Goal: Information Seeking & Learning: Learn about a topic

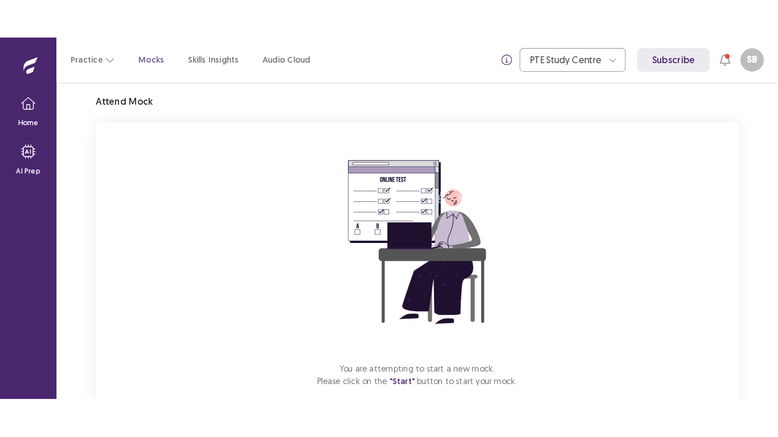
scroll to position [100, 0]
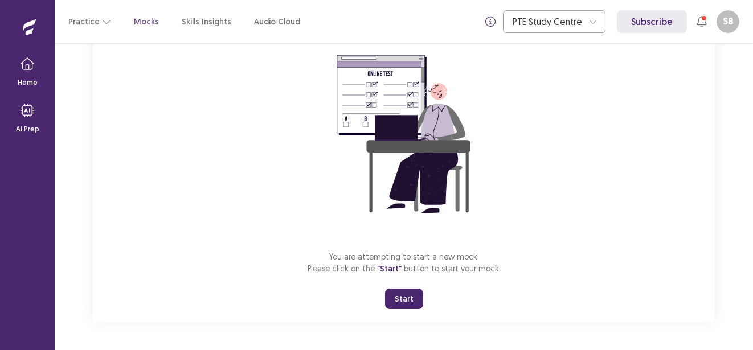
click at [405, 301] on button "Start" at bounding box center [404, 299] width 38 height 21
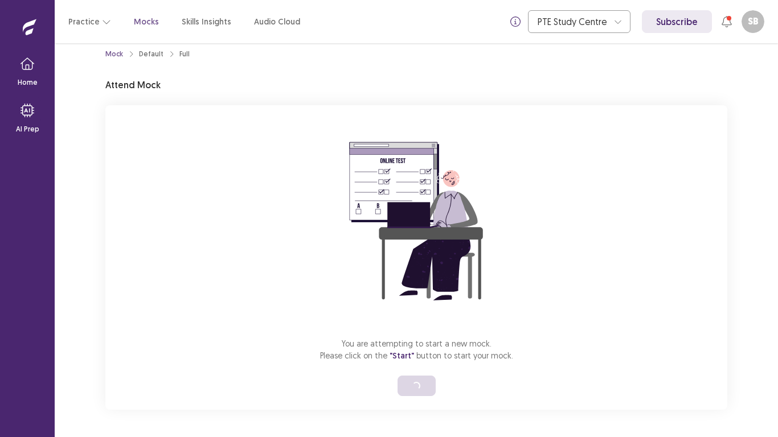
scroll to position [13, 0]
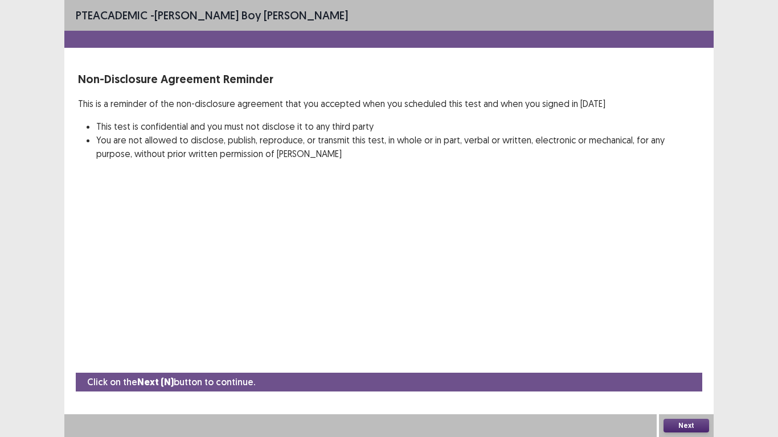
click at [688, 350] on button "Next" at bounding box center [687, 426] width 46 height 14
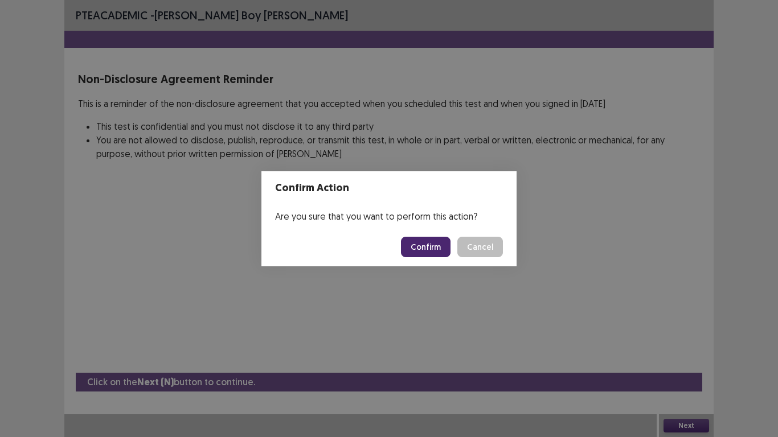
click at [434, 244] on button "Confirm" at bounding box center [426, 247] width 50 height 21
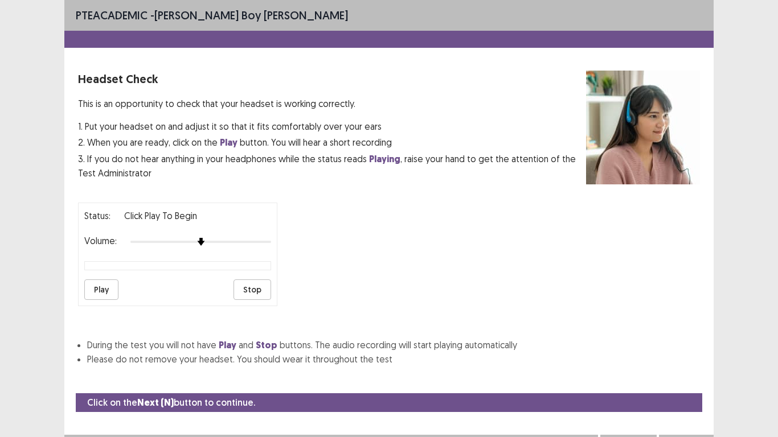
scroll to position [21, 0]
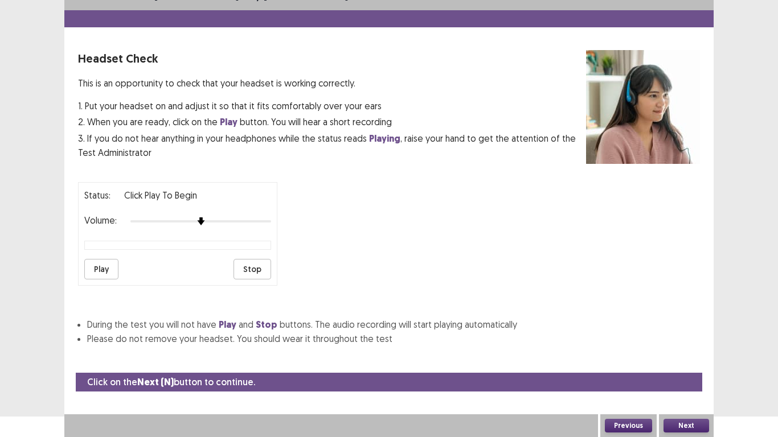
click at [109, 267] on button "Play" at bounding box center [101, 269] width 34 height 21
click at [215, 225] on img at bounding box center [214, 221] width 9 height 9
click at [677, 350] on button "Next" at bounding box center [687, 426] width 46 height 14
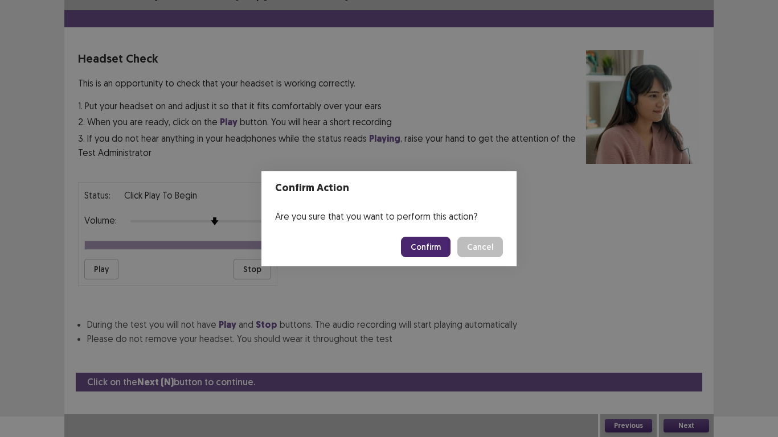
click at [426, 250] on button "Confirm" at bounding box center [426, 247] width 50 height 21
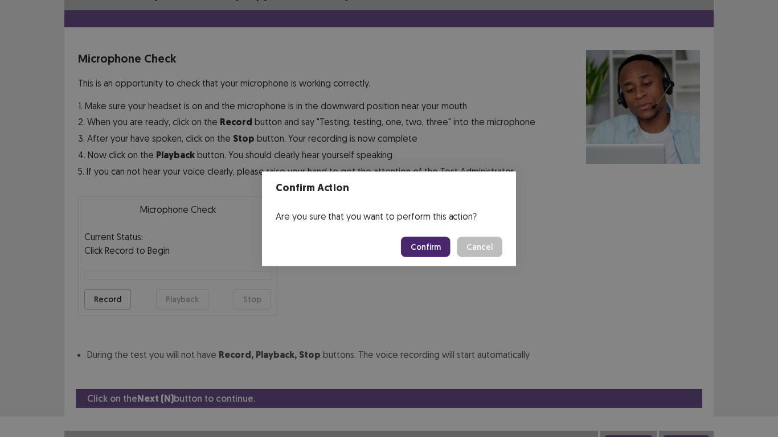
scroll to position [32, 0]
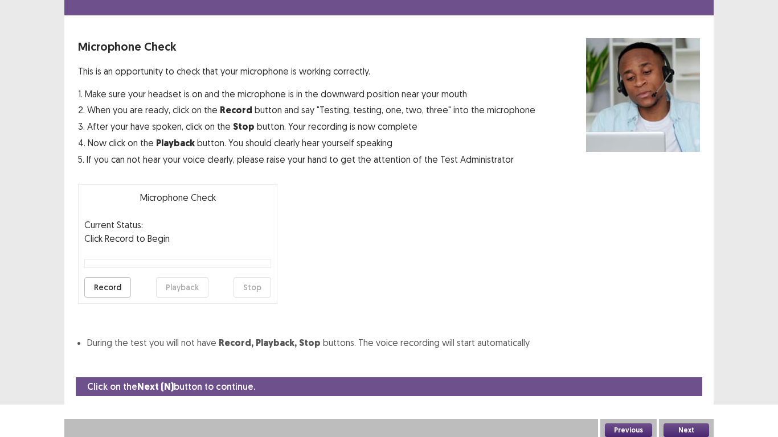
click at [102, 280] on button "Record" at bounding box center [107, 287] width 47 height 21
click at [241, 287] on button "Stop" at bounding box center [253, 287] width 38 height 21
click at [178, 288] on button "Playback" at bounding box center [182, 287] width 52 height 21
click at [685, 350] on button "Next" at bounding box center [687, 431] width 46 height 14
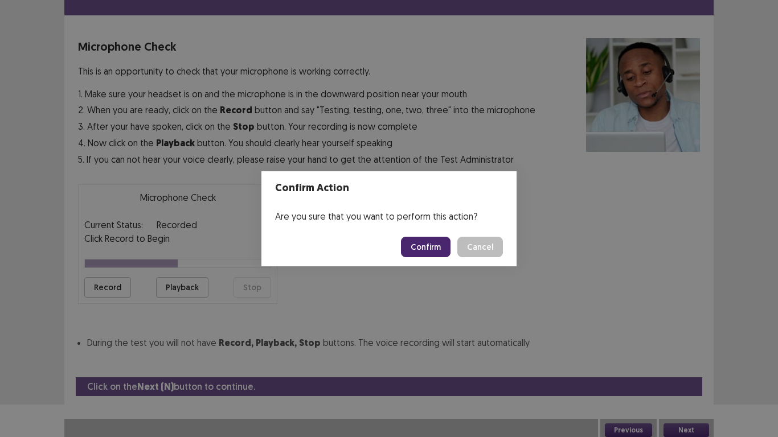
click at [433, 250] on button "Confirm" at bounding box center [426, 247] width 50 height 21
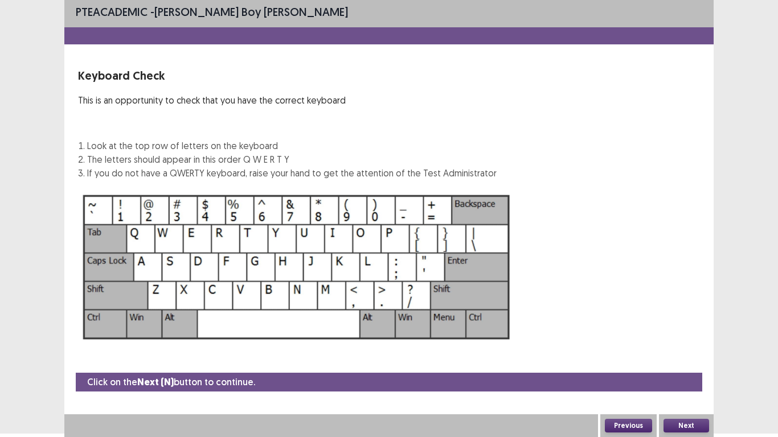
scroll to position [3, 0]
click at [699, 350] on button "Next" at bounding box center [687, 426] width 46 height 14
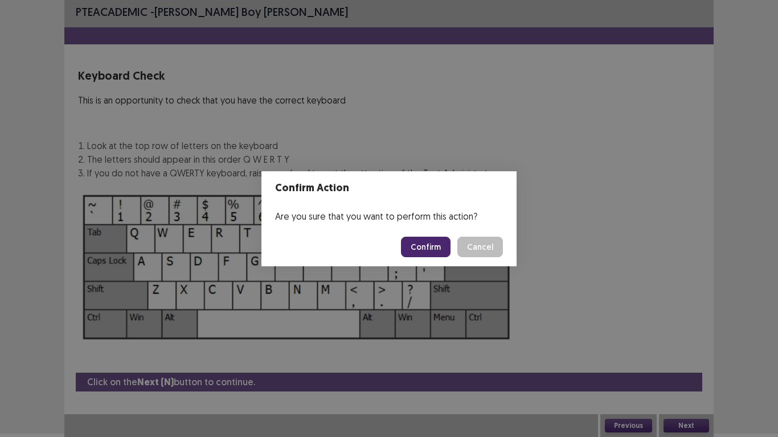
click at [427, 244] on button "Confirm" at bounding box center [426, 247] width 50 height 21
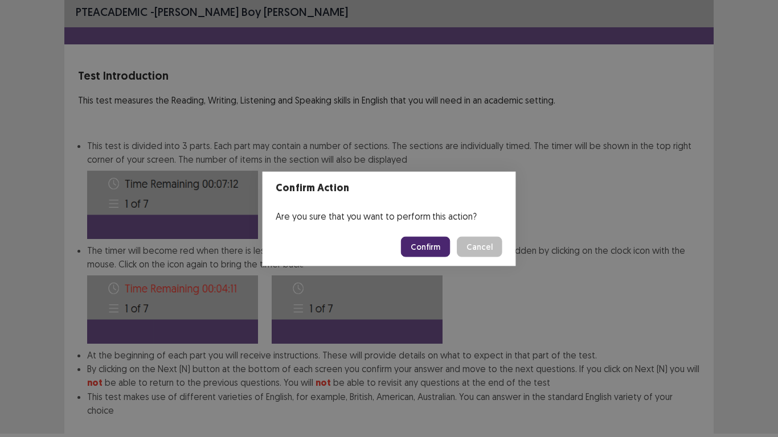
scroll to position [62, 0]
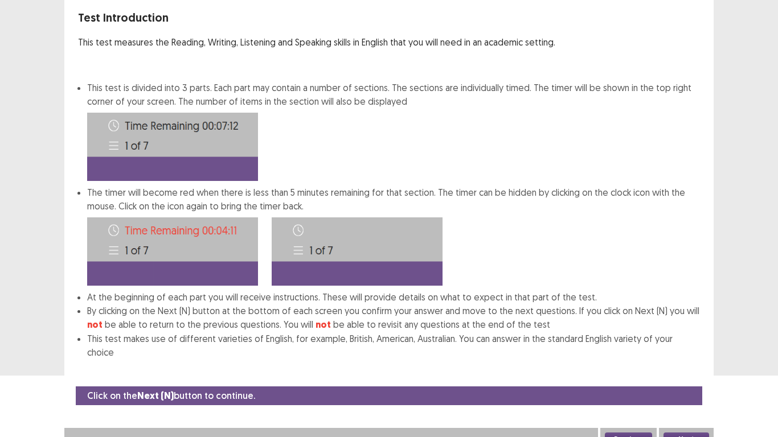
click at [702, 350] on button "Next" at bounding box center [687, 440] width 46 height 14
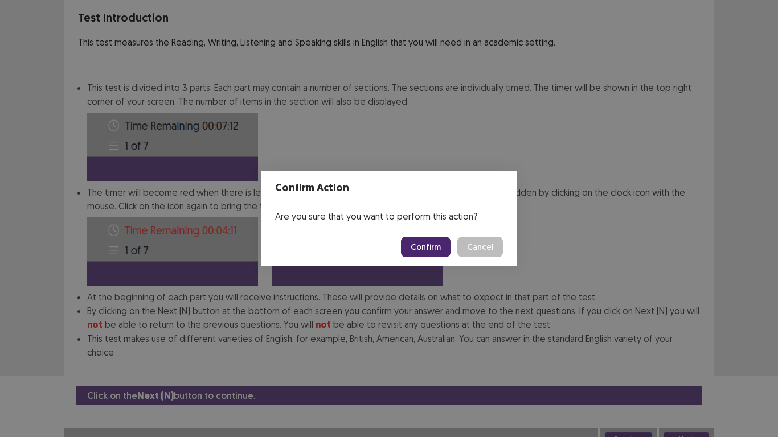
click at [436, 251] on button "Confirm" at bounding box center [426, 247] width 50 height 21
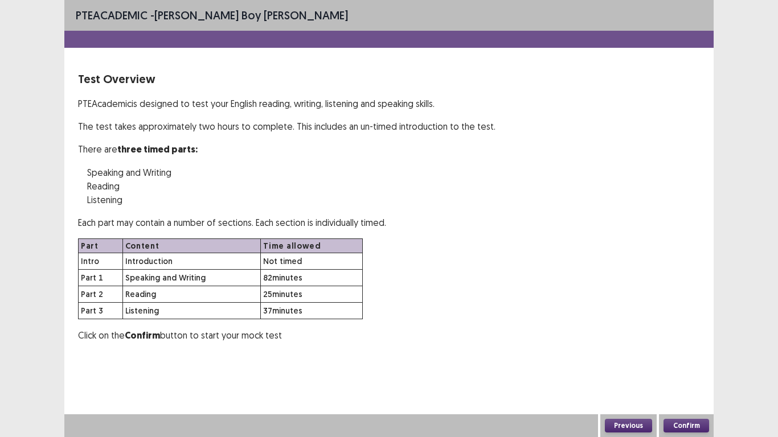
click at [684, 350] on button "Confirm" at bounding box center [687, 426] width 46 height 14
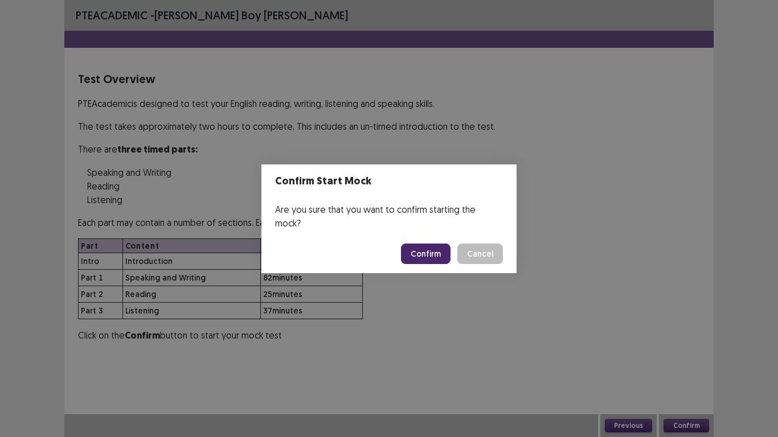
click at [437, 244] on button "Confirm" at bounding box center [426, 254] width 50 height 21
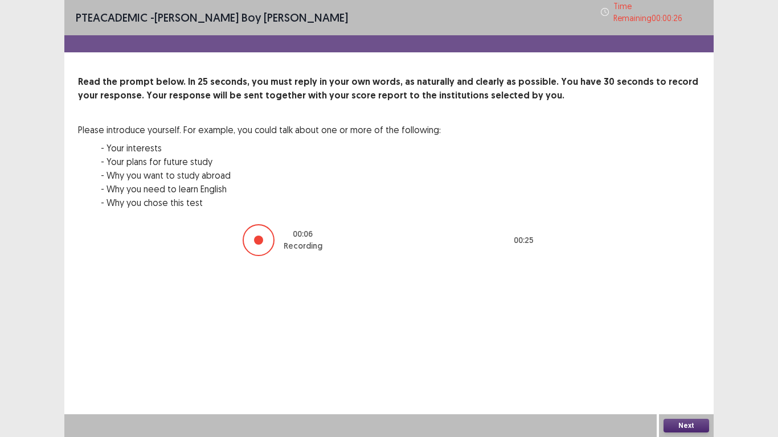
click at [690, 350] on button "Next" at bounding box center [687, 426] width 46 height 14
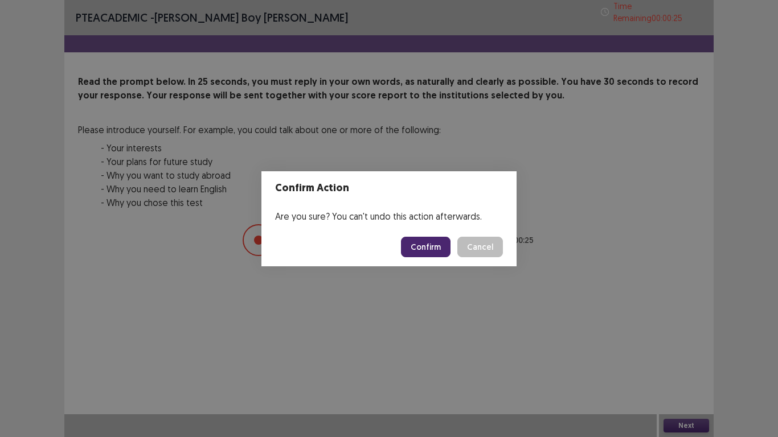
click at [423, 246] on button "Confirm" at bounding box center [426, 247] width 50 height 21
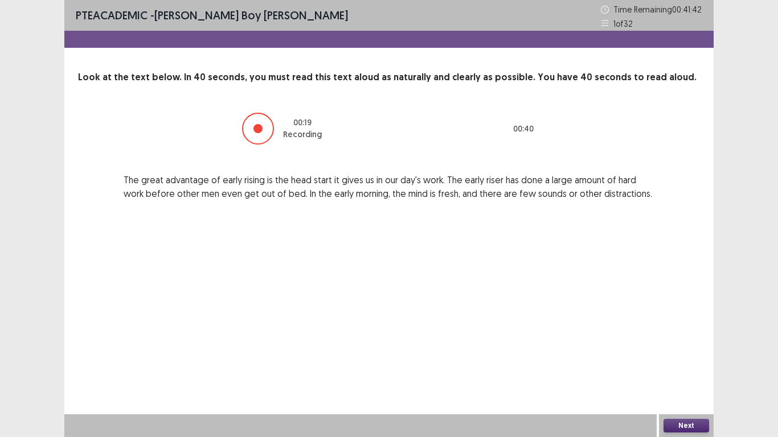
click at [701, 350] on button "Next" at bounding box center [687, 426] width 46 height 14
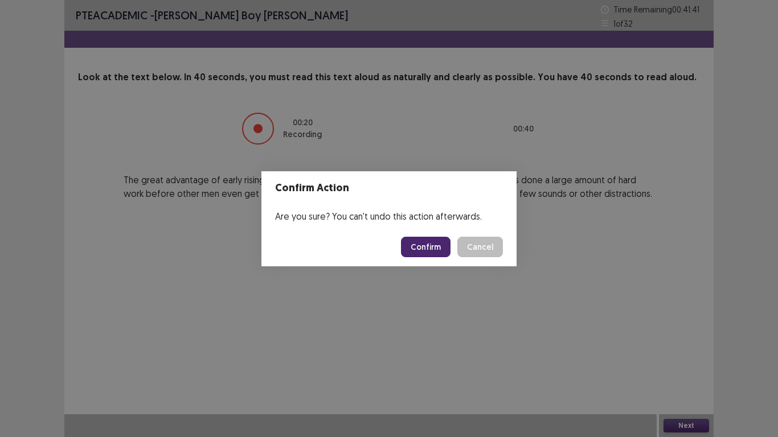
click at [427, 251] on button "Confirm" at bounding box center [426, 247] width 50 height 21
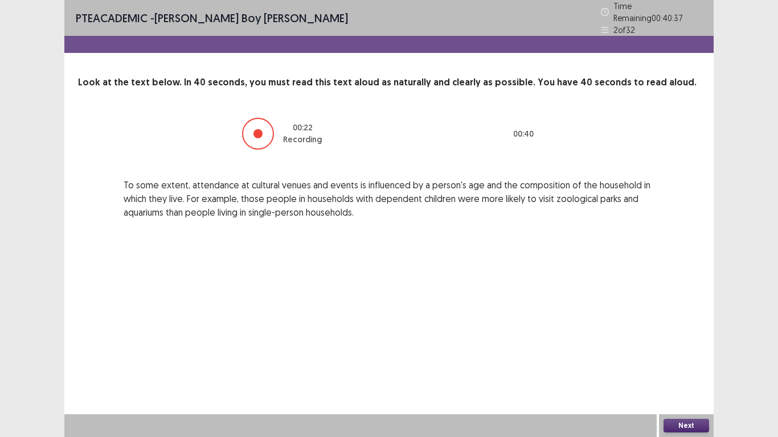
click at [672, 350] on button "Next" at bounding box center [687, 426] width 46 height 14
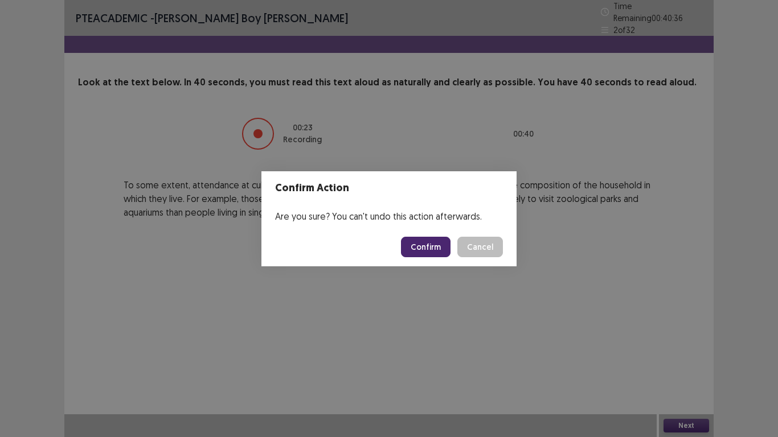
click at [431, 243] on button "Confirm" at bounding box center [426, 247] width 50 height 21
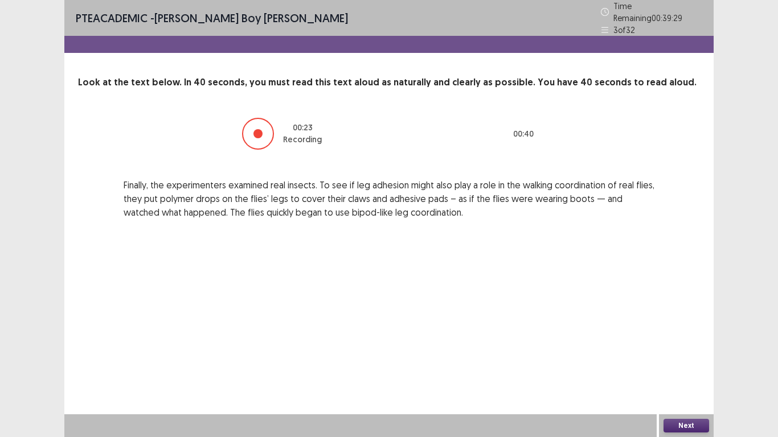
click at [674, 350] on button "Next" at bounding box center [687, 426] width 46 height 14
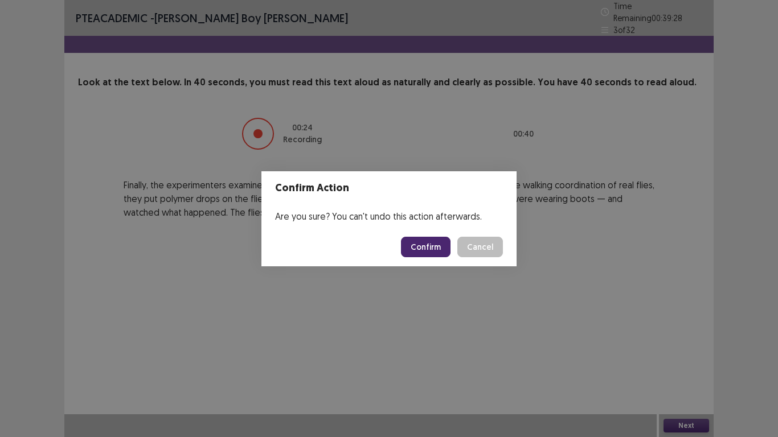
click at [439, 251] on button "Confirm" at bounding box center [426, 247] width 50 height 21
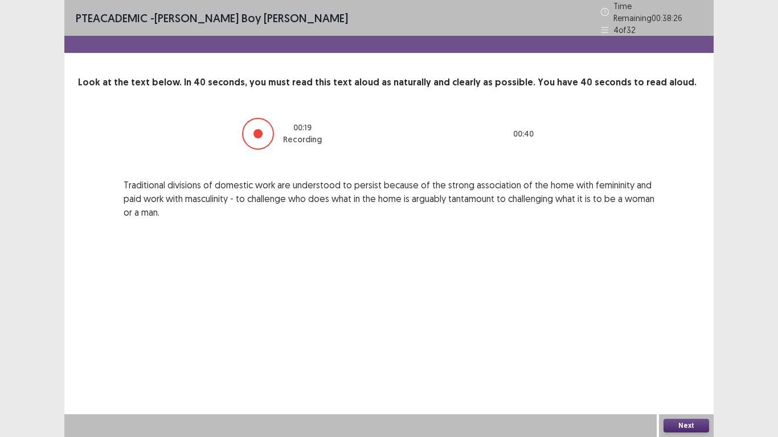
click at [674, 350] on button "Next" at bounding box center [687, 426] width 46 height 14
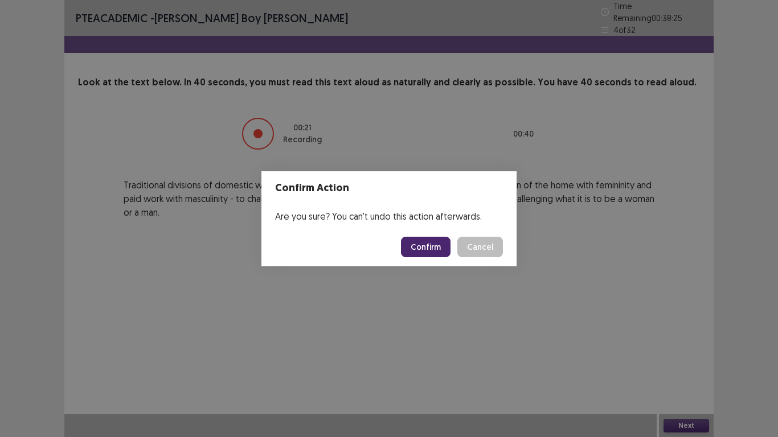
click at [418, 242] on button "Confirm" at bounding box center [426, 247] width 50 height 21
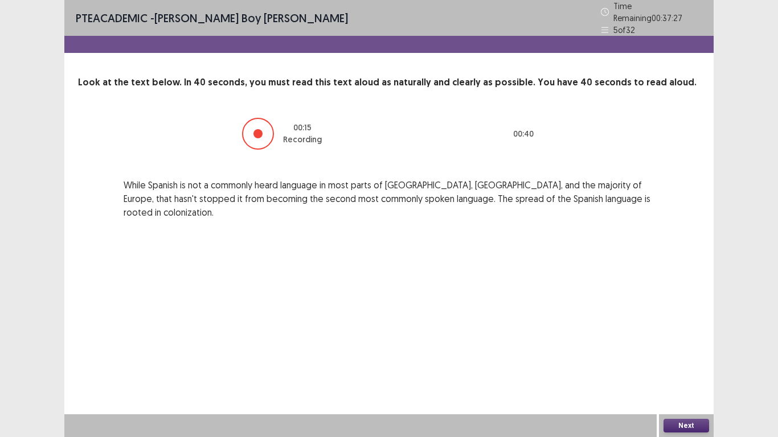
click at [689, 350] on button "Next" at bounding box center [687, 426] width 46 height 14
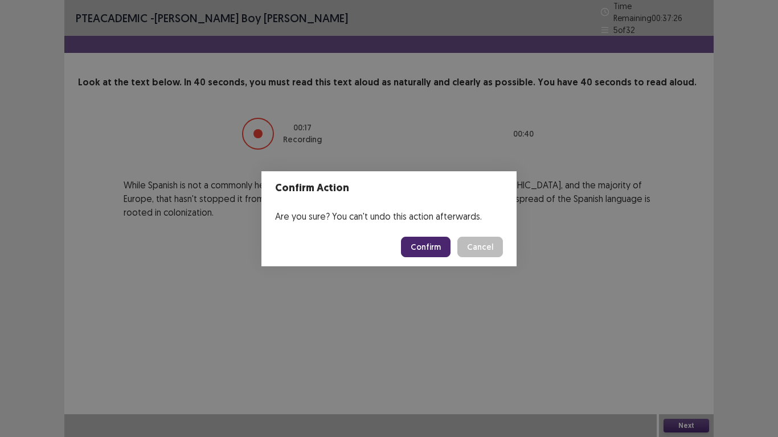
click at [432, 248] on button "Confirm" at bounding box center [426, 247] width 50 height 21
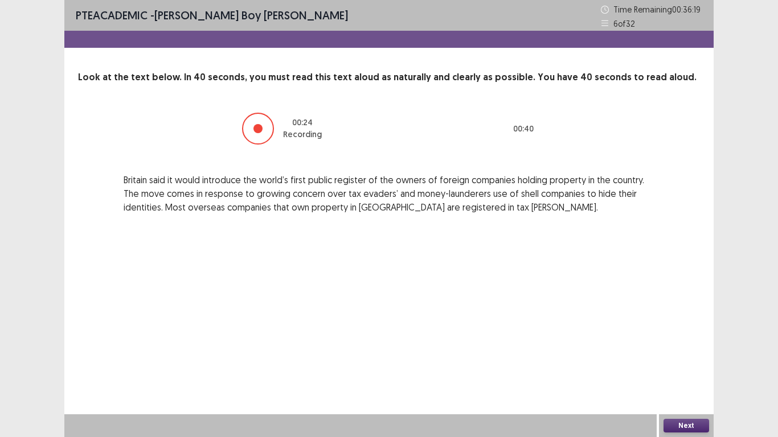
click at [686, 350] on button "Next" at bounding box center [687, 426] width 46 height 14
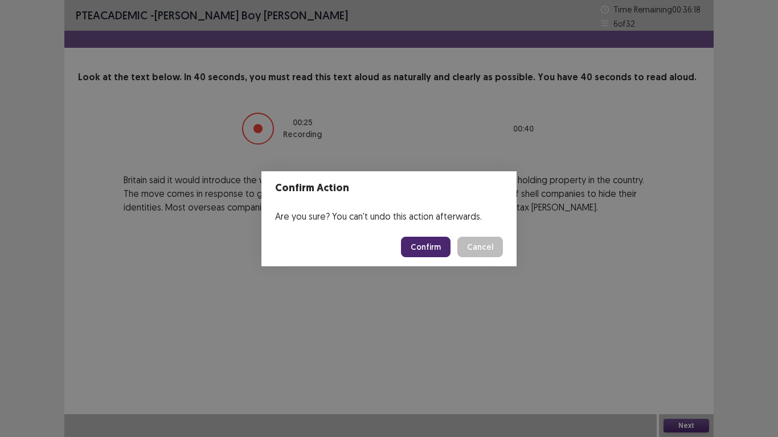
click at [421, 246] on button "Confirm" at bounding box center [426, 247] width 50 height 21
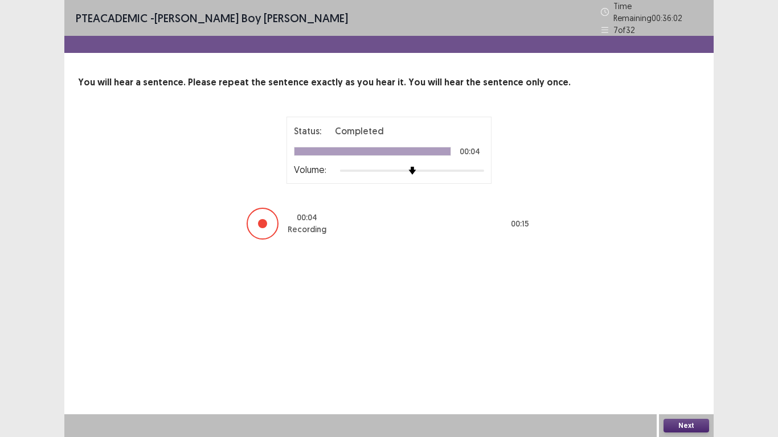
click at [678, 350] on button "Next" at bounding box center [687, 426] width 46 height 14
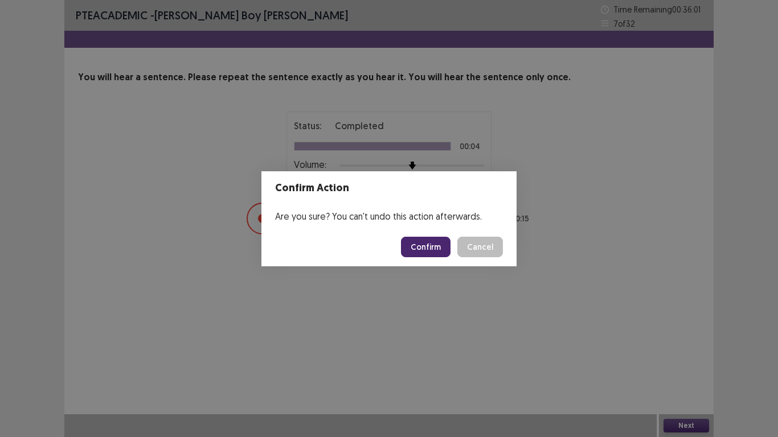
click at [426, 247] on button "Confirm" at bounding box center [426, 247] width 50 height 21
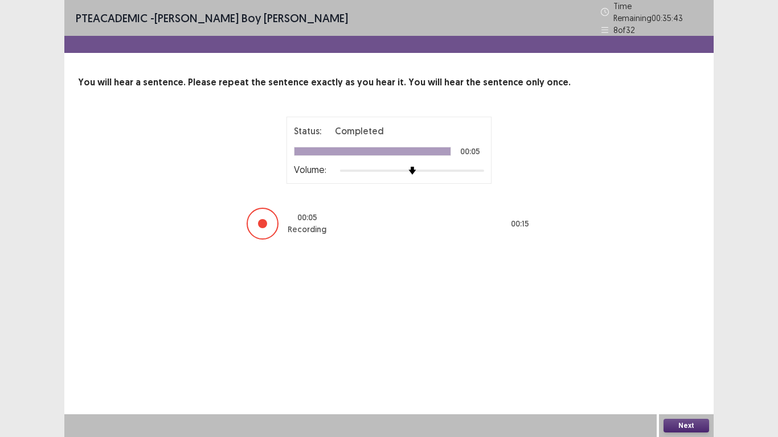
click at [685, 350] on button "Next" at bounding box center [687, 426] width 46 height 14
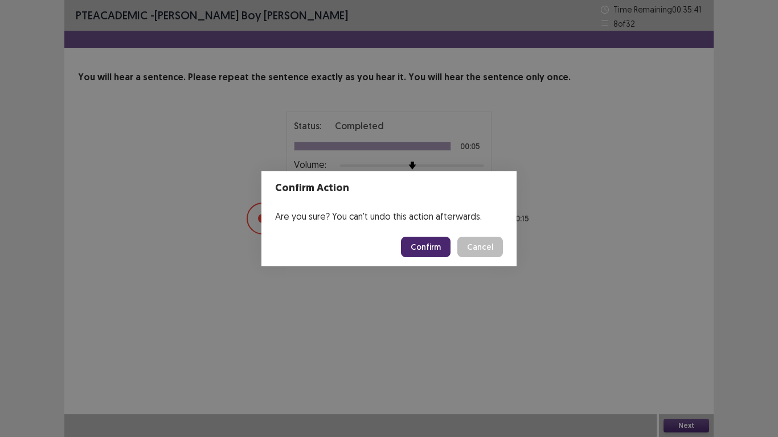
click at [443, 243] on button "Confirm" at bounding box center [426, 247] width 50 height 21
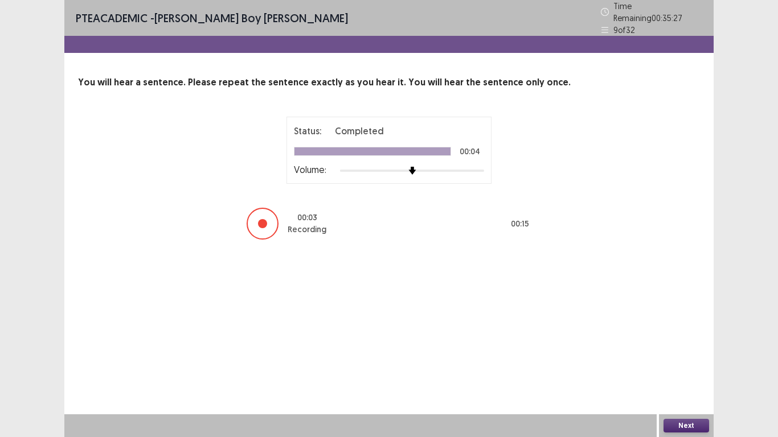
click at [688, 350] on button "Next" at bounding box center [687, 426] width 46 height 14
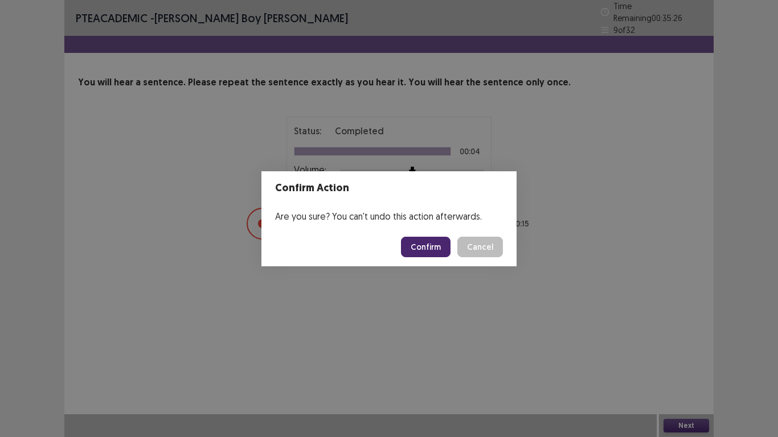
click at [444, 249] on button "Confirm" at bounding box center [426, 247] width 50 height 21
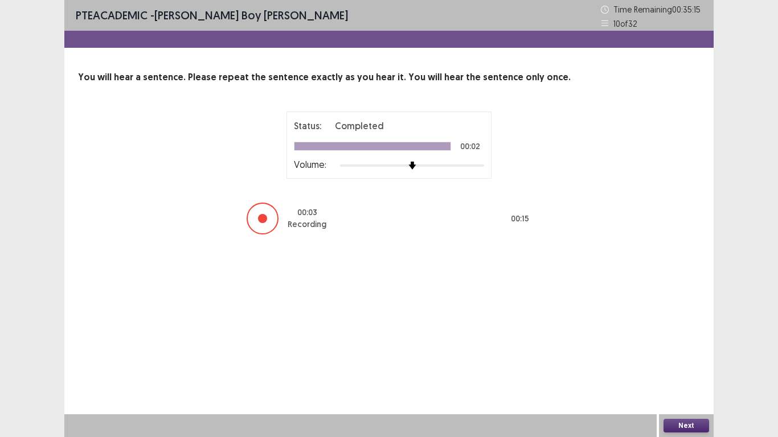
click at [678, 350] on button "Next" at bounding box center [687, 426] width 46 height 14
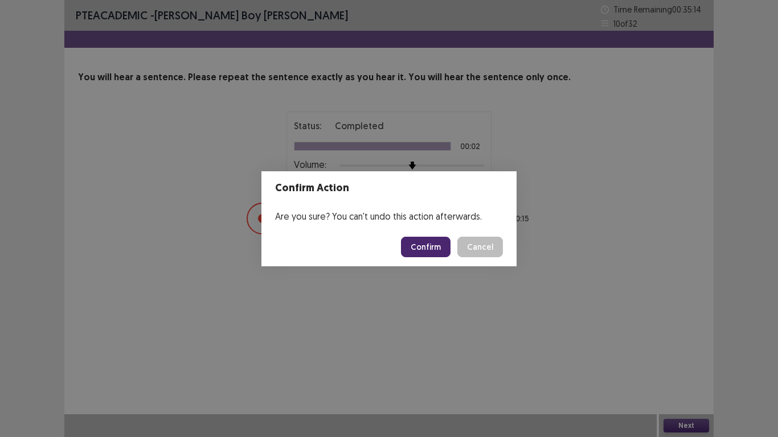
click at [439, 246] on button "Confirm" at bounding box center [426, 247] width 50 height 21
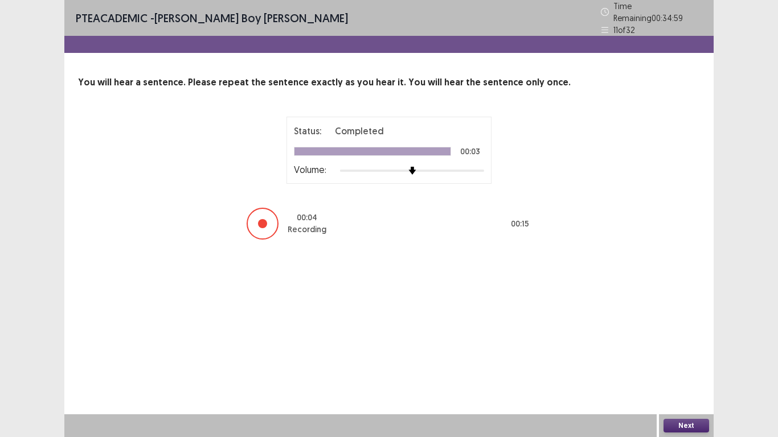
click at [677, 350] on button "Next" at bounding box center [687, 426] width 46 height 14
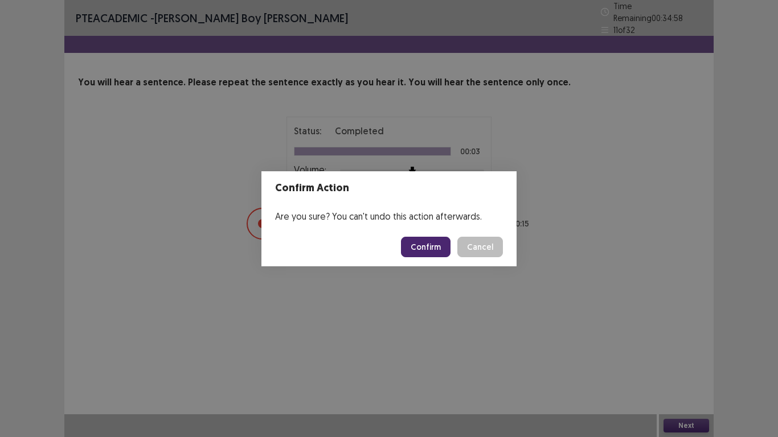
click at [427, 243] on button "Confirm" at bounding box center [426, 247] width 50 height 21
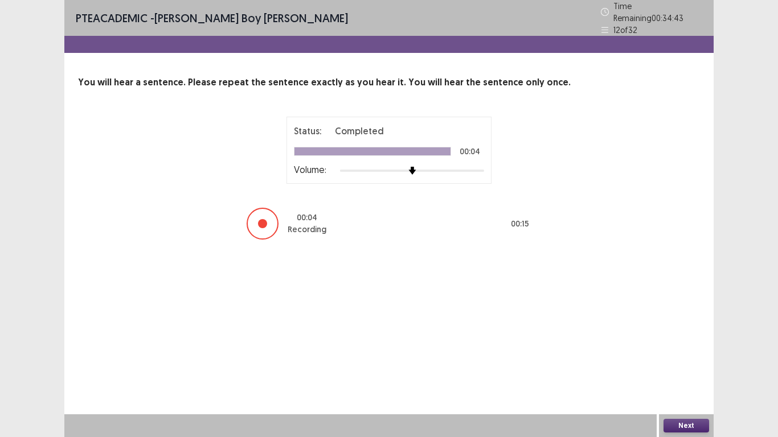
click at [678, 350] on button "Next" at bounding box center [687, 426] width 46 height 14
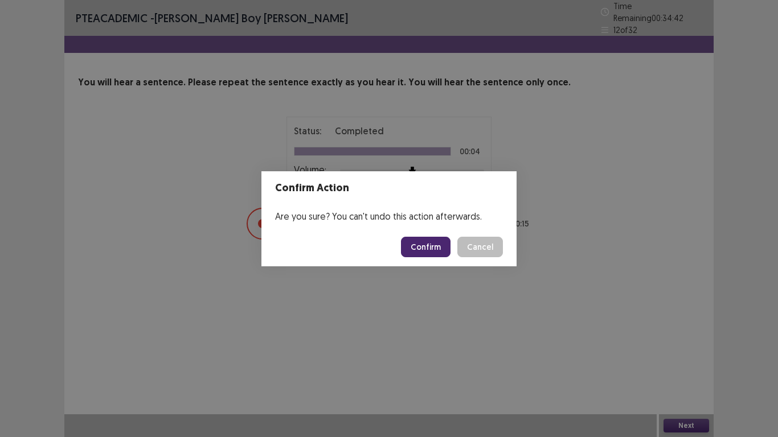
click at [418, 245] on button "Confirm" at bounding box center [426, 247] width 50 height 21
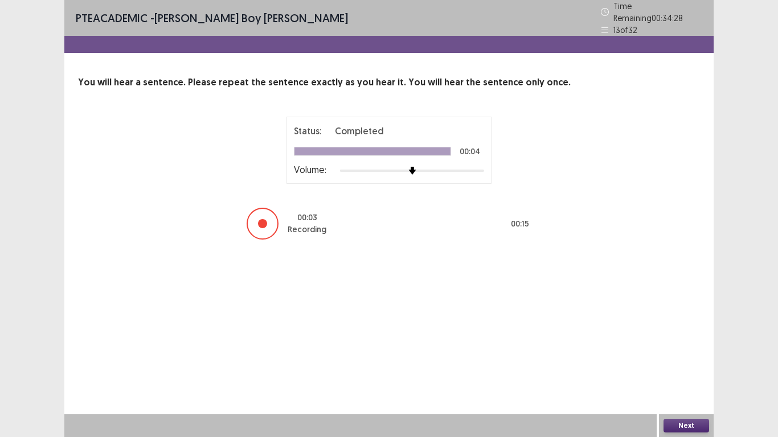
click at [677, 350] on button "Next" at bounding box center [687, 426] width 46 height 14
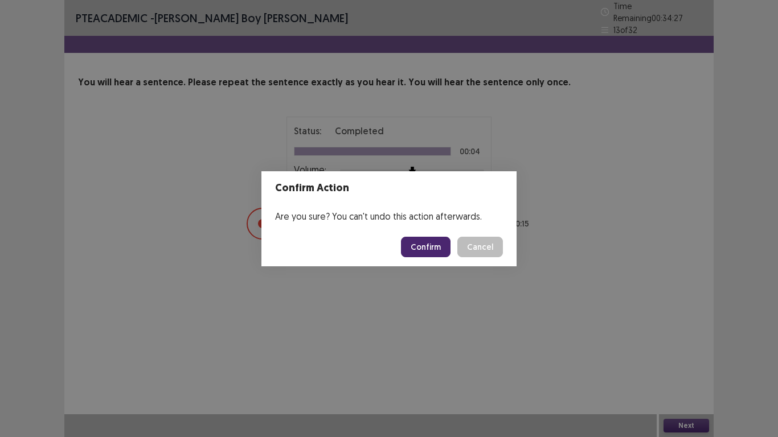
click at [437, 248] on button "Confirm" at bounding box center [426, 247] width 50 height 21
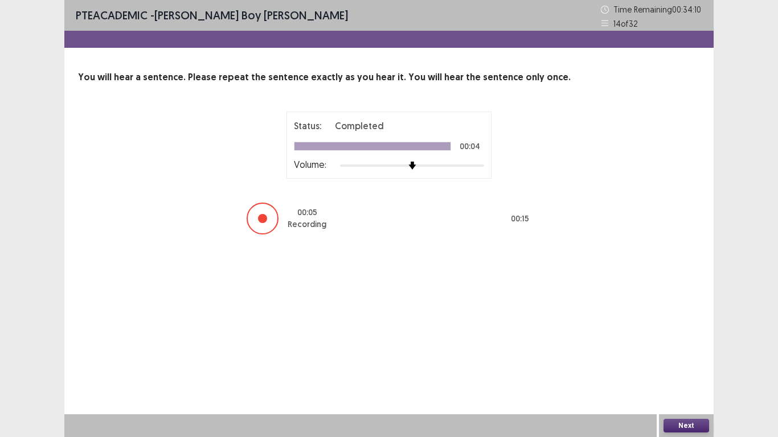
click at [680, 350] on button "Next" at bounding box center [687, 426] width 46 height 14
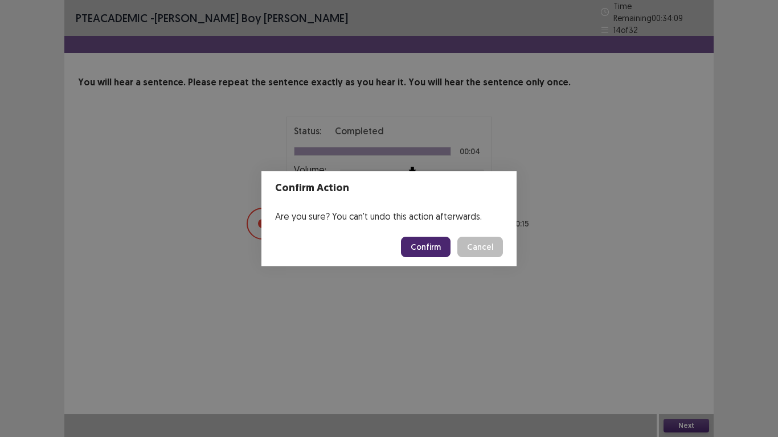
click at [437, 250] on button "Confirm" at bounding box center [426, 247] width 50 height 21
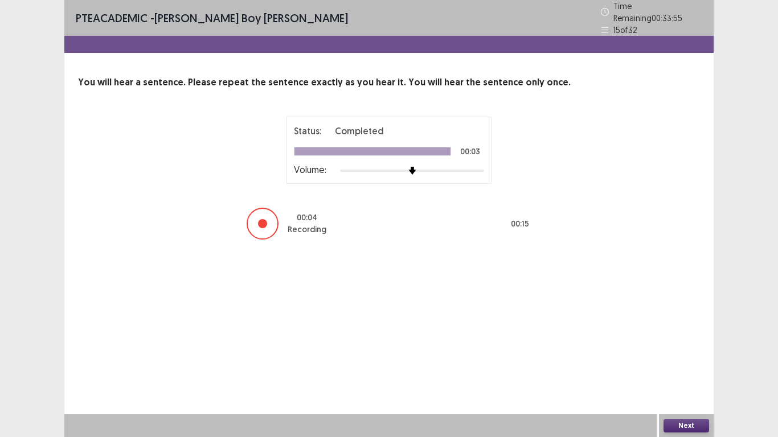
click at [693, 350] on button "Next" at bounding box center [687, 426] width 46 height 14
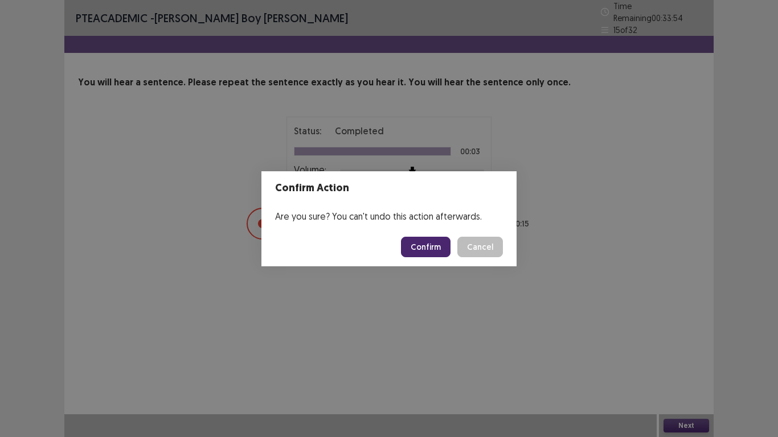
click at [418, 248] on button "Confirm" at bounding box center [426, 247] width 50 height 21
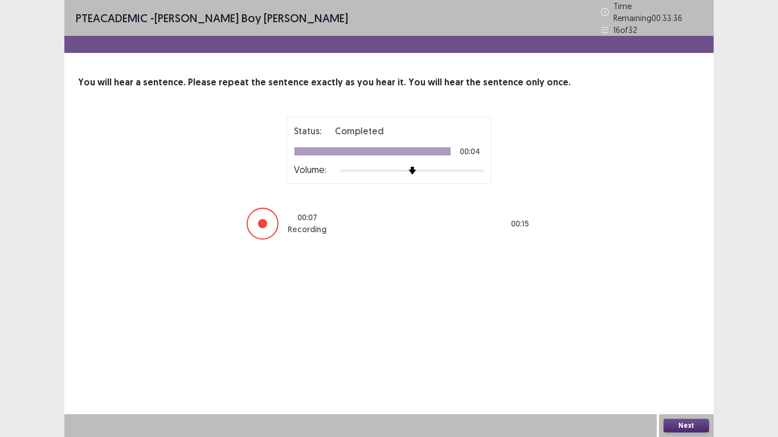
click at [684, 350] on button "Next" at bounding box center [687, 426] width 46 height 14
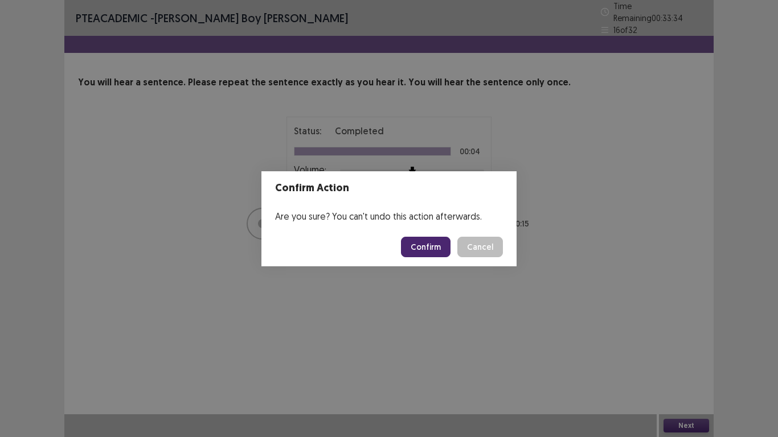
click at [431, 242] on button "Confirm" at bounding box center [426, 247] width 50 height 21
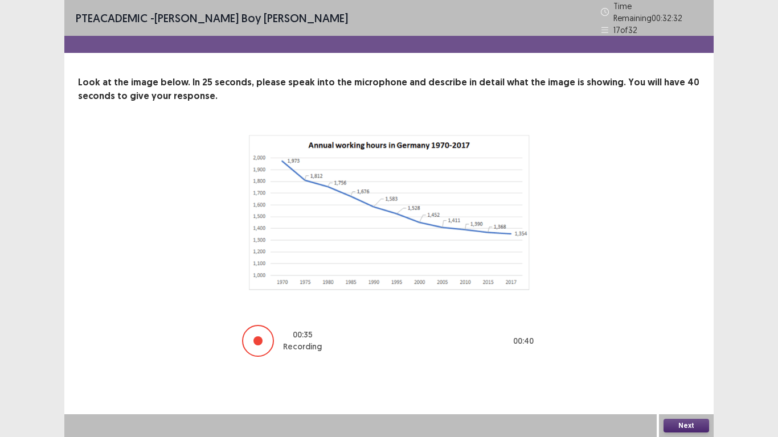
click at [705, 350] on button "Next" at bounding box center [687, 426] width 46 height 14
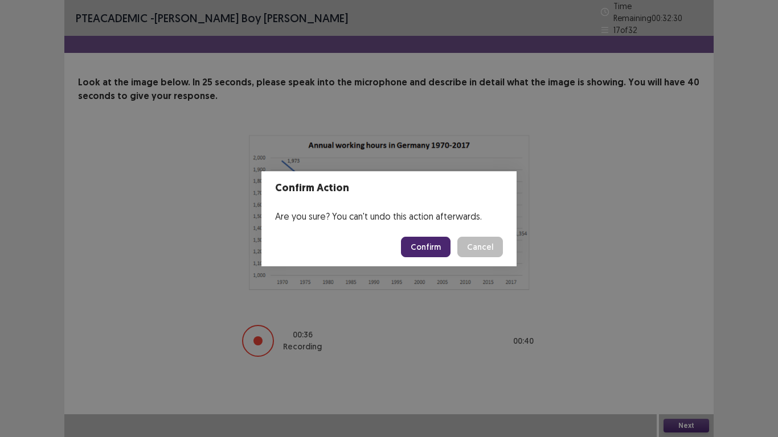
click at [419, 244] on button "Confirm" at bounding box center [426, 247] width 50 height 21
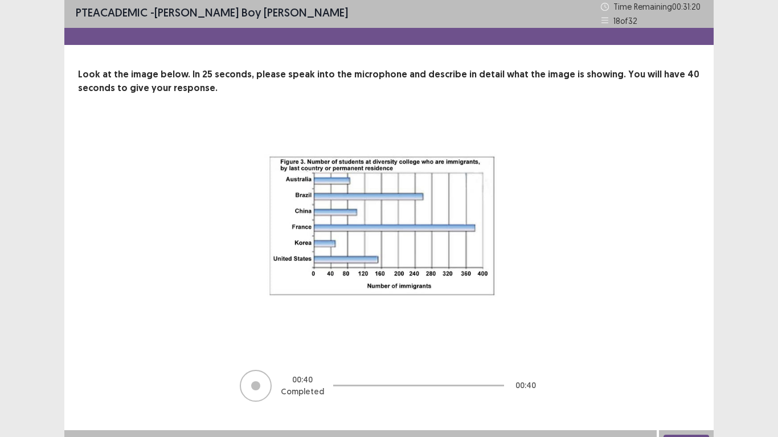
scroll to position [19, 0]
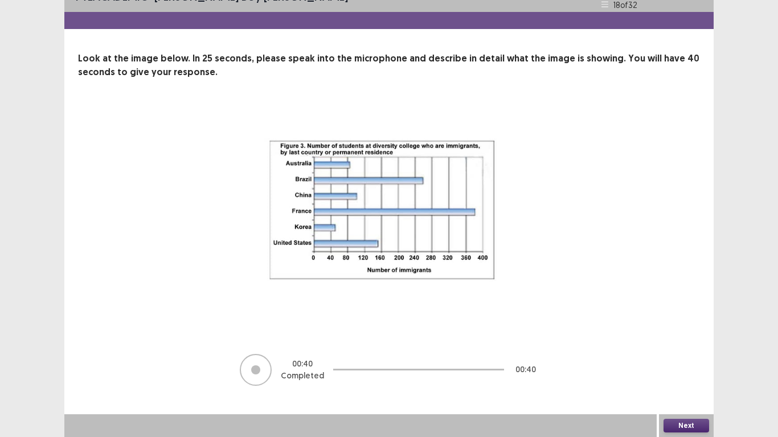
click at [683, 350] on button "Next" at bounding box center [687, 426] width 46 height 14
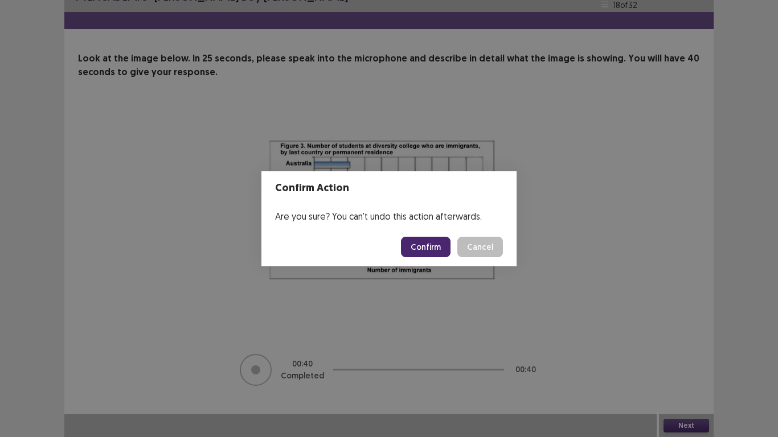
click at [423, 240] on button "Confirm" at bounding box center [426, 247] width 50 height 21
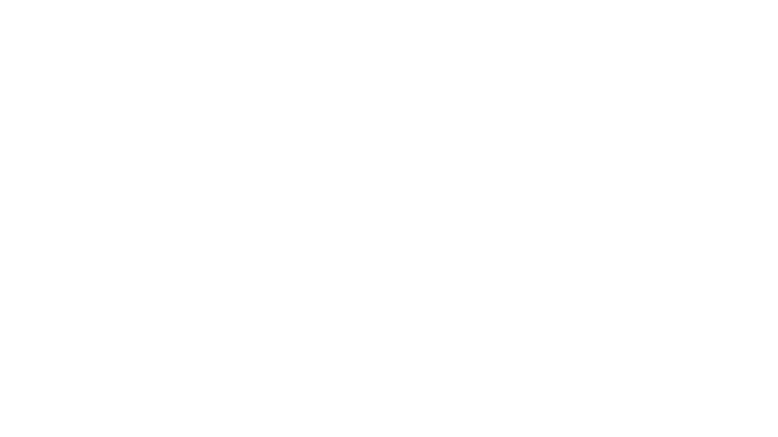
scroll to position [0, 0]
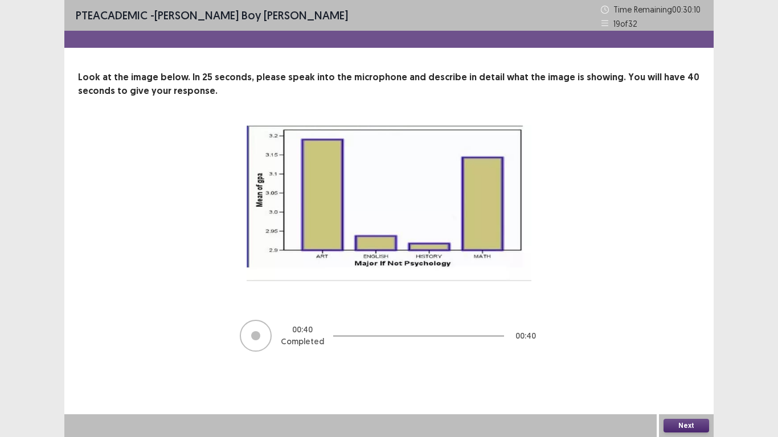
click at [685, 350] on button "Next" at bounding box center [687, 426] width 46 height 14
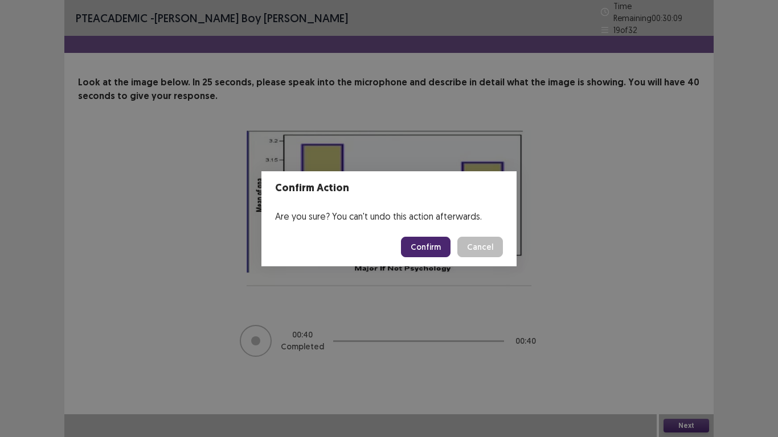
click at [436, 250] on button "Confirm" at bounding box center [426, 247] width 50 height 21
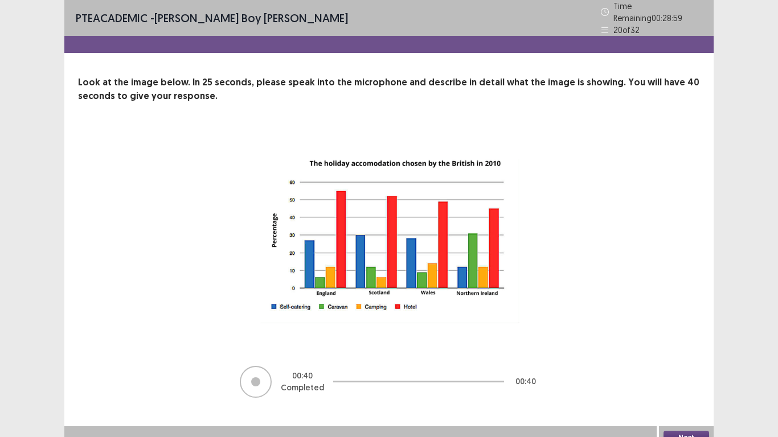
click at [688, 350] on button "Next" at bounding box center [687, 438] width 46 height 14
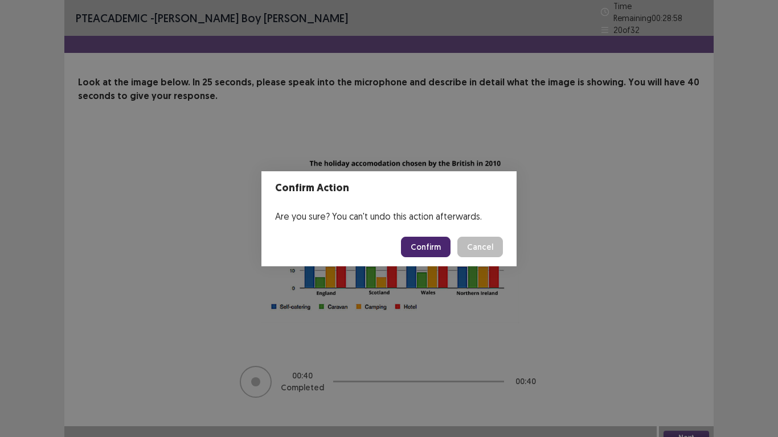
click at [440, 246] on button "Confirm" at bounding box center [426, 247] width 50 height 21
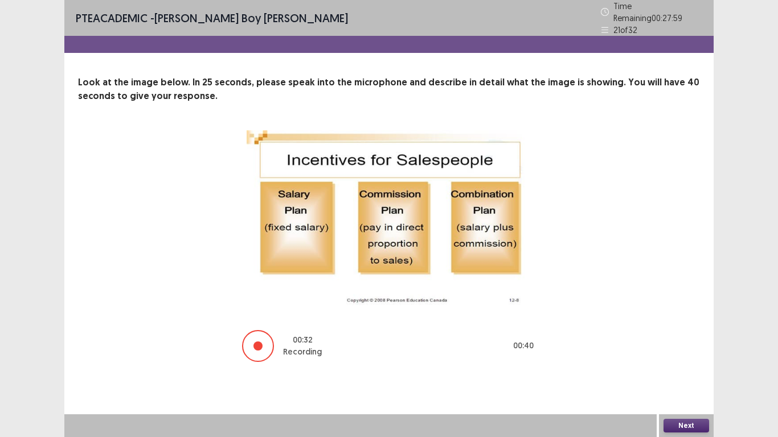
click at [689, 350] on button "Next" at bounding box center [687, 426] width 46 height 14
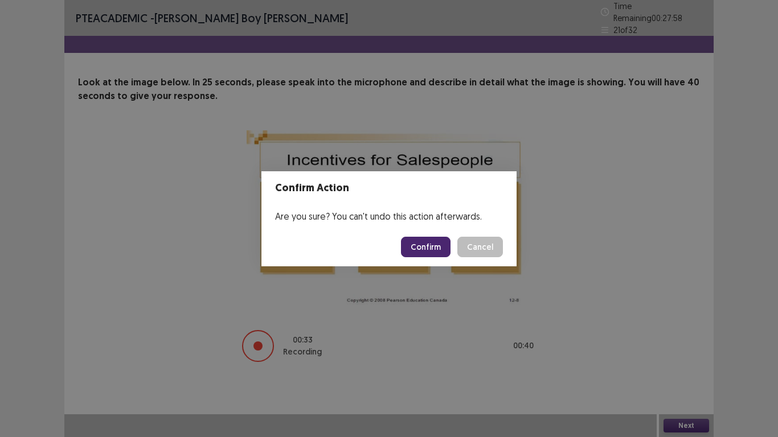
click at [442, 246] on button "Confirm" at bounding box center [426, 247] width 50 height 21
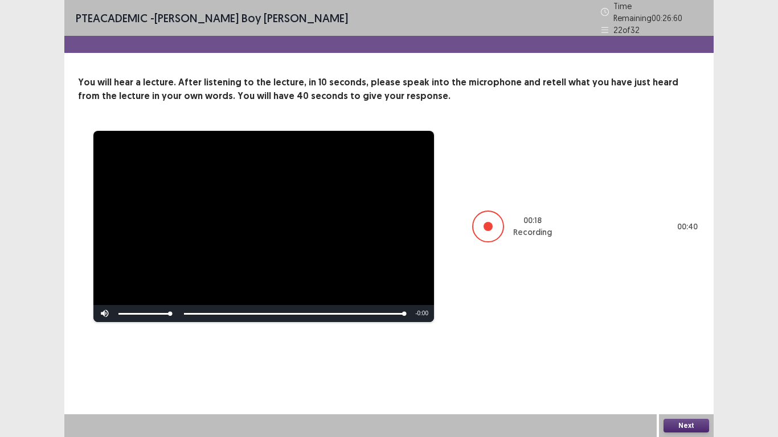
click at [687, 350] on button "Next" at bounding box center [687, 426] width 46 height 14
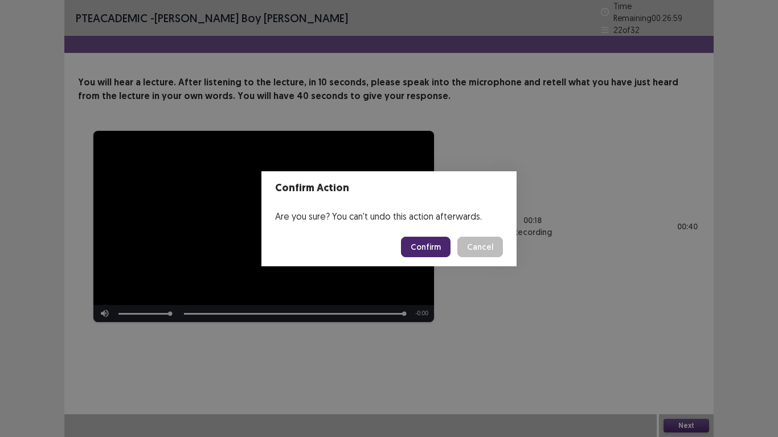
click at [434, 241] on button "Confirm" at bounding box center [426, 247] width 50 height 21
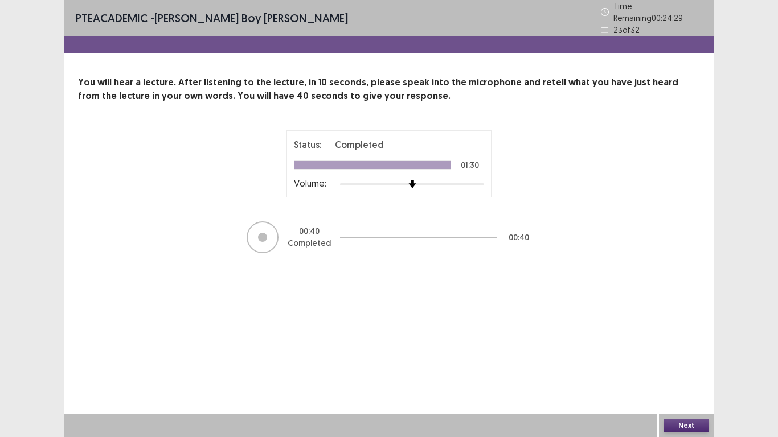
click at [690, 350] on button "Next" at bounding box center [687, 426] width 46 height 14
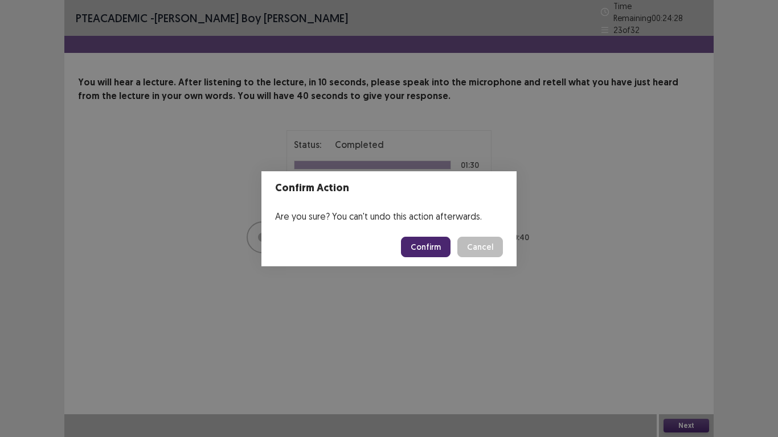
click at [431, 243] on button "Confirm" at bounding box center [426, 247] width 50 height 21
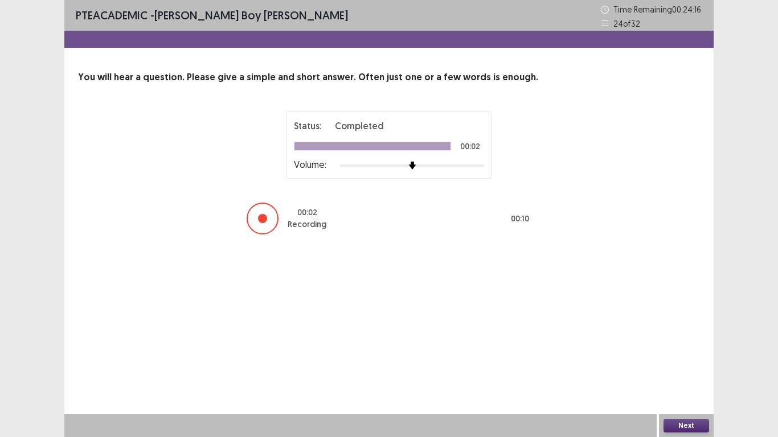
click at [681, 350] on button "Next" at bounding box center [687, 426] width 46 height 14
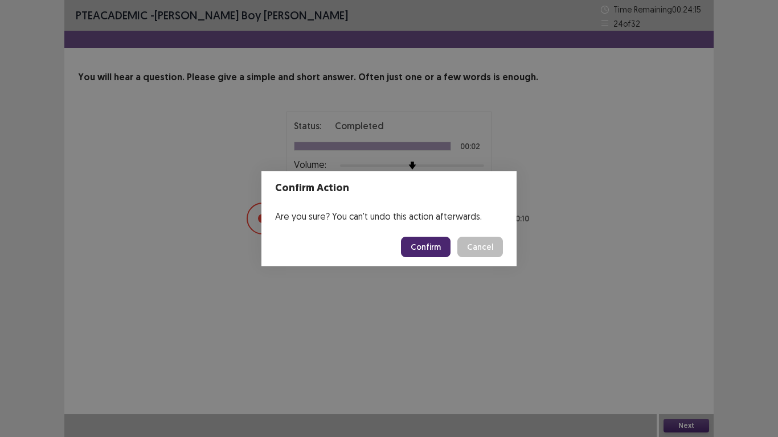
click at [434, 250] on button "Confirm" at bounding box center [426, 247] width 50 height 21
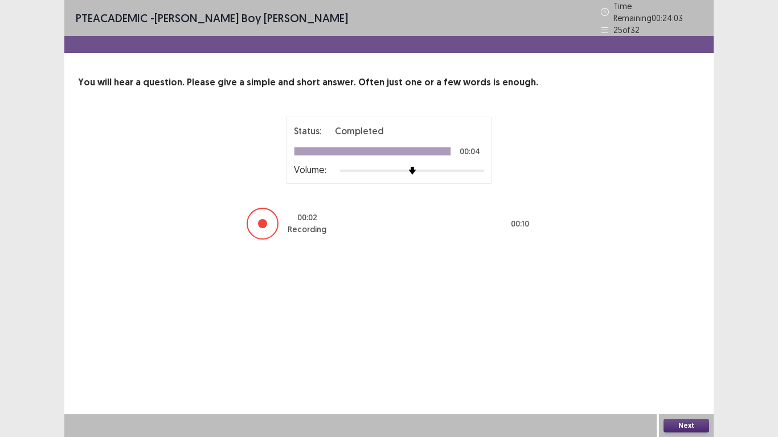
click at [692, 350] on button "Next" at bounding box center [687, 426] width 46 height 14
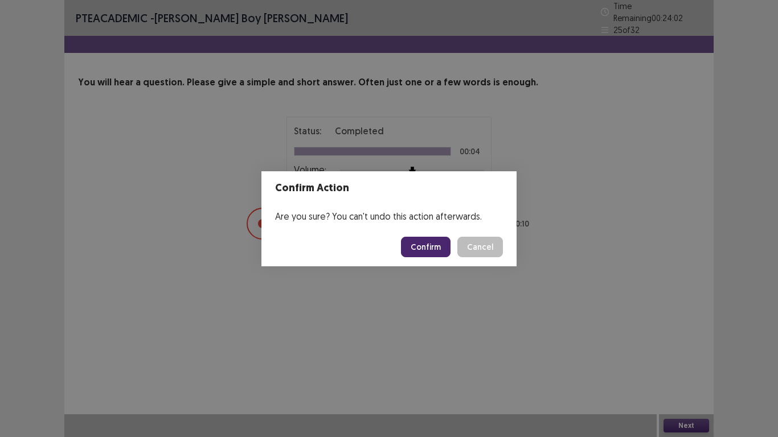
click at [447, 249] on button "Confirm" at bounding box center [426, 247] width 50 height 21
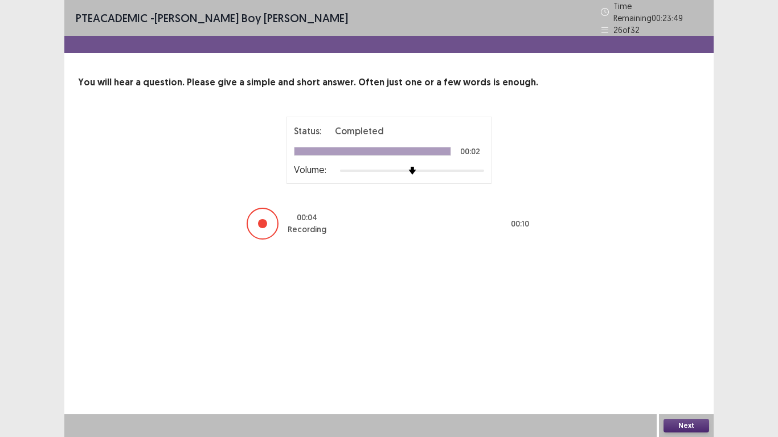
click at [678, 350] on button "Next" at bounding box center [687, 426] width 46 height 14
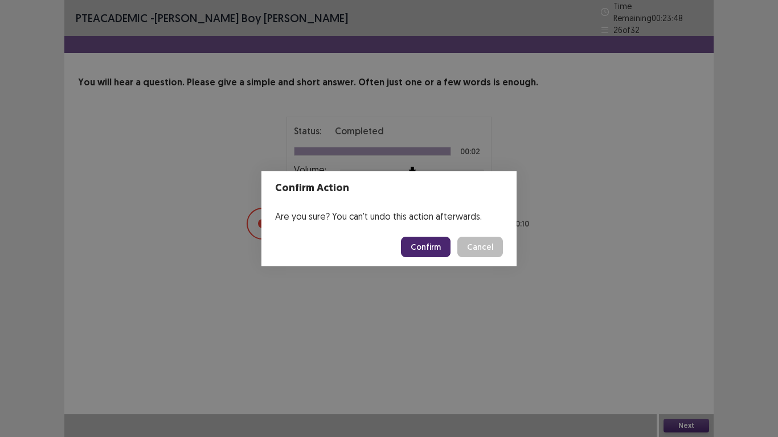
click at [439, 246] on button "Confirm" at bounding box center [426, 247] width 50 height 21
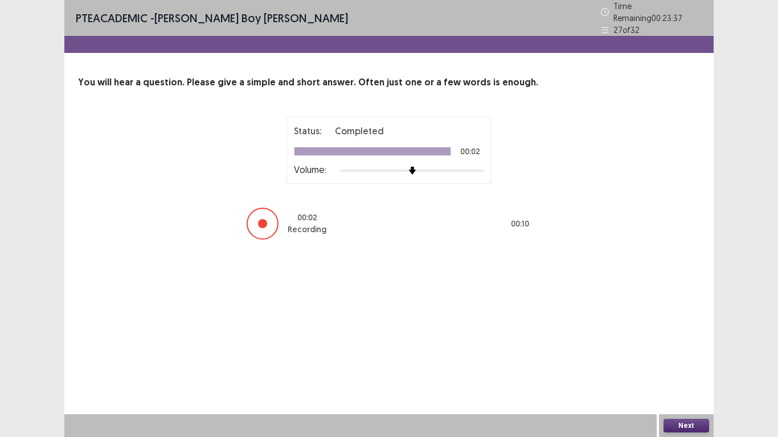
click at [696, 350] on button "Next" at bounding box center [687, 426] width 46 height 14
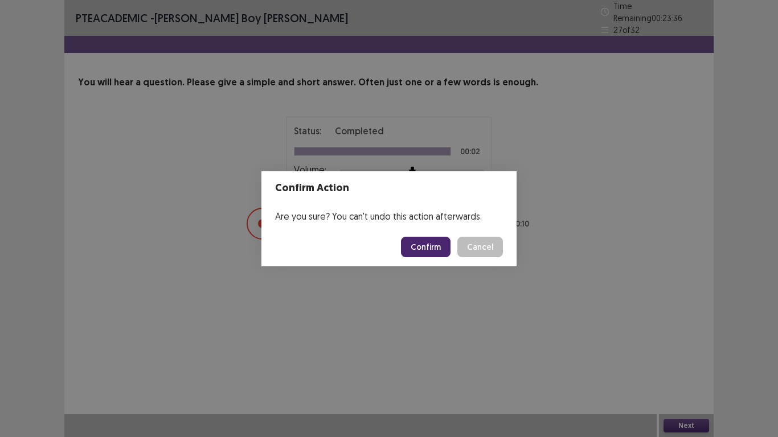
click at [420, 248] on button "Confirm" at bounding box center [426, 247] width 50 height 21
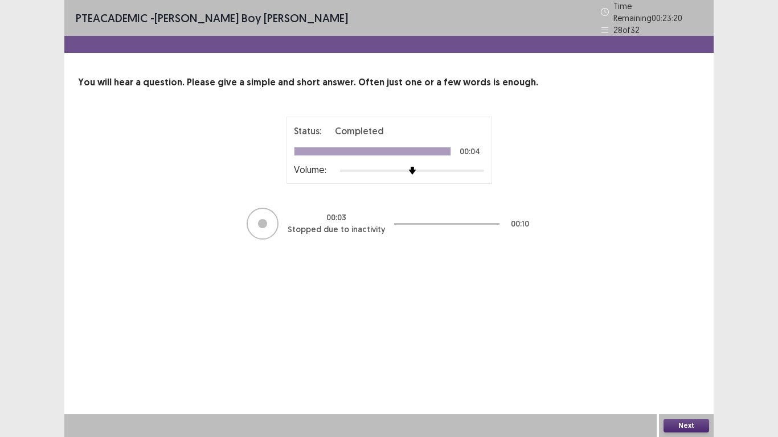
click at [671, 350] on button "Next" at bounding box center [687, 426] width 46 height 14
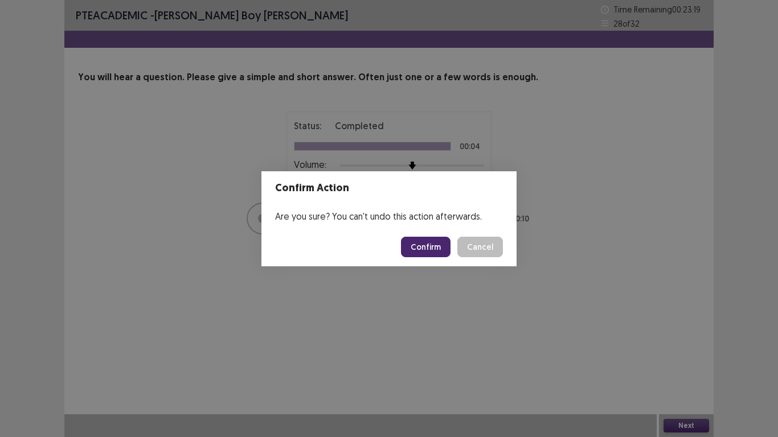
click at [436, 241] on button "Confirm" at bounding box center [426, 247] width 50 height 21
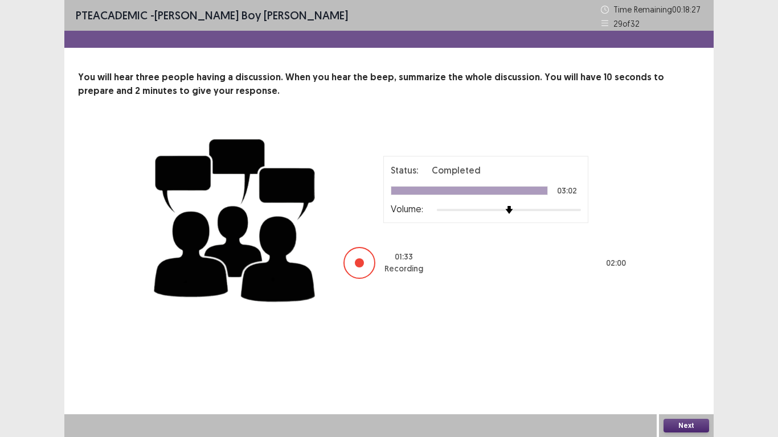
click at [686, 350] on button "Next" at bounding box center [687, 426] width 46 height 14
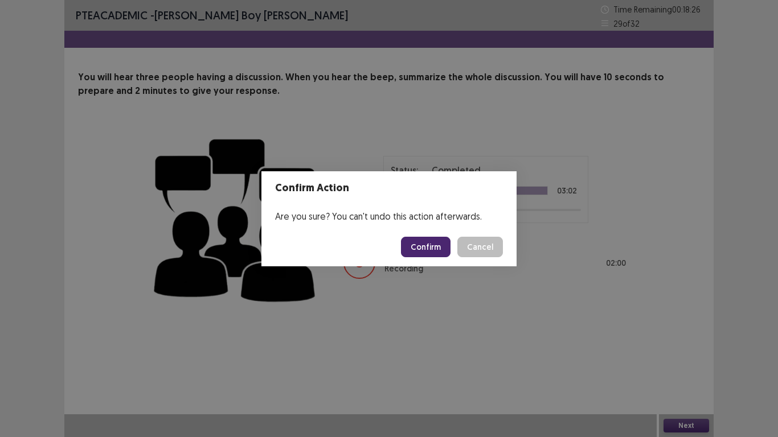
click at [426, 249] on button "Confirm" at bounding box center [426, 247] width 50 height 21
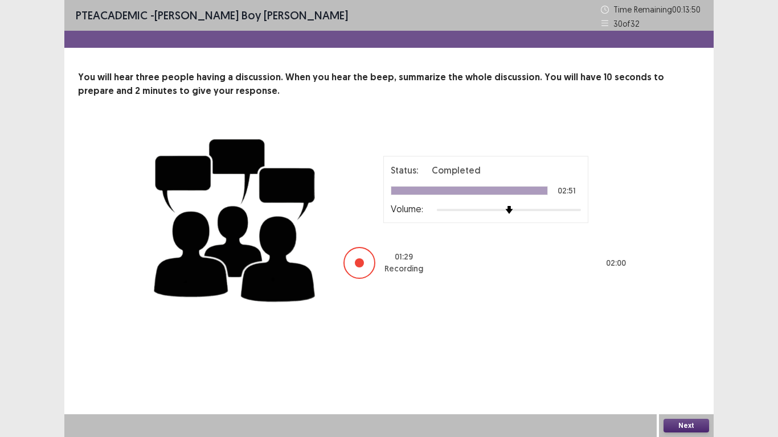
click at [673, 350] on button "Next" at bounding box center [687, 426] width 46 height 14
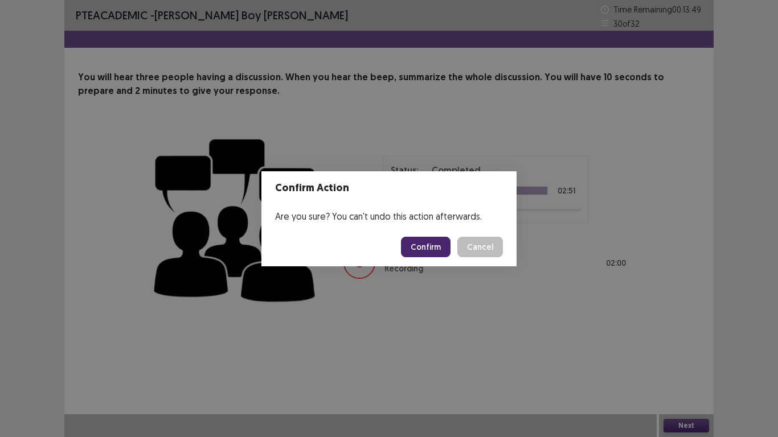
click at [423, 239] on button "Confirm" at bounding box center [426, 247] width 50 height 21
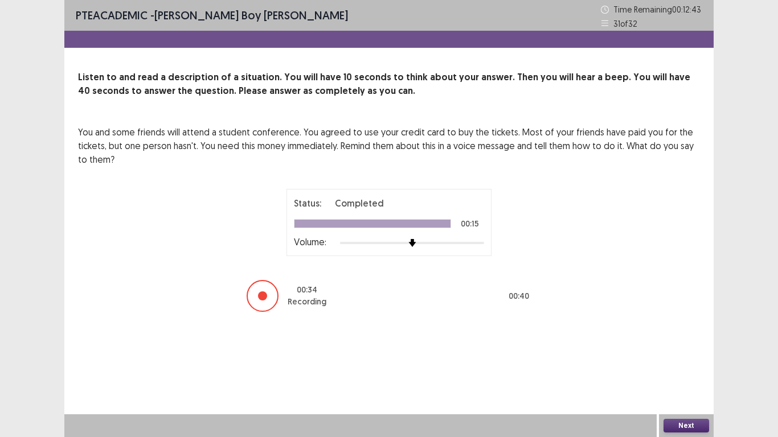
click at [688, 350] on button "Next" at bounding box center [687, 426] width 46 height 14
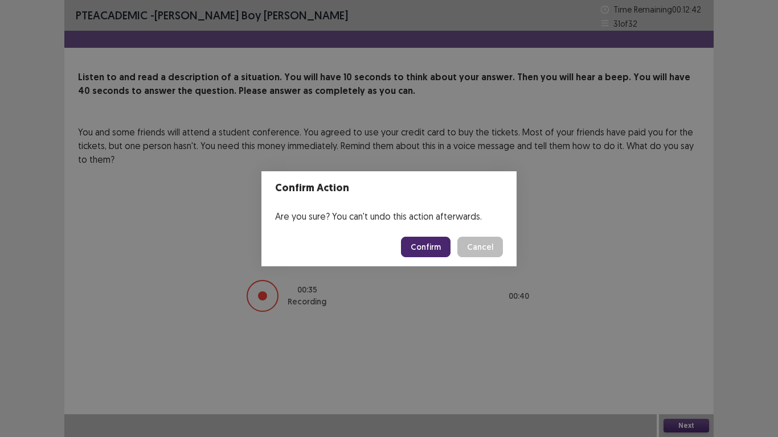
click at [442, 245] on button "Confirm" at bounding box center [426, 247] width 50 height 21
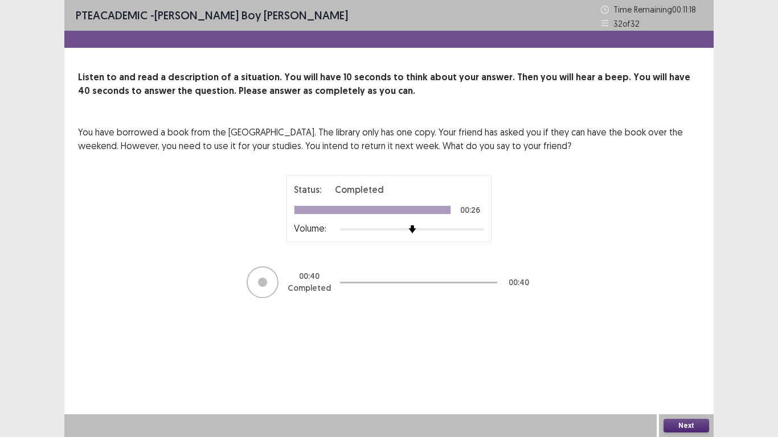
click at [669, 350] on button "Next" at bounding box center [687, 426] width 46 height 14
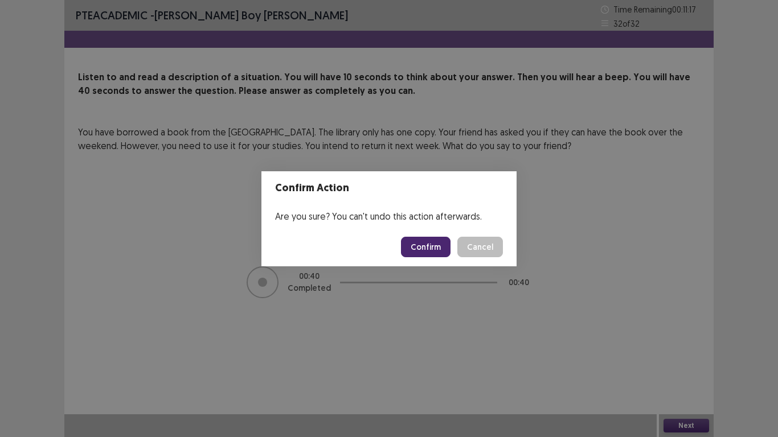
click at [415, 243] on button "Confirm" at bounding box center [426, 247] width 50 height 21
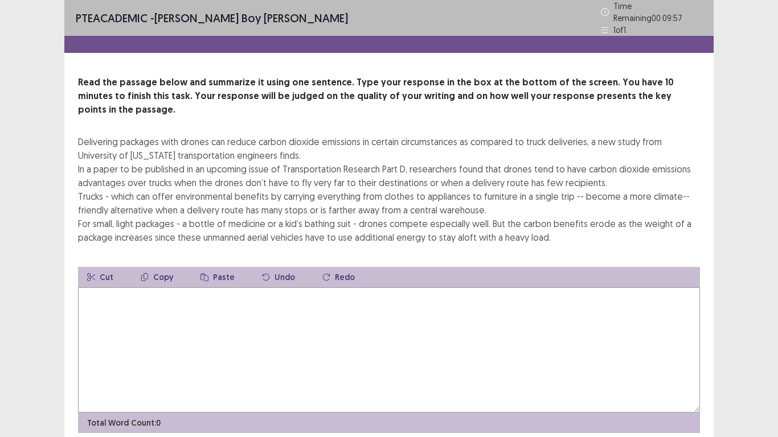
click at [104, 288] on textarea at bounding box center [389, 350] width 622 height 125
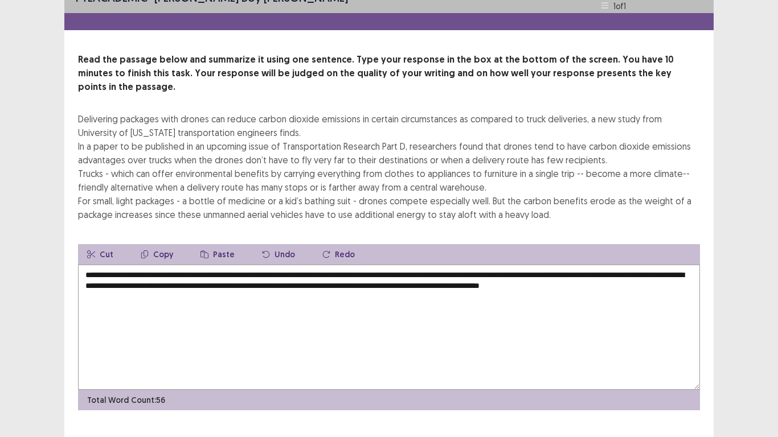
scroll to position [27, 0]
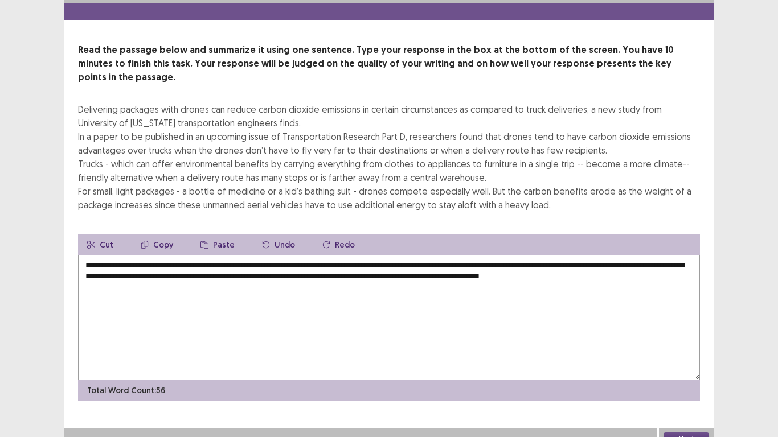
type textarea "**********"
click at [678, 350] on button "Next" at bounding box center [687, 440] width 46 height 14
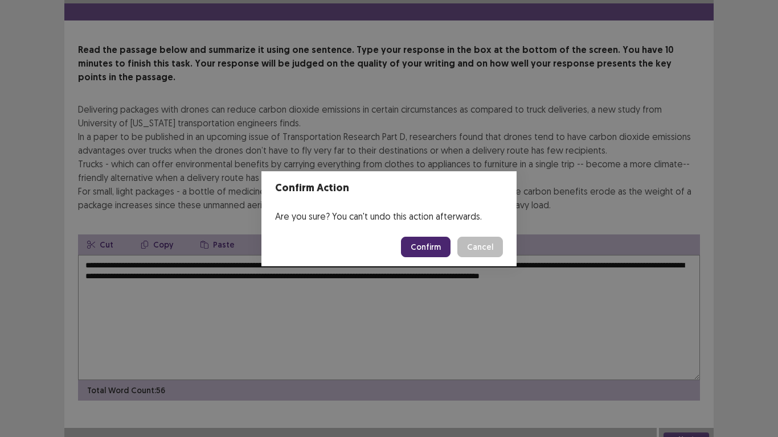
click at [429, 239] on button "Confirm" at bounding box center [426, 247] width 50 height 21
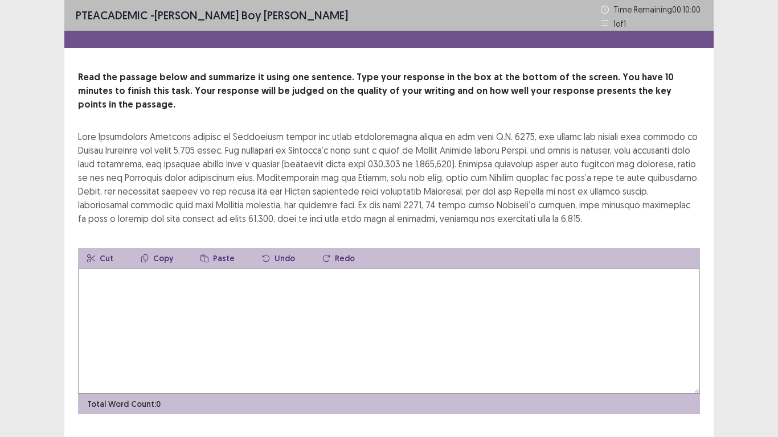
click at [143, 269] on textarea at bounding box center [389, 331] width 622 height 125
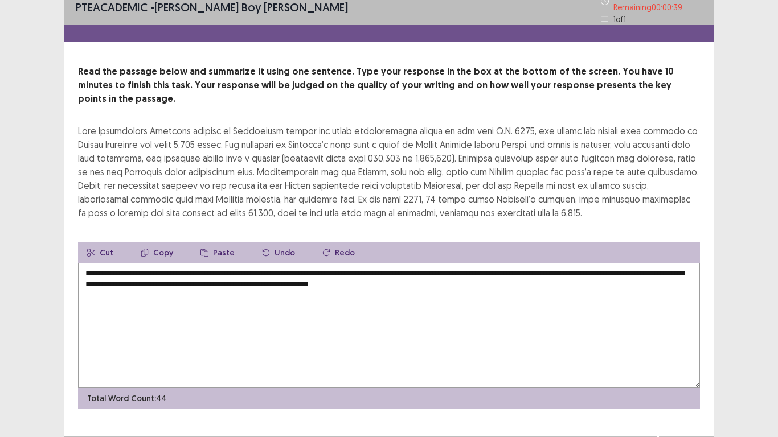
scroll to position [14, 0]
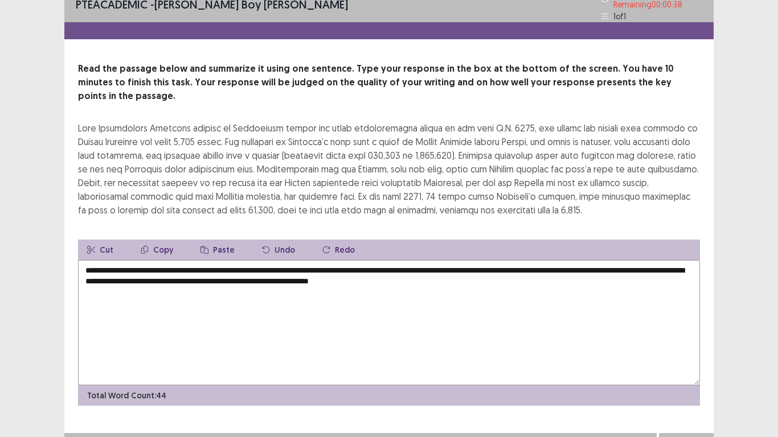
type textarea "**********"
click at [682, 350] on button "Next" at bounding box center [687, 445] width 46 height 14
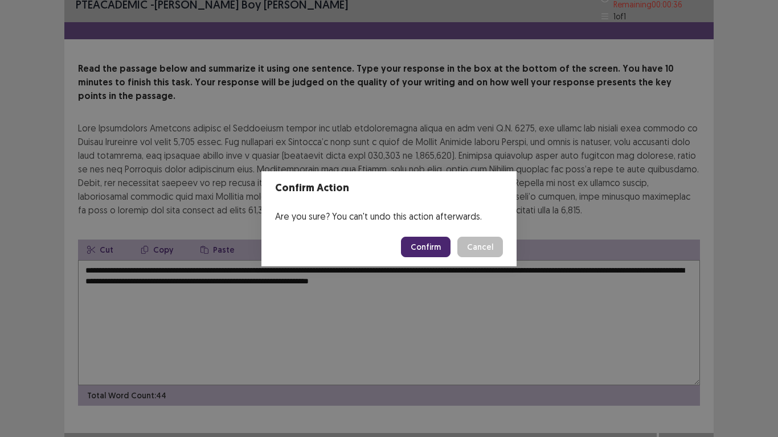
click at [427, 244] on button "Confirm" at bounding box center [426, 247] width 50 height 21
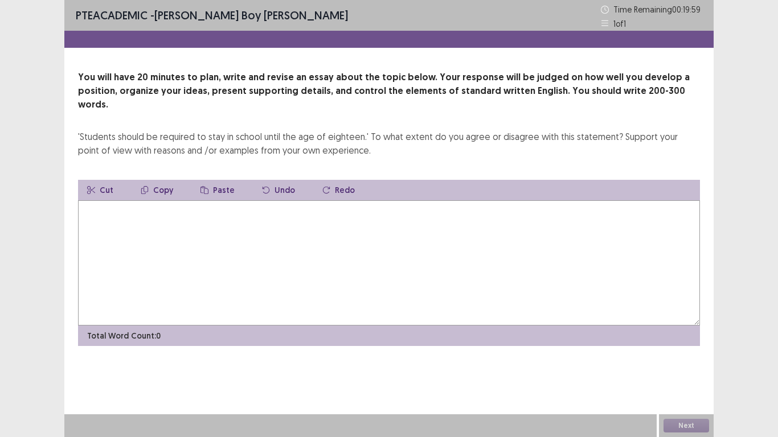
click at [91, 203] on textarea at bounding box center [389, 263] width 622 height 125
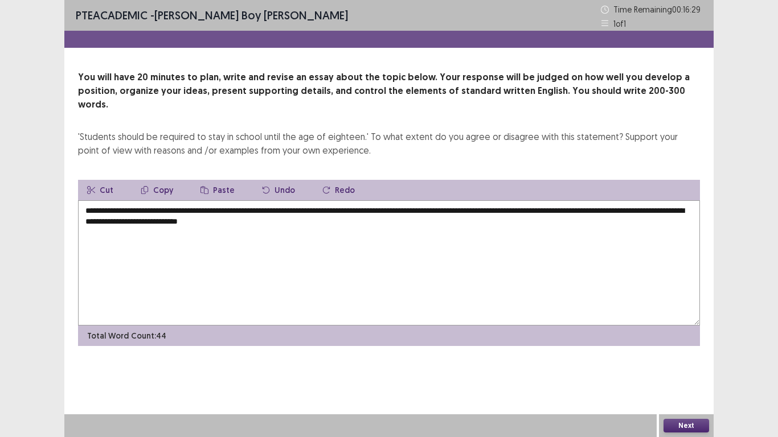
click at [247, 211] on textarea "**********" at bounding box center [389, 263] width 622 height 125
click at [347, 206] on textarea "**********" at bounding box center [389, 263] width 622 height 125
click at [435, 212] on textarea "**********" at bounding box center [389, 263] width 622 height 125
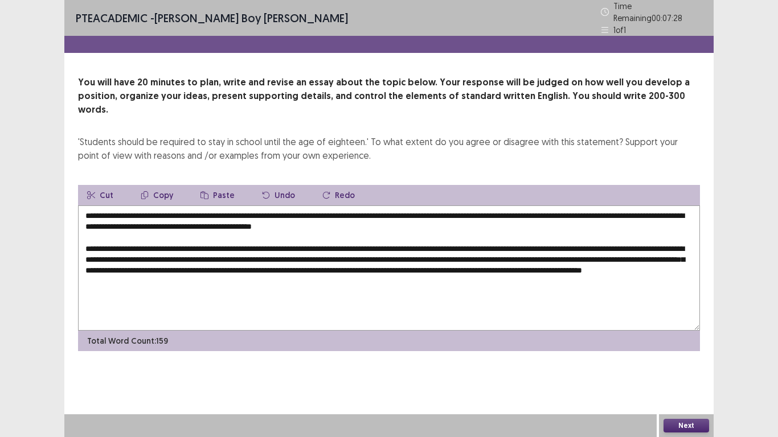
click at [137, 267] on textarea "**********" at bounding box center [389, 268] width 622 height 125
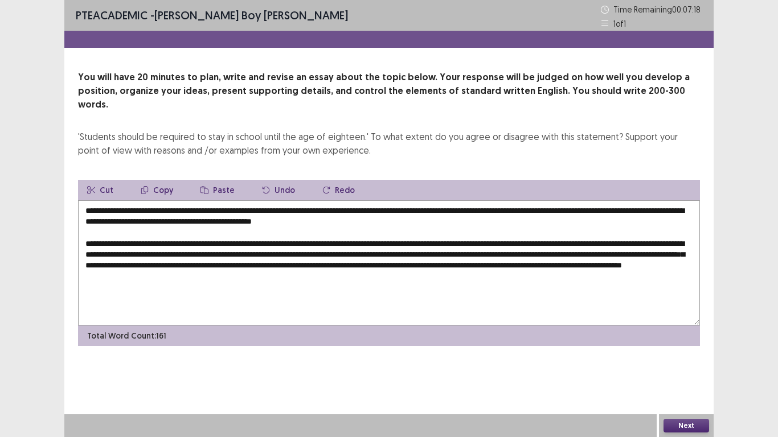
click at [201, 262] on textarea "**********" at bounding box center [389, 263] width 622 height 125
click at [216, 266] on textarea "**********" at bounding box center [389, 263] width 622 height 125
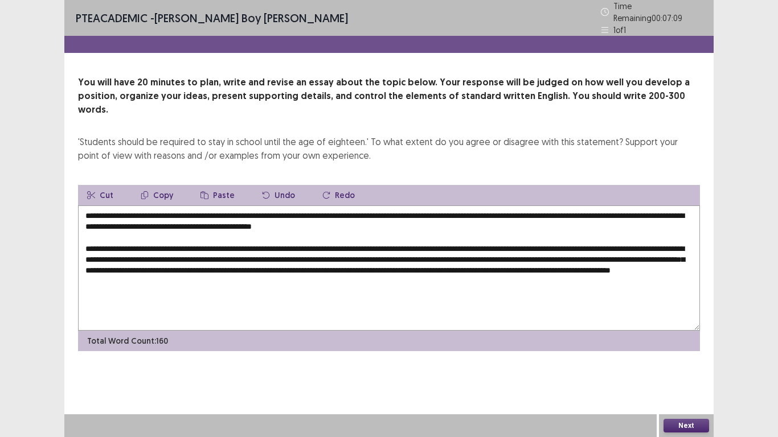
click at [228, 267] on textarea "**********" at bounding box center [389, 268] width 622 height 125
click at [230, 267] on textarea "**********" at bounding box center [389, 268] width 622 height 125
click at [231, 265] on textarea "**********" at bounding box center [389, 268] width 622 height 125
click at [326, 265] on textarea "**********" at bounding box center [389, 268] width 622 height 125
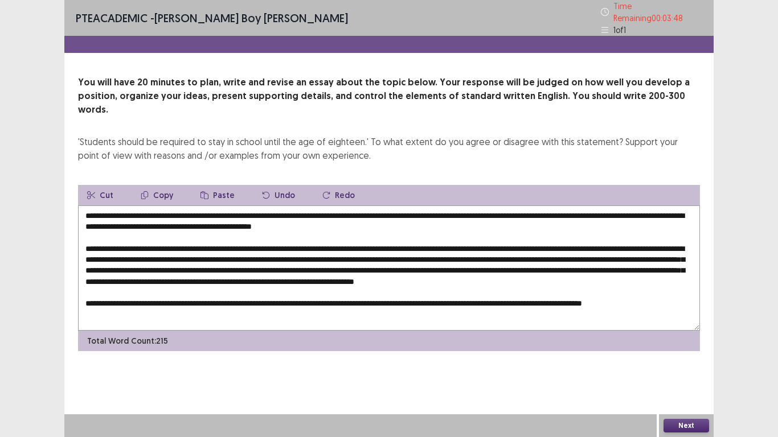
scroll to position [1, 0]
click at [273, 297] on textarea at bounding box center [389, 268] width 622 height 125
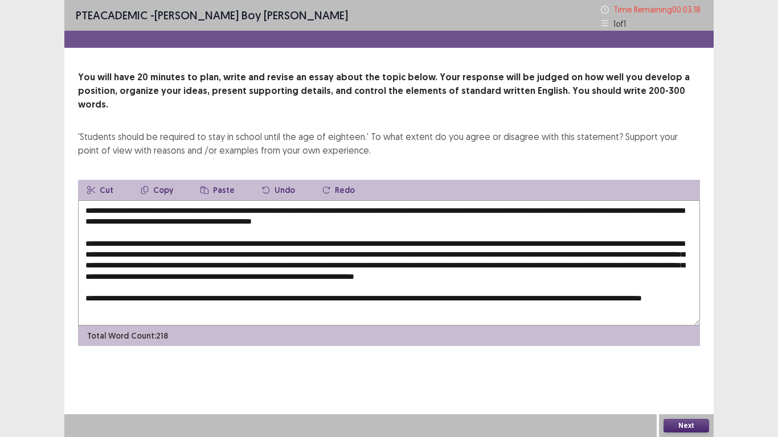
click at [323, 296] on textarea at bounding box center [389, 263] width 622 height 125
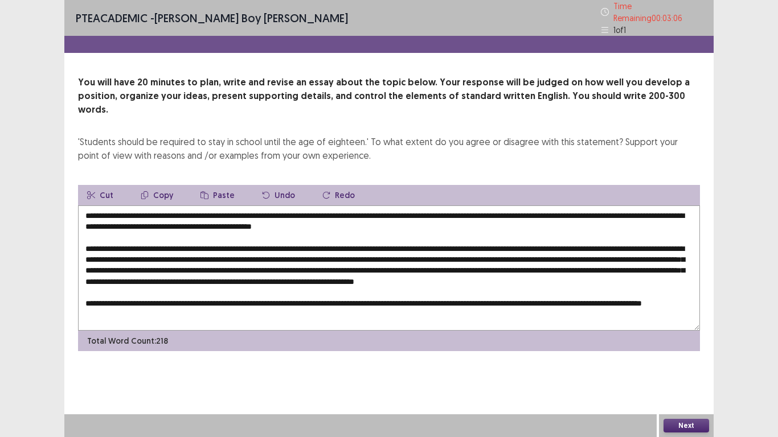
click at [163, 305] on textarea at bounding box center [389, 268] width 622 height 125
click at [437, 210] on textarea at bounding box center [389, 268] width 622 height 125
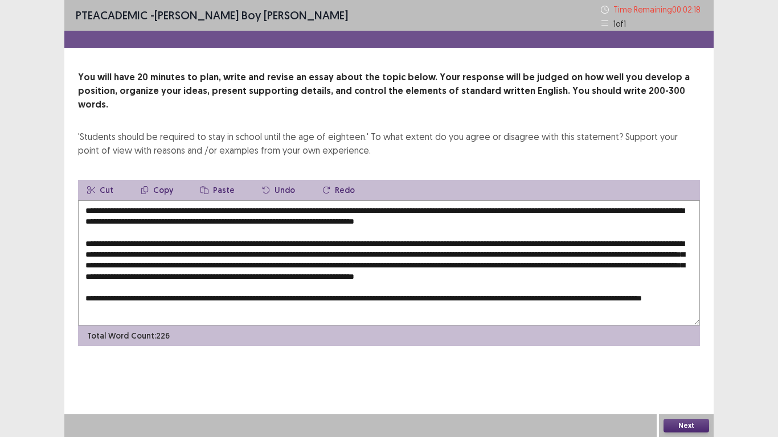
type textarea "**********"
click at [696, 350] on button "Next" at bounding box center [687, 426] width 46 height 14
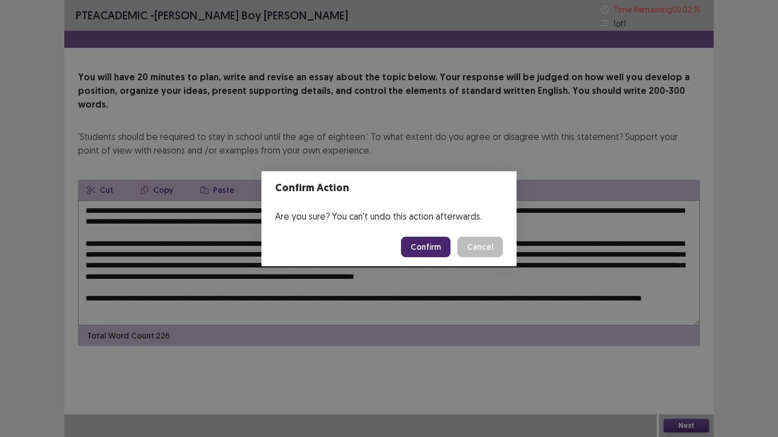
click at [434, 243] on button "Confirm" at bounding box center [426, 247] width 50 height 21
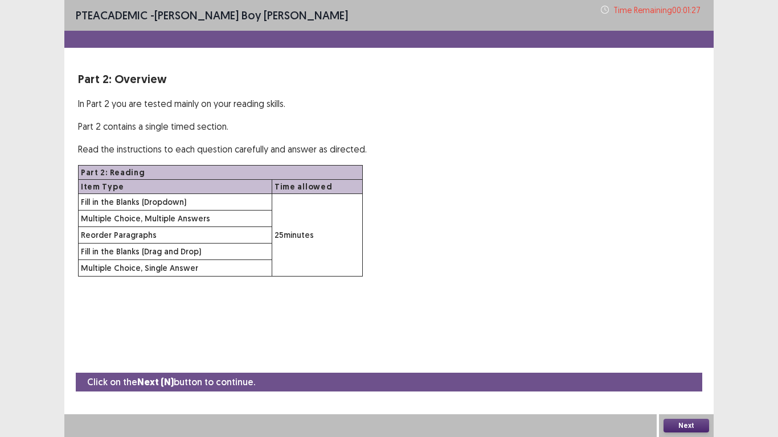
click at [689, 350] on button "Next" at bounding box center [687, 426] width 46 height 14
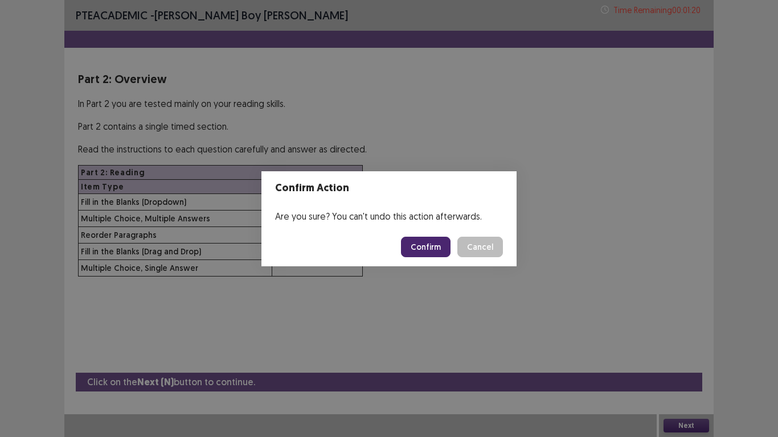
click at [416, 241] on button "Confirm" at bounding box center [426, 247] width 50 height 21
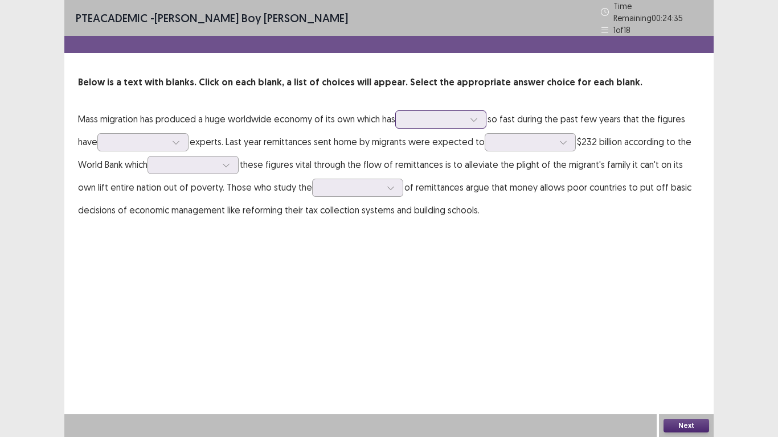
click at [474, 116] on icon at bounding box center [474, 120] width 8 height 8
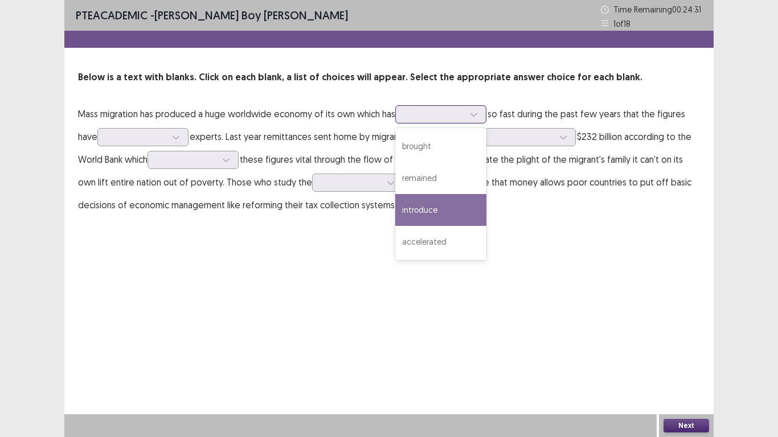
click at [448, 205] on div "introduce" at bounding box center [440, 210] width 91 height 32
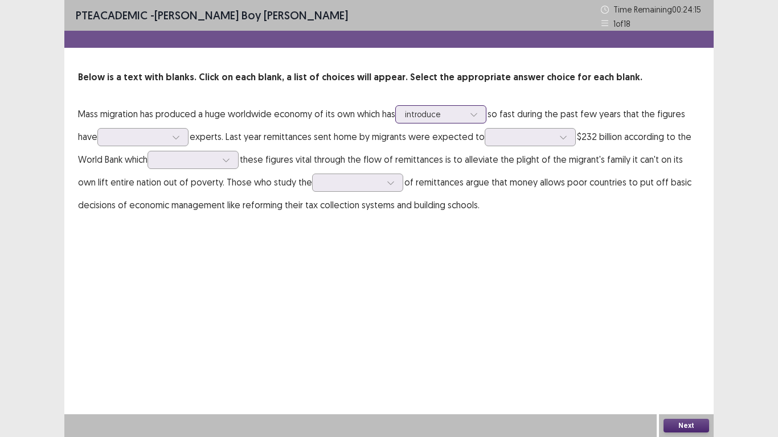
click at [478, 111] on icon at bounding box center [474, 115] width 8 height 8
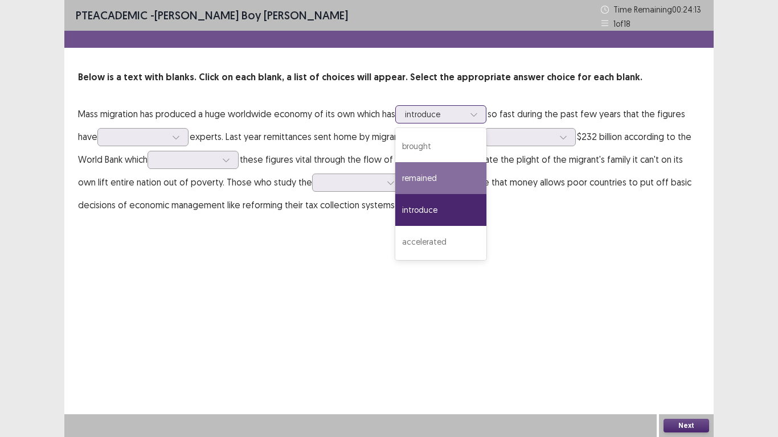
click at [440, 169] on div "remained" at bounding box center [440, 178] width 91 height 32
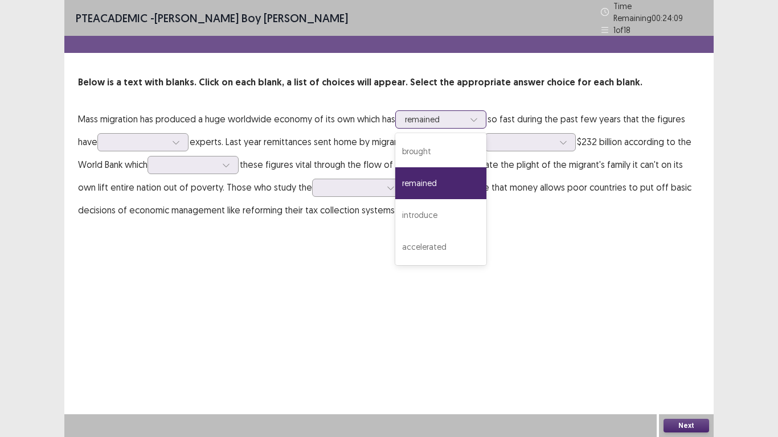
click at [460, 114] on div at bounding box center [434, 119] width 59 height 11
click at [432, 174] on div "remained" at bounding box center [440, 183] width 91 height 32
click at [465, 113] on div "remained" at bounding box center [435, 119] width 62 height 17
click at [440, 204] on div "introduce" at bounding box center [440, 215] width 91 height 32
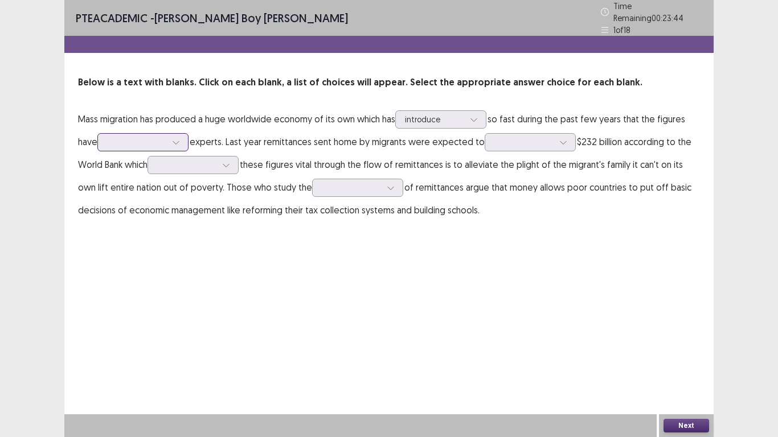
click at [150, 137] on div at bounding box center [136, 142] width 59 height 11
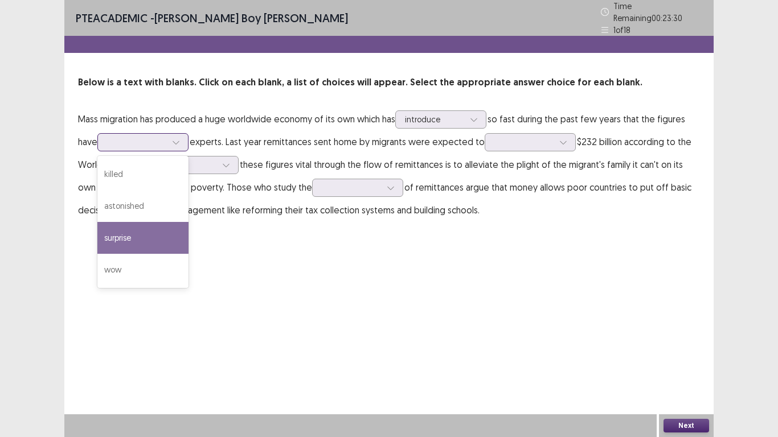
click at [151, 226] on div "surprise" at bounding box center [142, 238] width 91 height 32
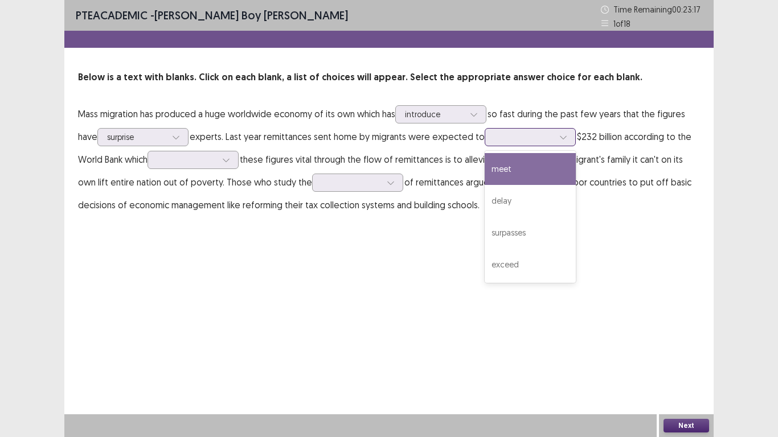
click at [566, 132] on div at bounding box center [563, 137] width 17 height 17
click at [518, 169] on div "meet" at bounding box center [530, 169] width 91 height 32
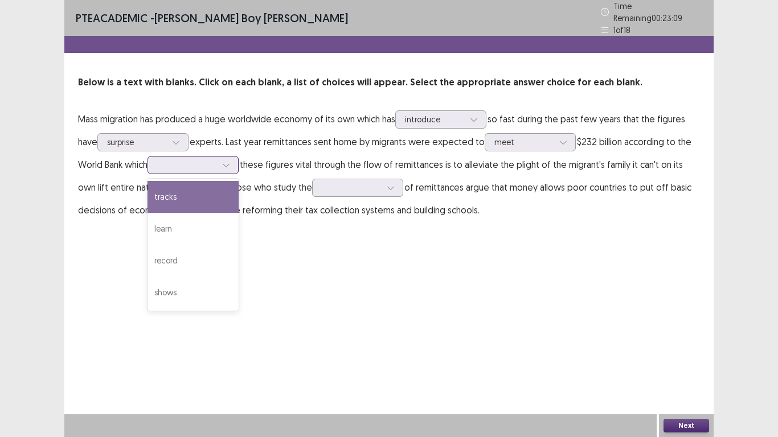
click at [235, 165] on div at bounding box center [226, 165] width 17 height 17
click at [203, 206] on div "tracks" at bounding box center [193, 197] width 91 height 32
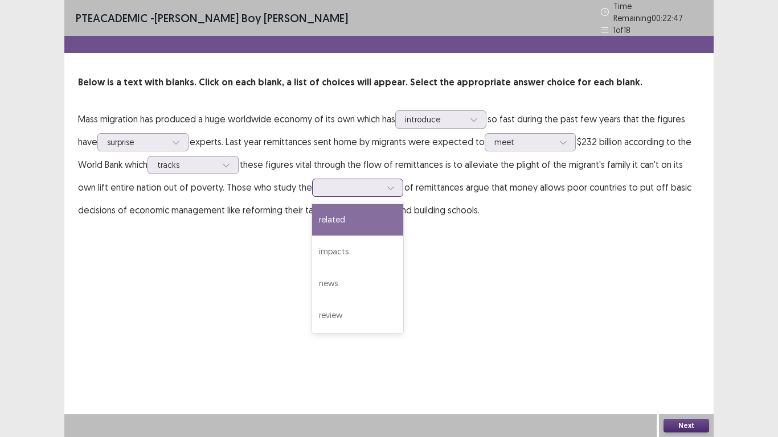
click at [387, 184] on icon at bounding box center [391, 188] width 8 height 8
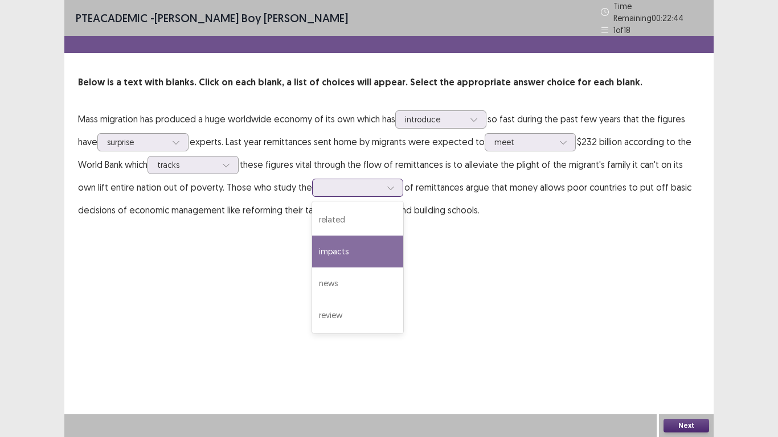
click at [328, 240] on div "impacts" at bounding box center [357, 252] width 91 height 32
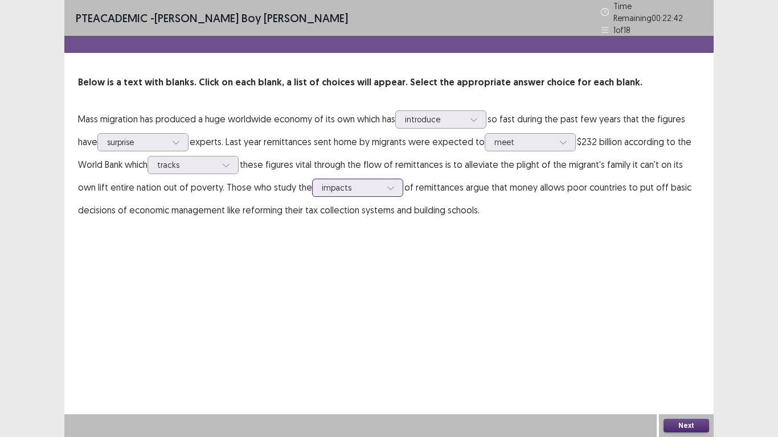
click at [387, 184] on icon at bounding box center [391, 188] width 8 height 8
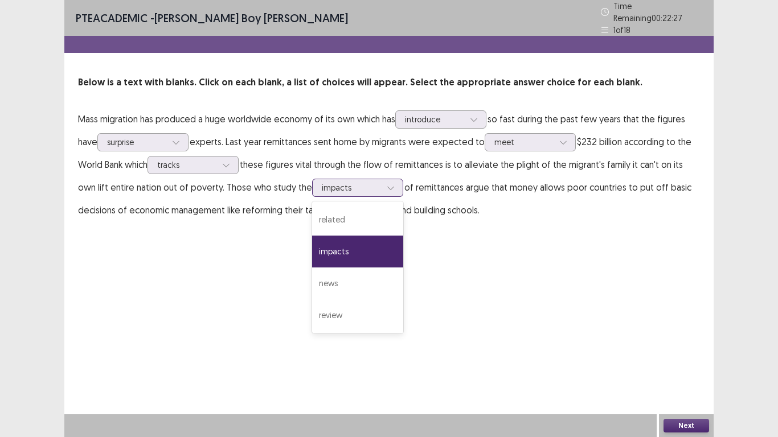
click at [330, 244] on div "impacts" at bounding box center [357, 252] width 91 height 32
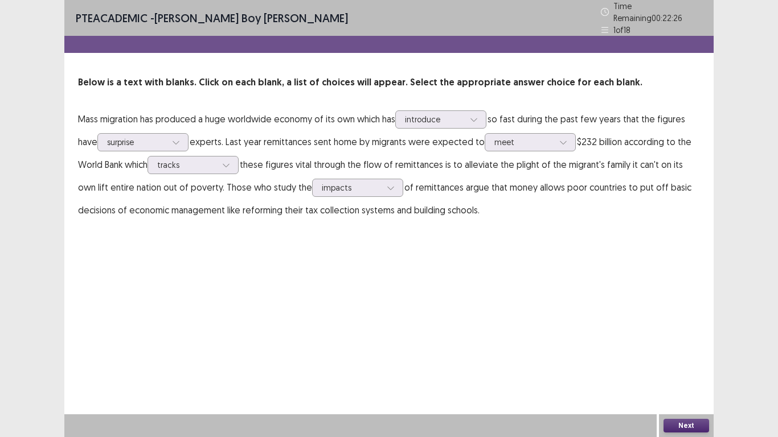
click at [676, 350] on button "Next" at bounding box center [687, 426] width 46 height 14
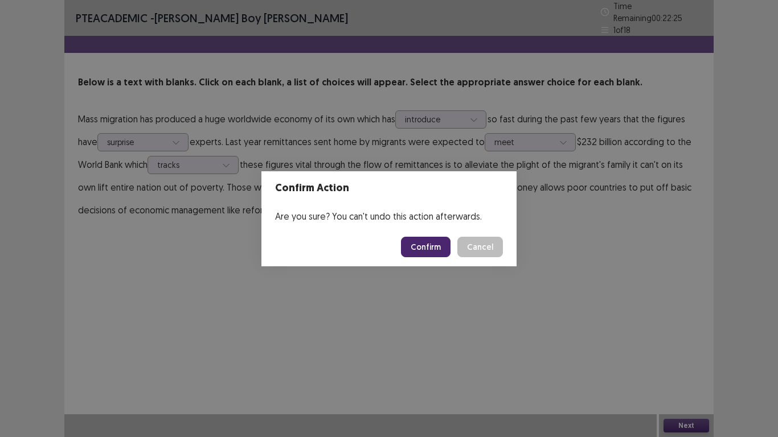
click at [440, 242] on button "Confirm" at bounding box center [426, 247] width 50 height 21
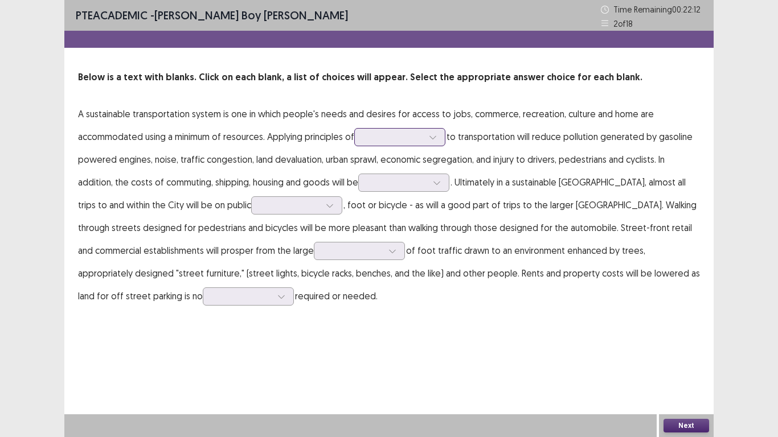
click at [434, 132] on div at bounding box center [432, 137] width 17 height 17
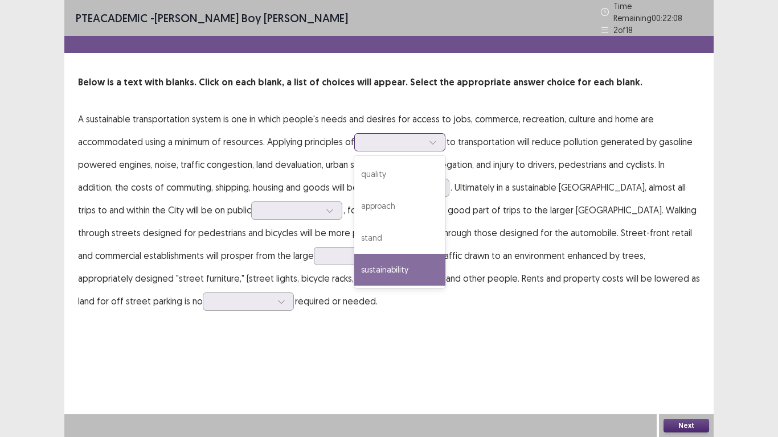
click at [423, 259] on div "sustainability" at bounding box center [399, 270] width 91 height 32
click at [433, 138] on icon at bounding box center [433, 142] width 8 height 8
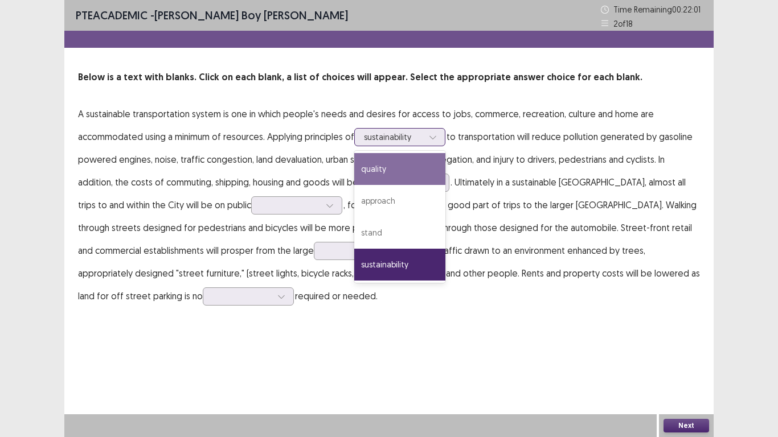
click at [395, 163] on div "quality" at bounding box center [399, 169] width 91 height 32
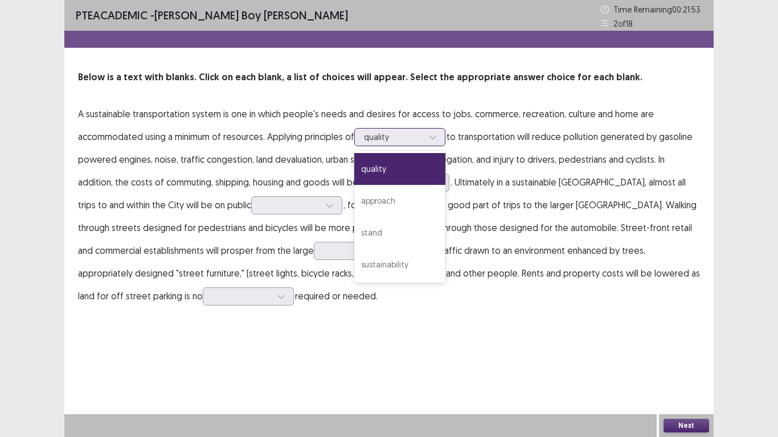
click at [437, 134] on icon at bounding box center [433, 137] width 8 height 8
click at [389, 261] on div "sustainability" at bounding box center [399, 265] width 91 height 32
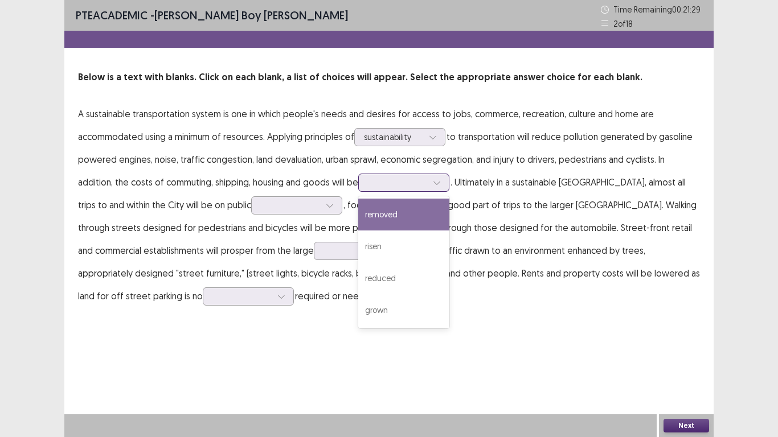
click at [368, 186] on div at bounding box center [397, 182] width 59 height 11
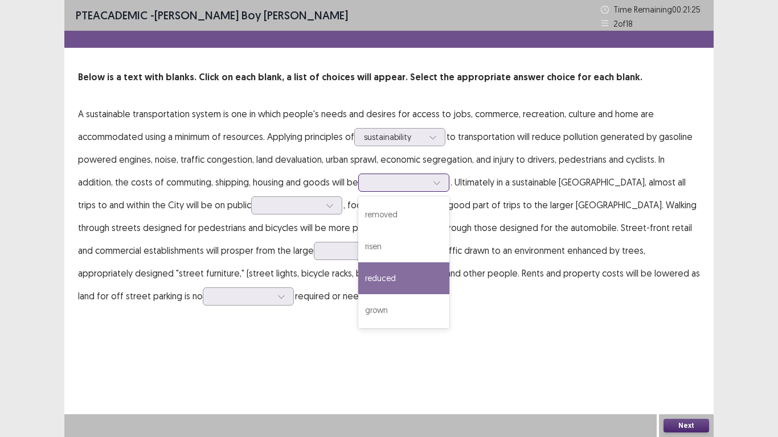
click at [360, 272] on div "reduced" at bounding box center [403, 279] width 91 height 32
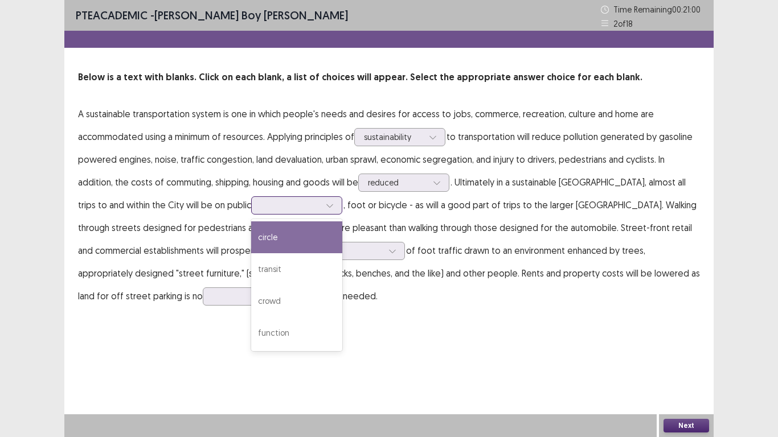
click at [260, 199] on div at bounding box center [291, 205] width 62 height 13
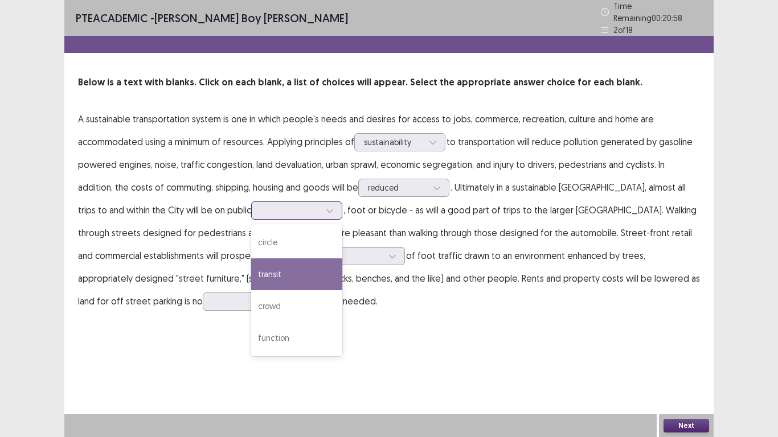
click at [251, 261] on div "transit" at bounding box center [296, 275] width 91 height 32
click at [261, 207] on div at bounding box center [290, 210] width 59 height 11
click at [251, 271] on div "transit" at bounding box center [296, 275] width 91 height 32
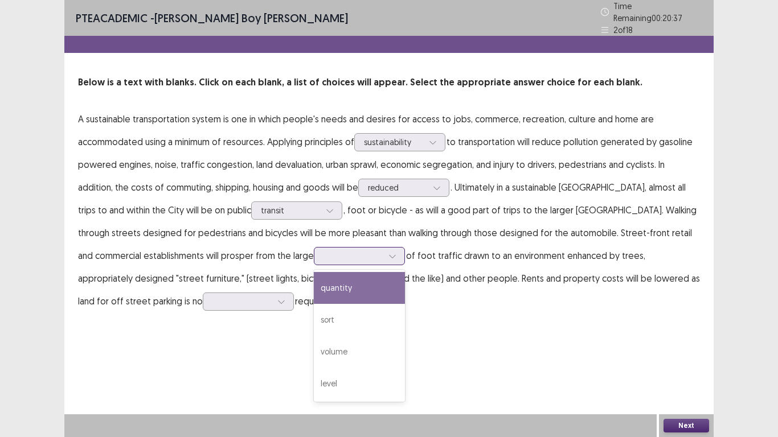
click at [388, 252] on icon at bounding box center [392, 256] width 8 height 8
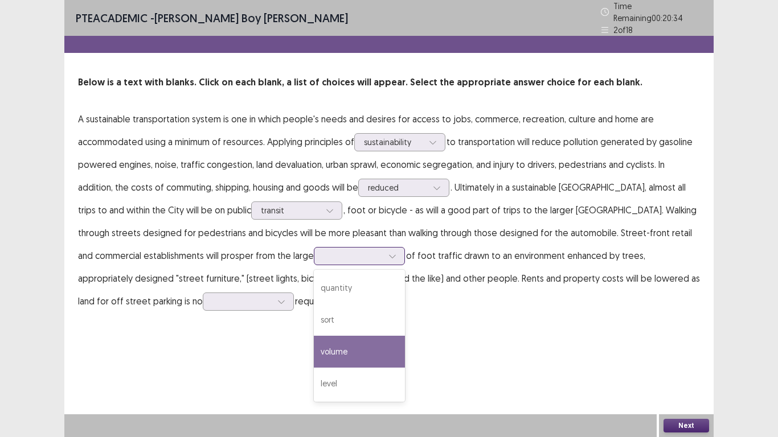
click at [314, 336] on div "volume" at bounding box center [359, 352] width 91 height 32
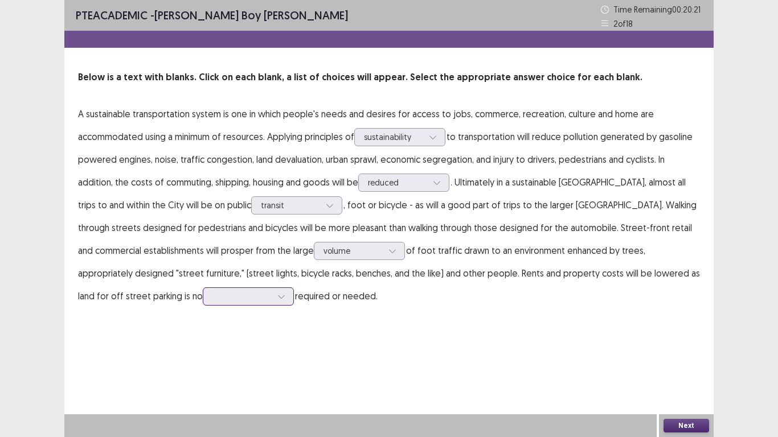
click at [277, 298] on icon at bounding box center [281, 297] width 8 height 8
drag, startPoint x: 107, startPoint y: 419, endPoint x: 109, endPoint y: 409, distance: 9.9
click at [203, 350] on div "longer" at bounding box center [248, 424] width 91 height 32
click at [697, 350] on button "Next" at bounding box center [687, 426] width 46 height 14
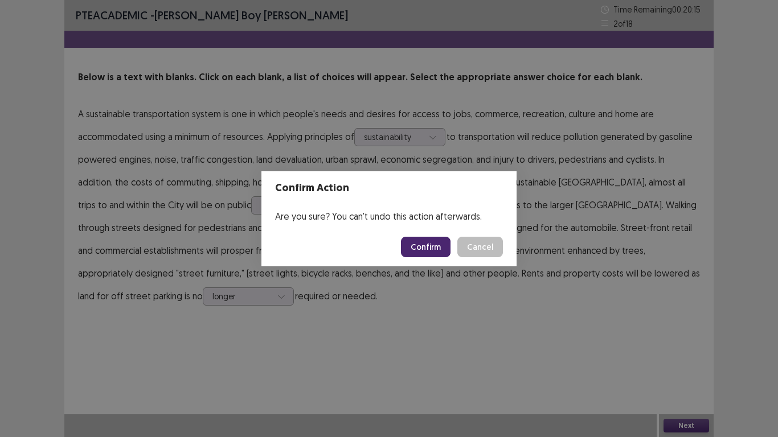
click at [433, 244] on button "Confirm" at bounding box center [426, 247] width 50 height 21
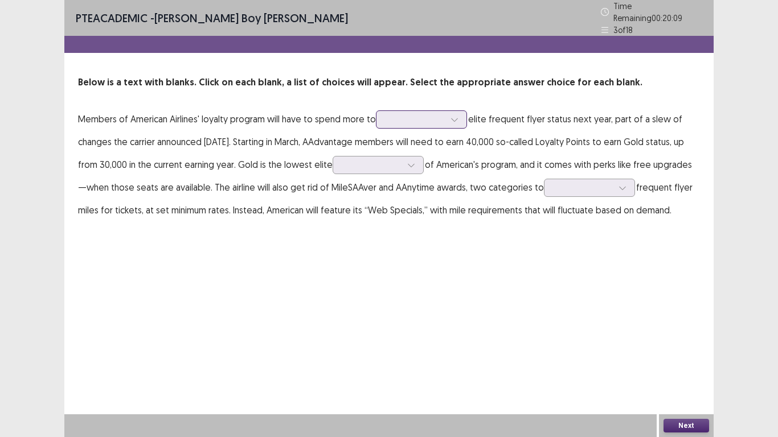
click at [450, 113] on div at bounding box center [454, 119] width 17 height 17
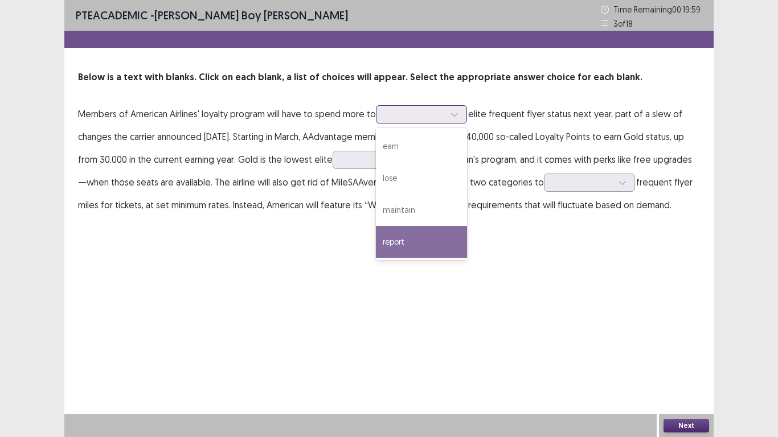
click at [400, 239] on div "report" at bounding box center [421, 242] width 91 height 32
click at [439, 112] on div at bounding box center [415, 114] width 59 height 11
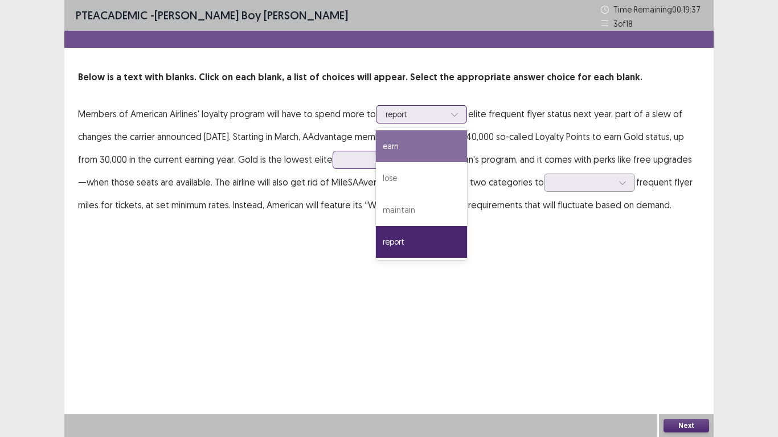
click at [403, 152] on div "earn" at bounding box center [421, 146] width 91 height 32
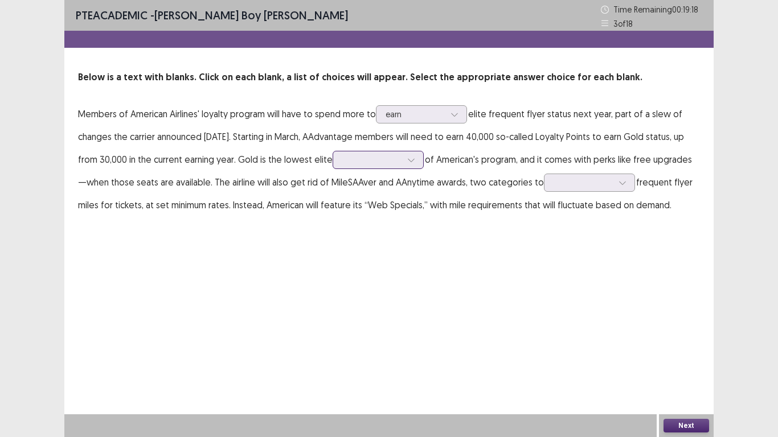
click at [403, 156] on div at bounding box center [411, 160] width 17 height 17
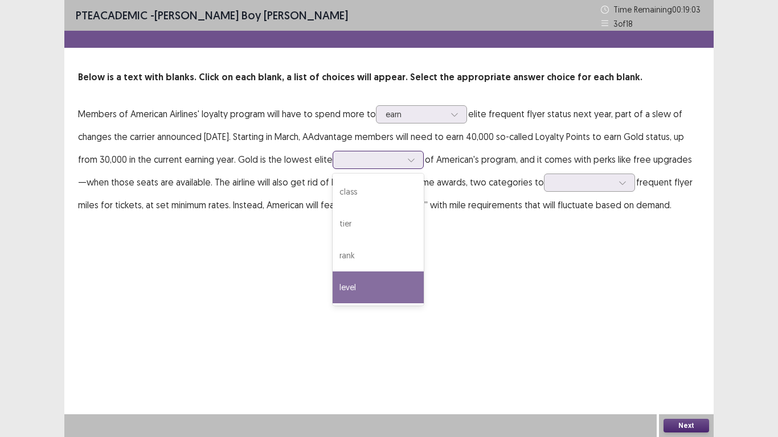
click at [373, 283] on div "level" at bounding box center [378, 288] width 91 height 32
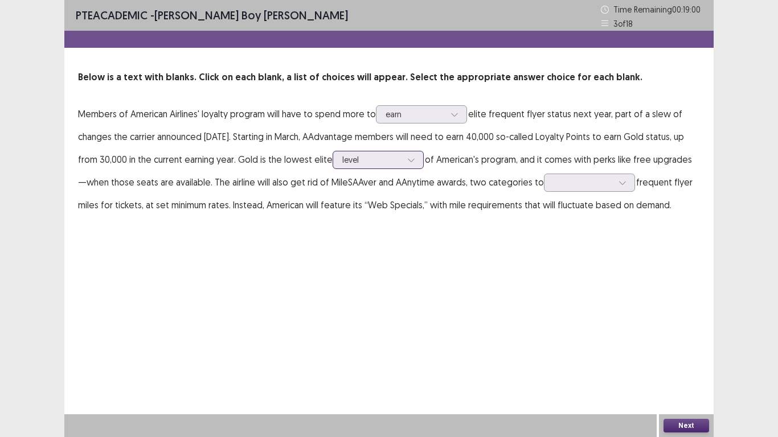
click at [389, 154] on div at bounding box center [371, 159] width 59 height 11
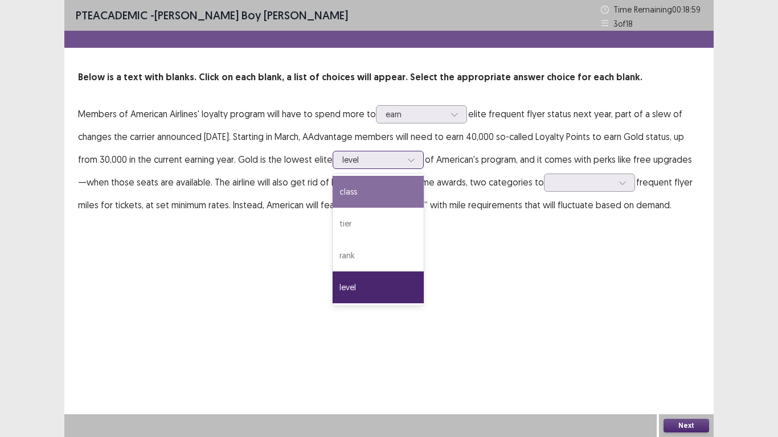
click at [356, 193] on div "class" at bounding box center [378, 192] width 91 height 32
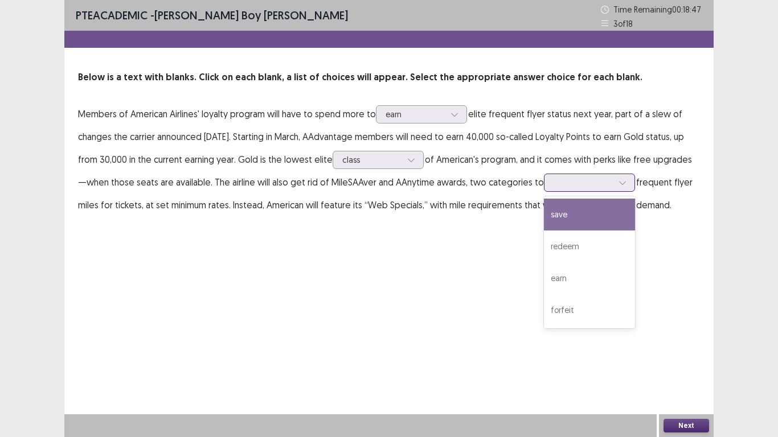
click at [599, 174] on div at bounding box center [589, 183] width 91 height 18
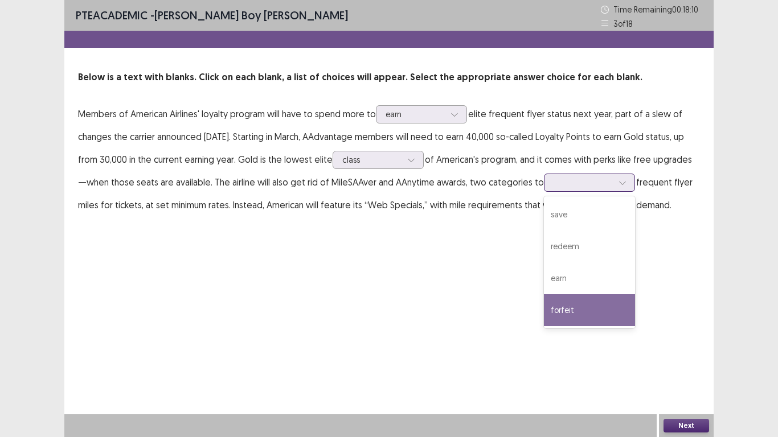
click at [570, 305] on div "forfeit" at bounding box center [589, 311] width 91 height 32
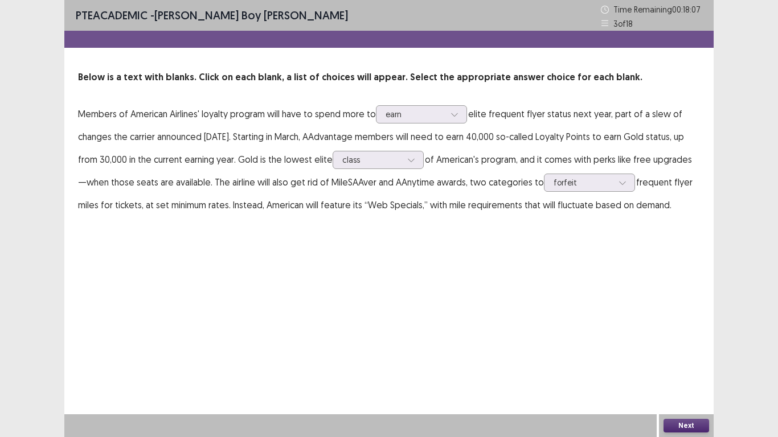
click at [682, 350] on button "Next" at bounding box center [687, 426] width 46 height 14
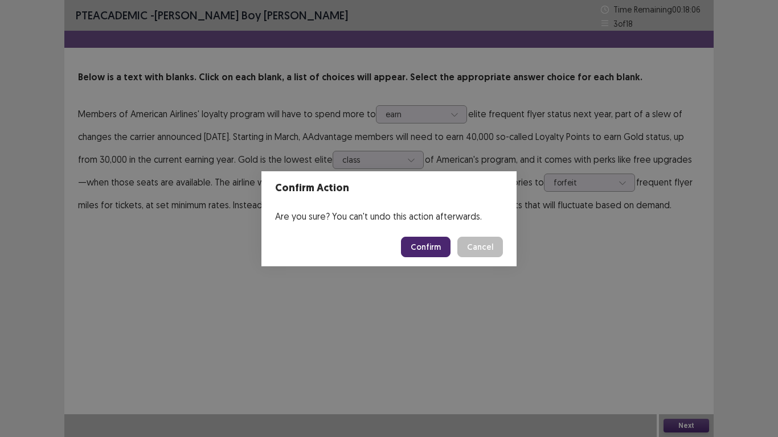
click at [437, 245] on button "Confirm" at bounding box center [426, 247] width 50 height 21
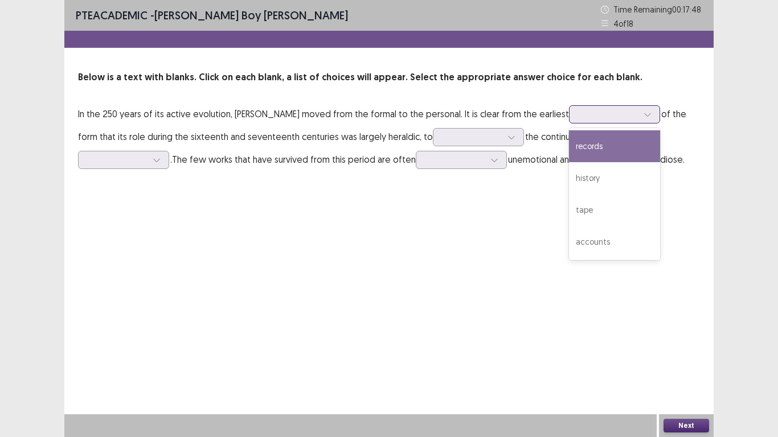
click at [615, 118] on div at bounding box center [608, 114] width 59 height 11
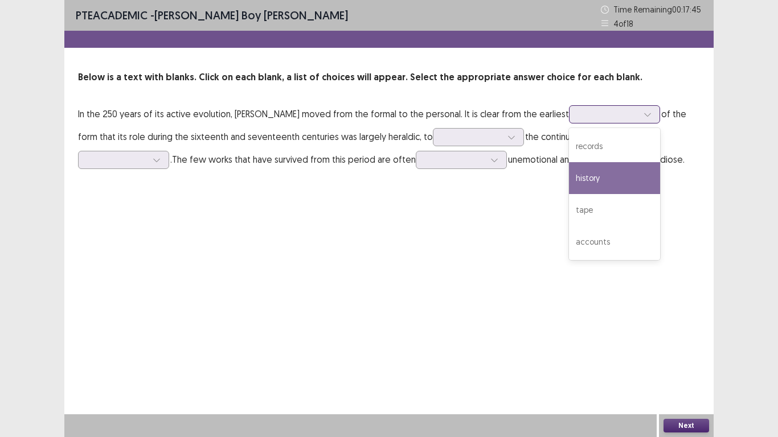
click at [581, 166] on div "history" at bounding box center [614, 178] width 91 height 32
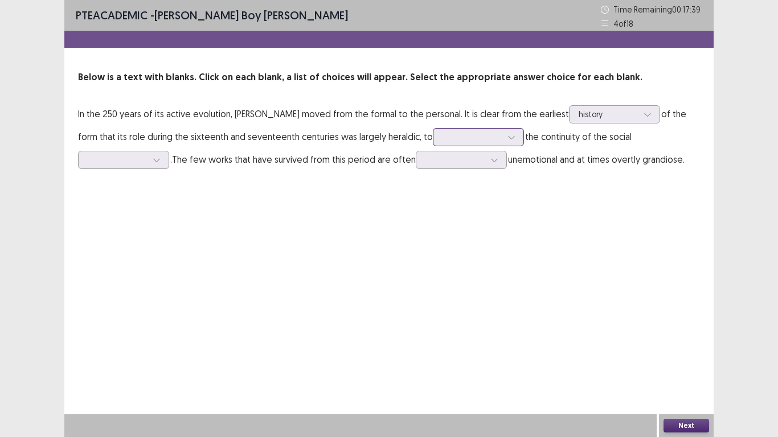
click at [455, 136] on div at bounding box center [472, 137] width 59 height 11
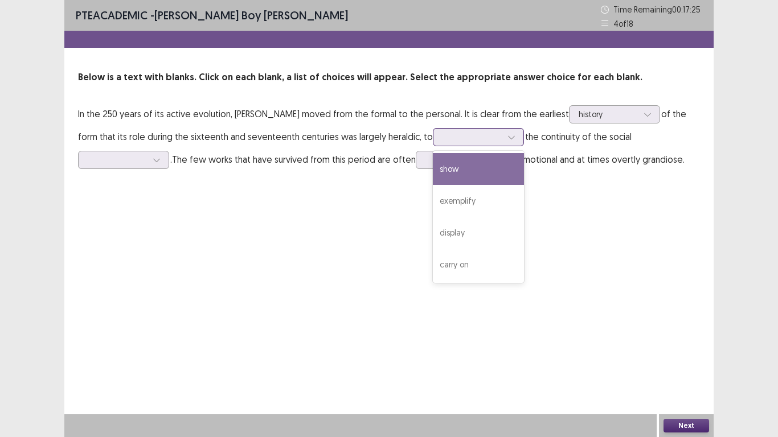
click at [453, 169] on div "show" at bounding box center [478, 169] width 91 height 32
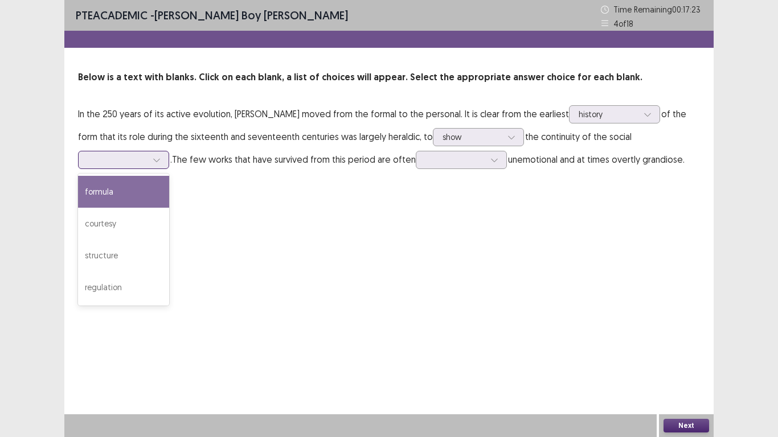
click at [152, 165] on div at bounding box center [156, 160] width 17 height 17
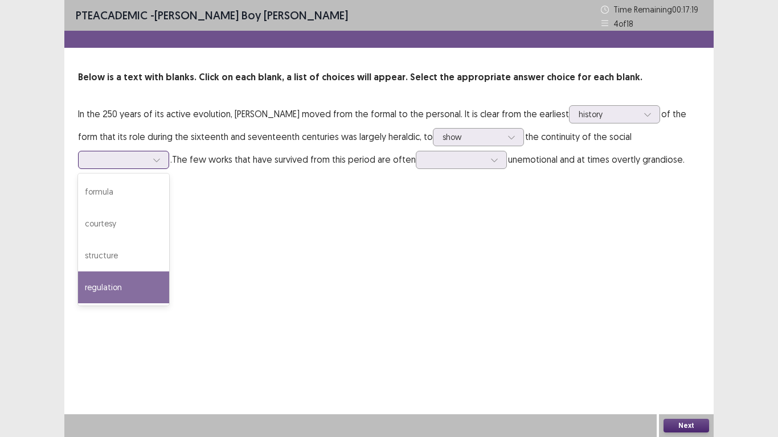
click at [116, 282] on div "regulation" at bounding box center [123, 288] width 91 height 32
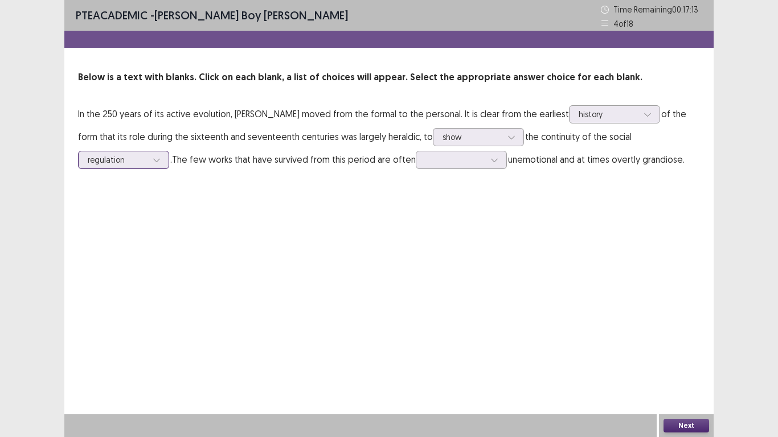
click at [157, 163] on icon at bounding box center [157, 160] width 8 height 8
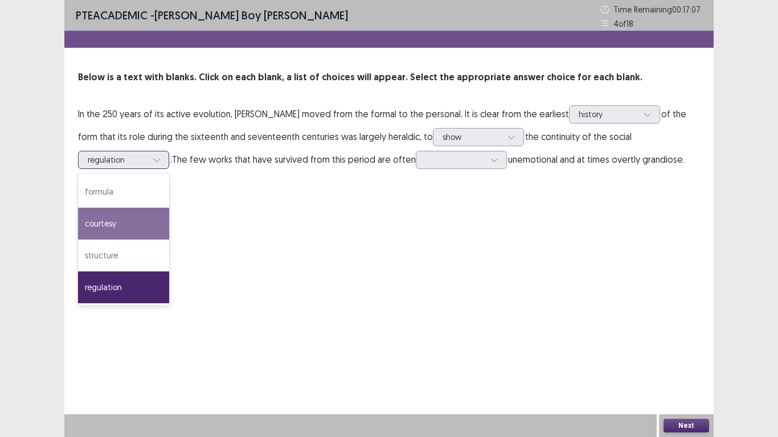
click at [126, 224] on div "courtesy" at bounding box center [123, 224] width 91 height 32
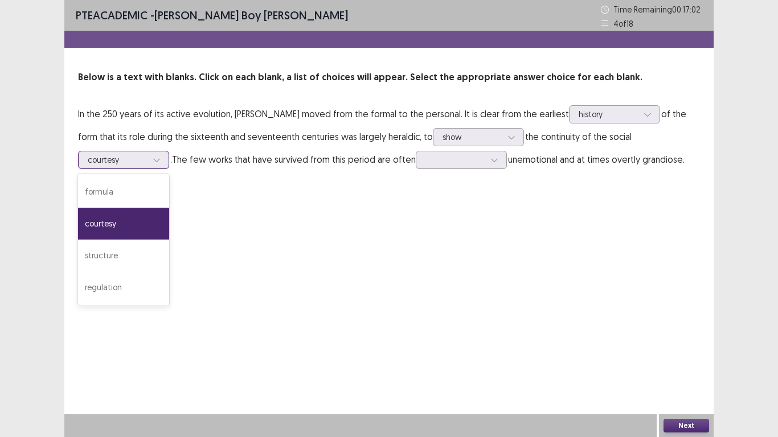
click at [146, 155] on div at bounding box center [117, 159] width 59 height 11
click at [129, 280] on div "regulation" at bounding box center [123, 288] width 91 height 32
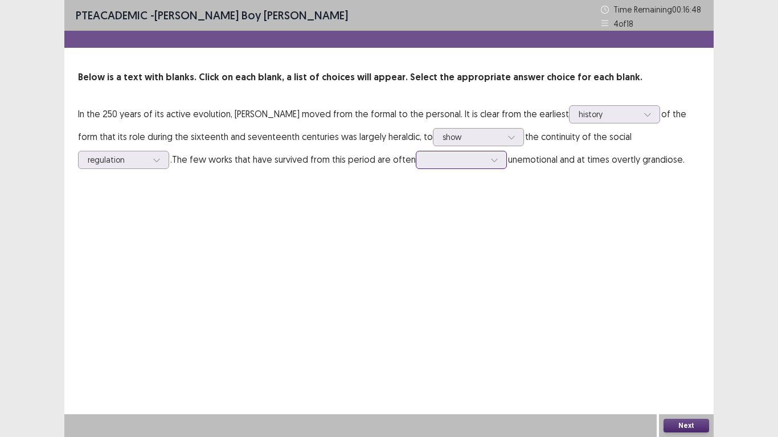
click at [480, 157] on div at bounding box center [455, 159] width 59 height 11
click at [457, 215] on div "surprisingly" at bounding box center [461, 224] width 91 height 32
click at [674, 350] on button "Next" at bounding box center [687, 426] width 46 height 14
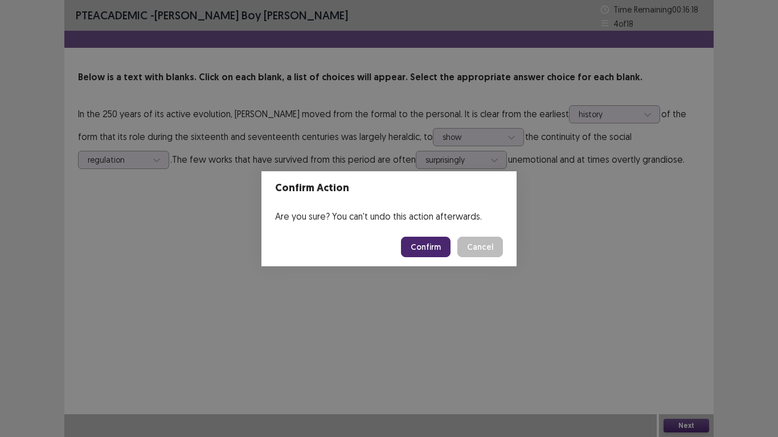
click at [443, 252] on button "Confirm" at bounding box center [426, 247] width 50 height 21
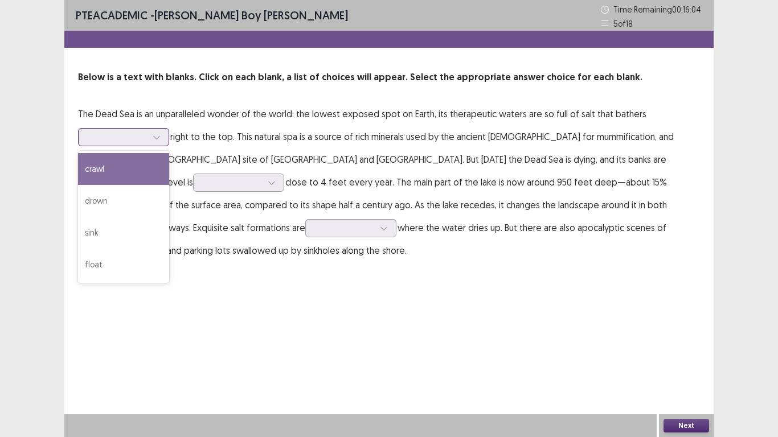
click at [151, 134] on div at bounding box center [156, 137] width 17 height 17
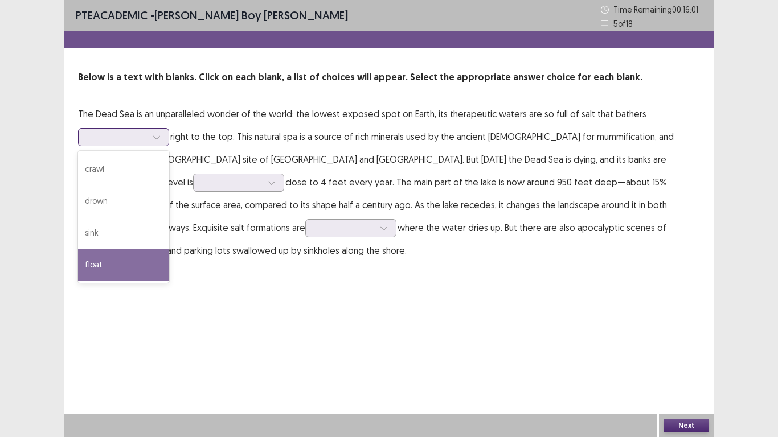
click at [94, 256] on div "float" at bounding box center [123, 265] width 91 height 32
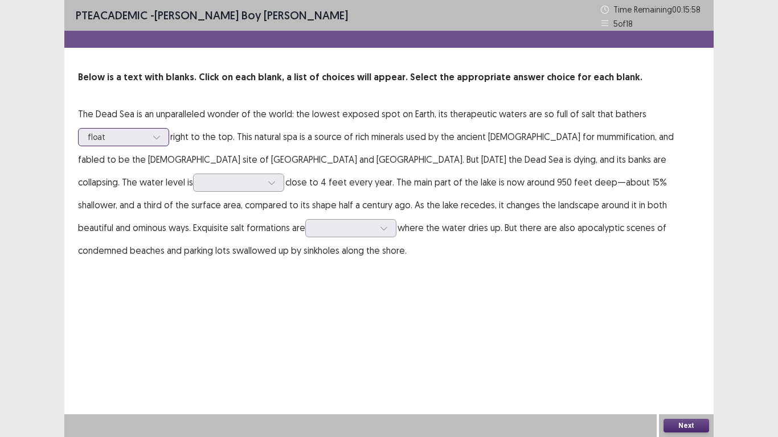
click at [150, 136] on div at bounding box center [156, 137] width 17 height 17
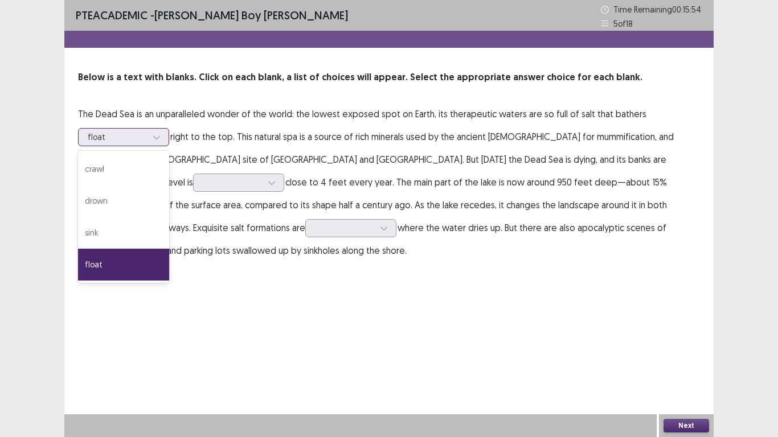
click at [122, 257] on div "float" at bounding box center [123, 265] width 91 height 32
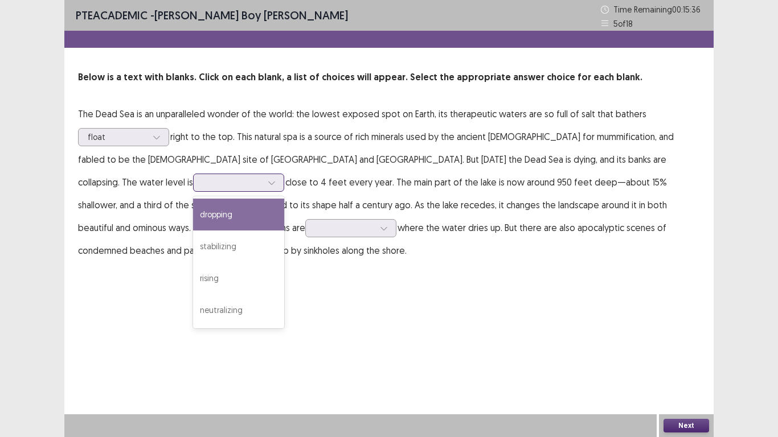
click at [262, 177] on div at bounding box center [232, 182] width 59 height 11
click at [284, 199] on div "dropping" at bounding box center [238, 215] width 91 height 32
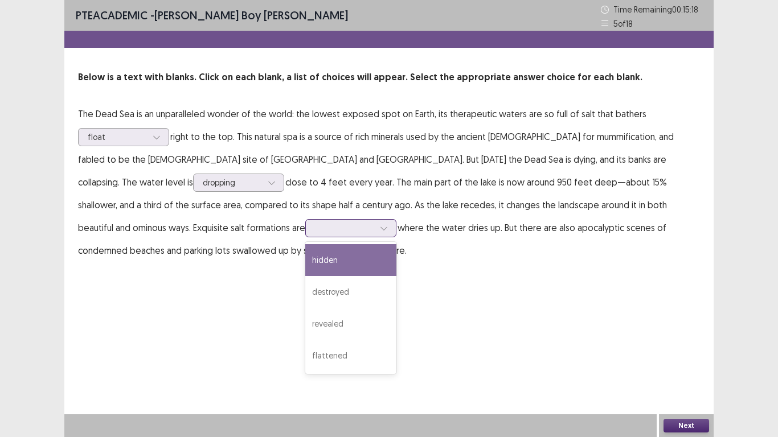
click at [380, 231] on icon at bounding box center [384, 228] width 8 height 8
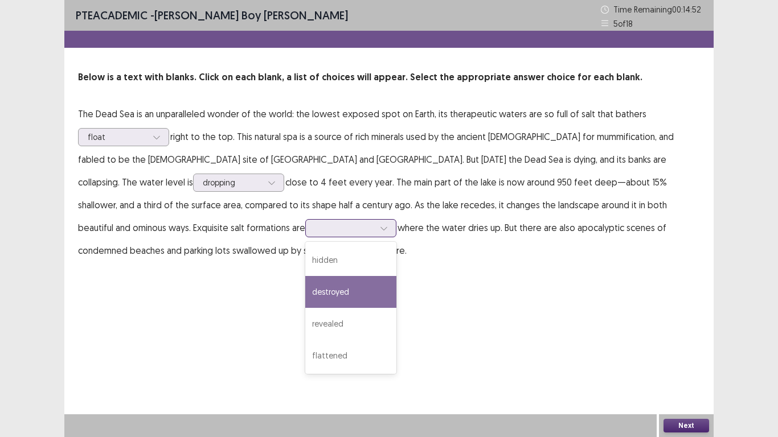
click at [305, 294] on div "destroyed" at bounding box center [350, 292] width 91 height 32
click at [380, 227] on icon at bounding box center [384, 228] width 8 height 8
click at [305, 284] on div "destroyed" at bounding box center [350, 292] width 91 height 32
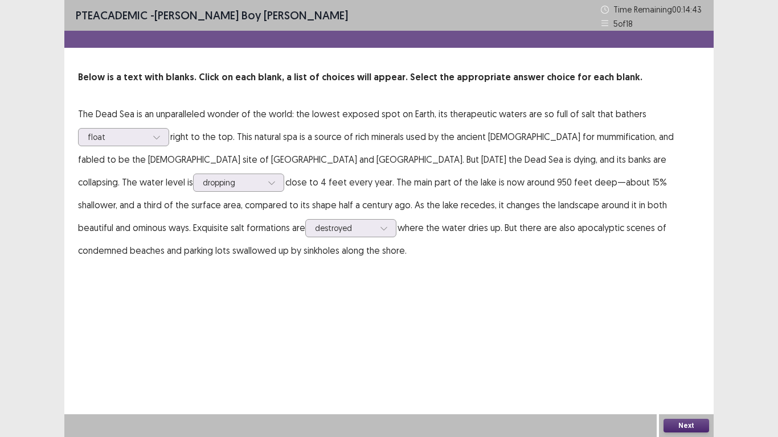
click at [673, 350] on button "Next" at bounding box center [687, 426] width 46 height 14
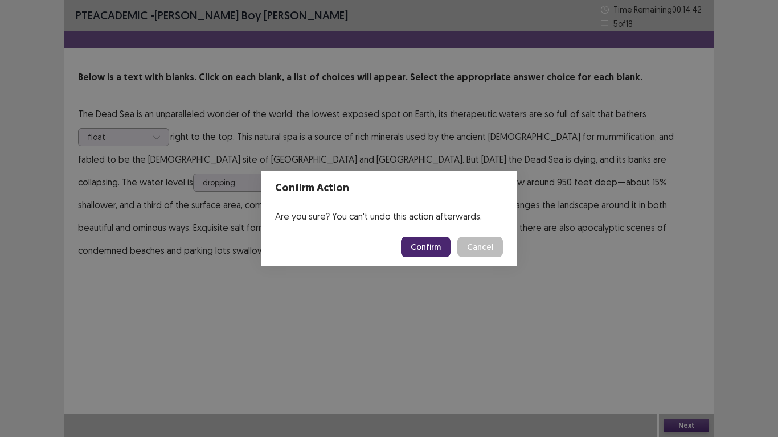
click at [443, 244] on button "Confirm" at bounding box center [426, 247] width 50 height 21
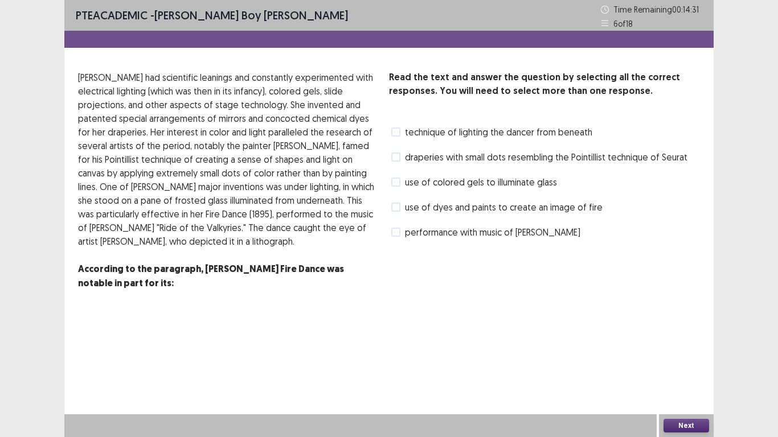
click at [388, 208] on div "Read the text and answer the question by selecting all the correct responses. Y…" at bounding box center [388, 195] width 649 height 248
click at [398, 210] on span at bounding box center [395, 207] width 9 height 9
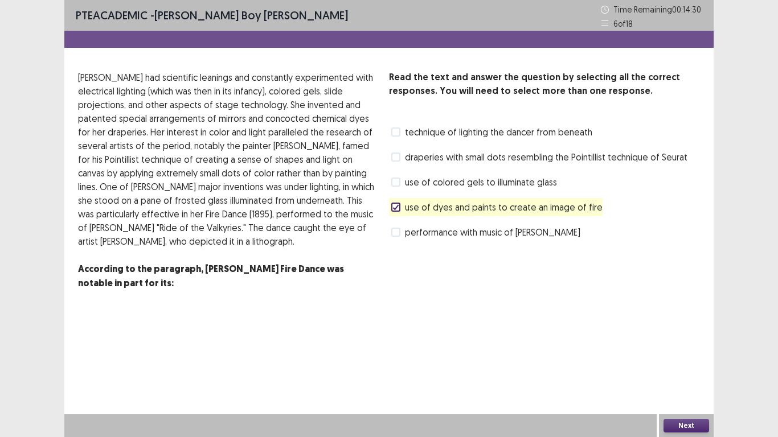
click at [403, 228] on label "performance with music of Richard Wagner" at bounding box center [485, 233] width 189 height 14
click at [400, 158] on label "draperies with small dots resembling the Pointillist technique of Seurat" at bounding box center [539, 157] width 296 height 14
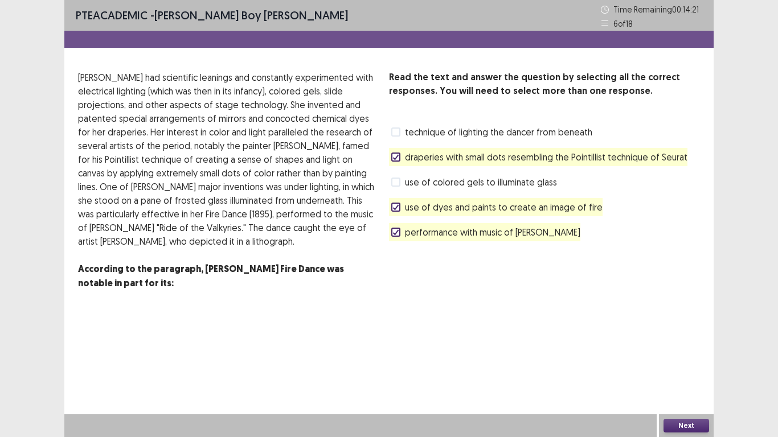
click at [676, 350] on button "Next" at bounding box center [687, 426] width 46 height 14
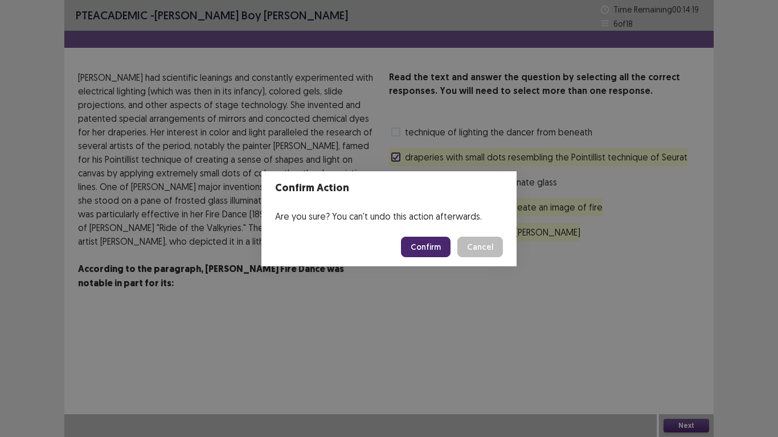
click at [411, 250] on button "Confirm" at bounding box center [426, 247] width 50 height 21
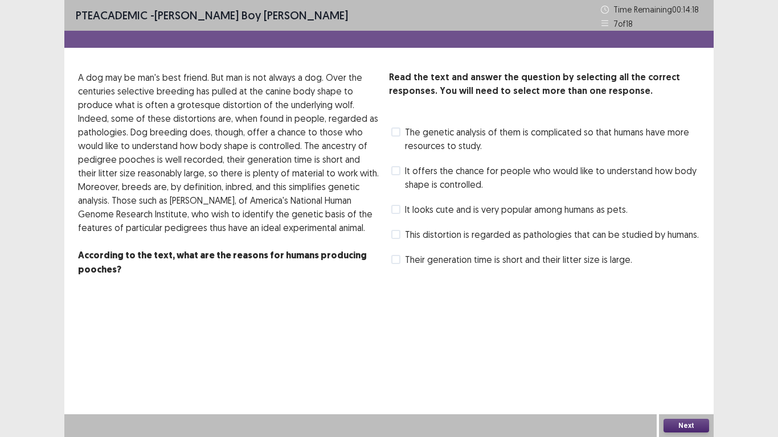
click at [399, 132] on span at bounding box center [395, 132] width 9 height 9
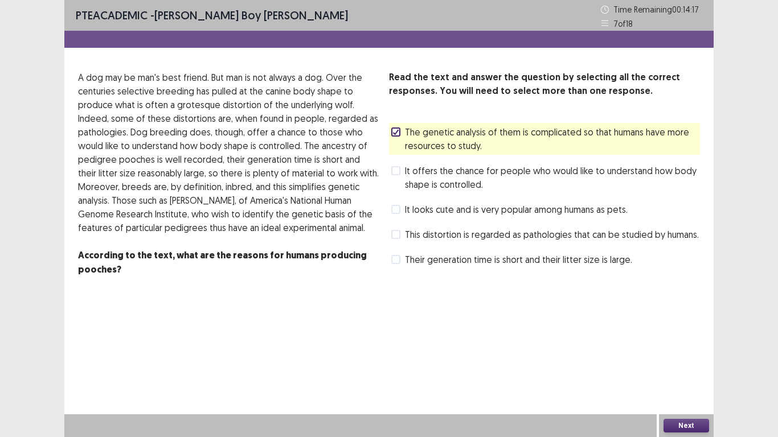
click at [402, 231] on label "This distortion is regarded as pathologies that can be studied by humans." at bounding box center [545, 235] width 308 height 14
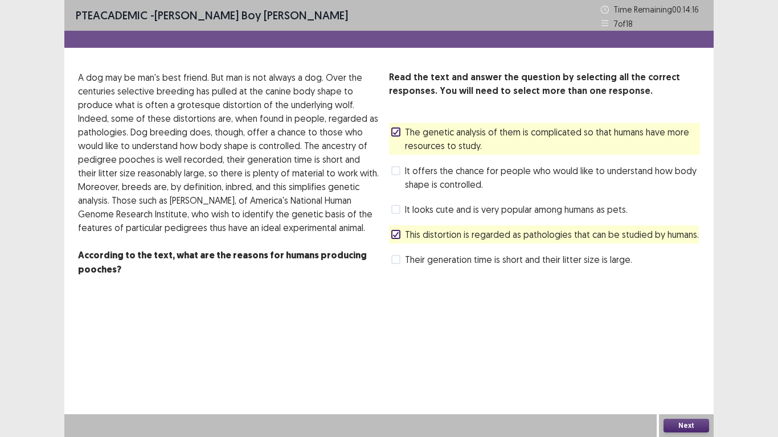
click at [397, 215] on label "It looks cute and is very popular among humans as pets." at bounding box center [509, 210] width 236 height 14
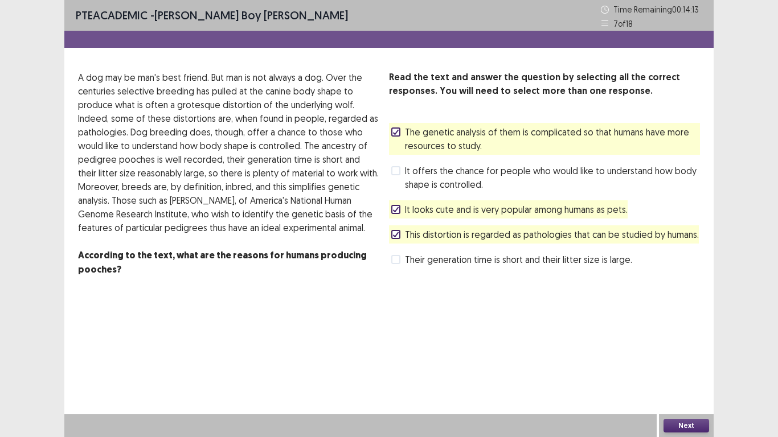
click at [386, 207] on div "Read the text and answer the question by selecting all the correct responses. Y…" at bounding box center [388, 181] width 649 height 220
click at [421, 203] on span "It looks cute and is very popular among humans as pets." at bounding box center [516, 210] width 223 height 14
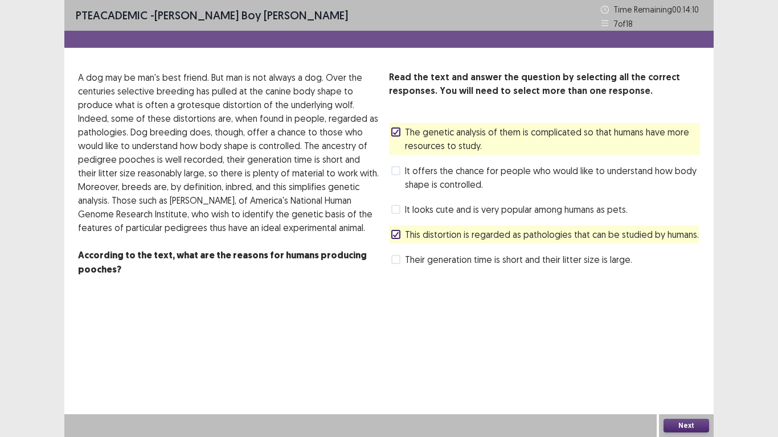
click at [390, 178] on div "It offers the chance for people who would like to understand how body shape is …" at bounding box center [544, 178] width 311 height 32
click at [410, 171] on span "It offers the chance for people who would like to understand how body shape is …" at bounding box center [552, 177] width 295 height 27
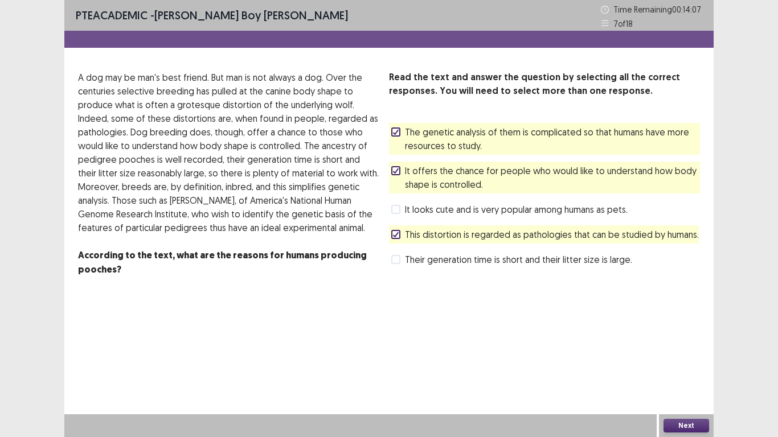
click at [698, 350] on button "Next" at bounding box center [687, 426] width 46 height 14
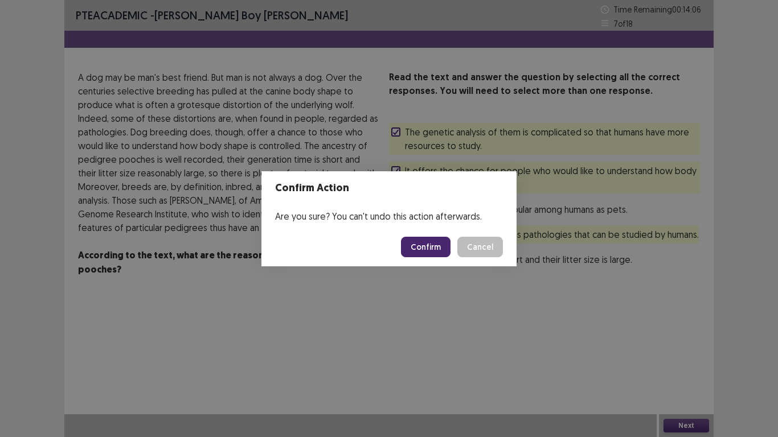
click at [439, 246] on button "Confirm" at bounding box center [426, 247] width 50 height 21
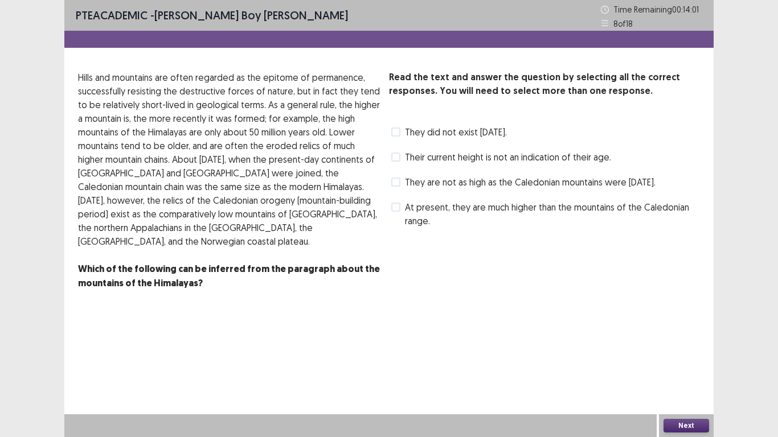
click at [410, 130] on span "They did not exist 400 million years ago." at bounding box center [456, 132] width 102 height 14
click at [407, 224] on span "At present, they are much higher than the mountains of the Caledonian range." at bounding box center [552, 214] width 295 height 27
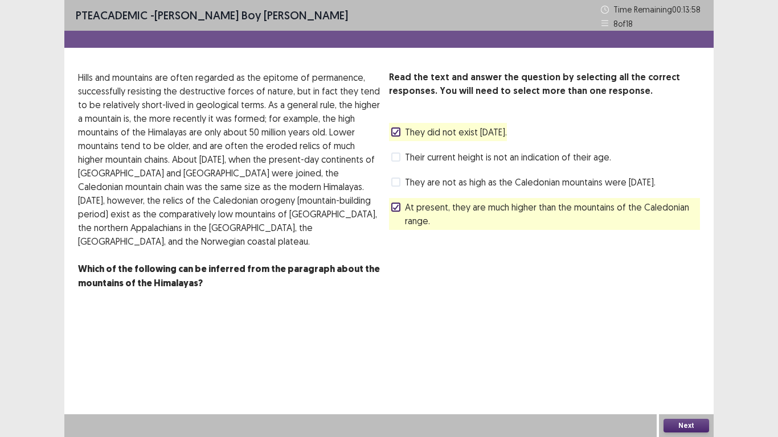
click at [410, 186] on span "They are not as high as the Caledonian mountains were 400 million years ago." at bounding box center [530, 182] width 251 height 14
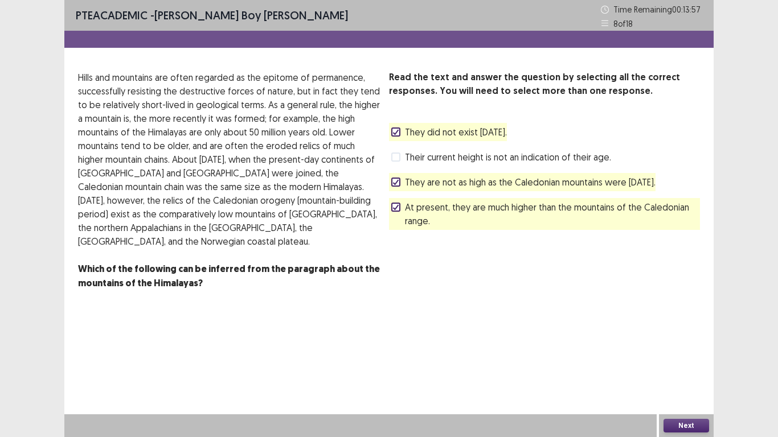
click at [680, 350] on button "Next" at bounding box center [687, 426] width 46 height 14
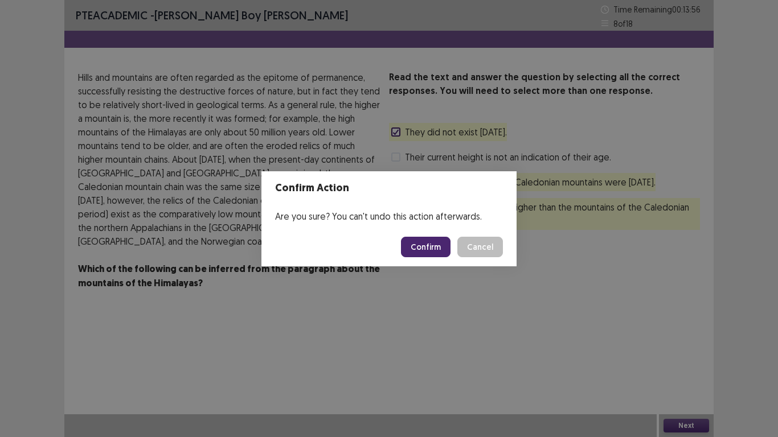
click at [430, 251] on button "Confirm" at bounding box center [426, 247] width 50 height 21
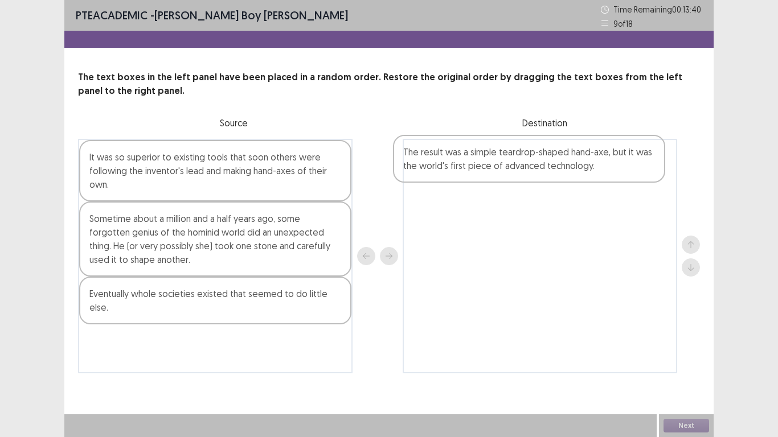
drag, startPoint x: 191, startPoint y: 298, endPoint x: 508, endPoint y: 157, distance: 347.3
click at [508, 157] on div "It was so superior to existing tools that soon others were following the invent…" at bounding box center [389, 256] width 622 height 235
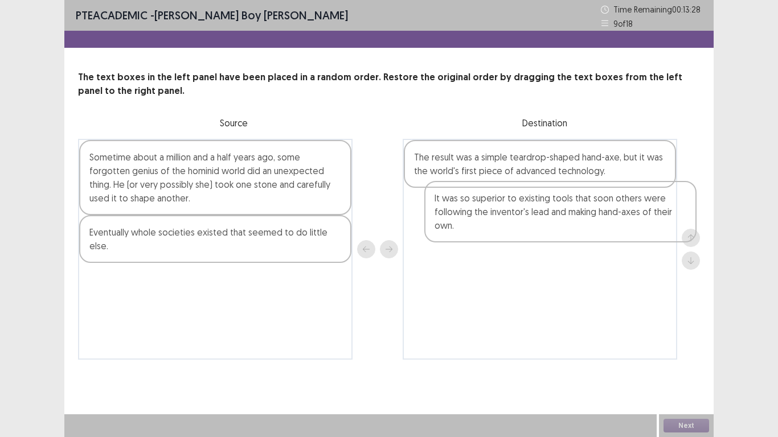
drag, startPoint x: 114, startPoint y: 195, endPoint x: 463, endPoint y: 235, distance: 350.4
click at [463, 235] on div "It was so superior to existing tools that soon others were following the invent…" at bounding box center [389, 249] width 622 height 221
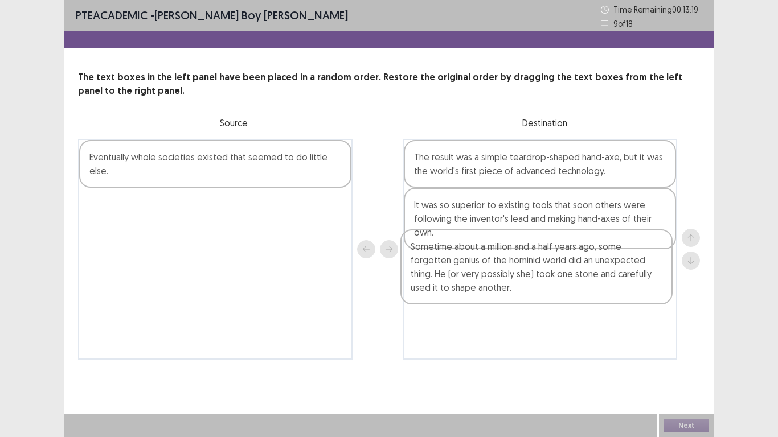
drag, startPoint x: 162, startPoint y: 194, endPoint x: 486, endPoint y: 283, distance: 336.6
click at [486, 283] on div "Sometime about a million and a half years ago, some forgotten genius of the hom…" at bounding box center [389, 249] width 622 height 221
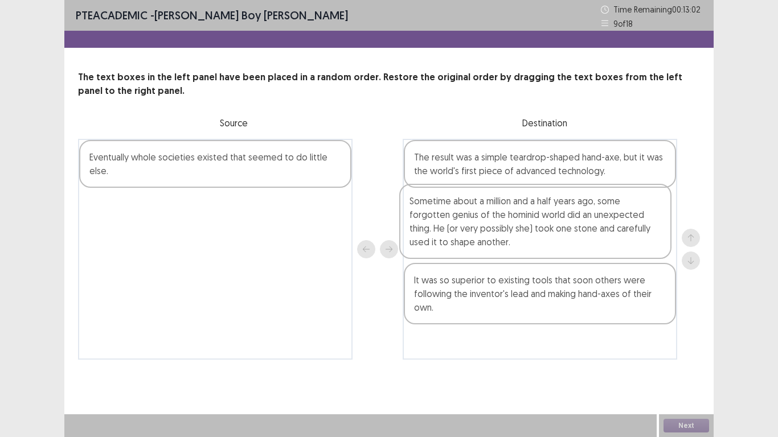
drag, startPoint x: 457, startPoint y: 281, endPoint x: 453, endPoint y: 211, distance: 69.6
click at [454, 211] on div "The result was a simple teardrop-shaped hand-axe, but it was the world's first …" at bounding box center [540, 249] width 275 height 221
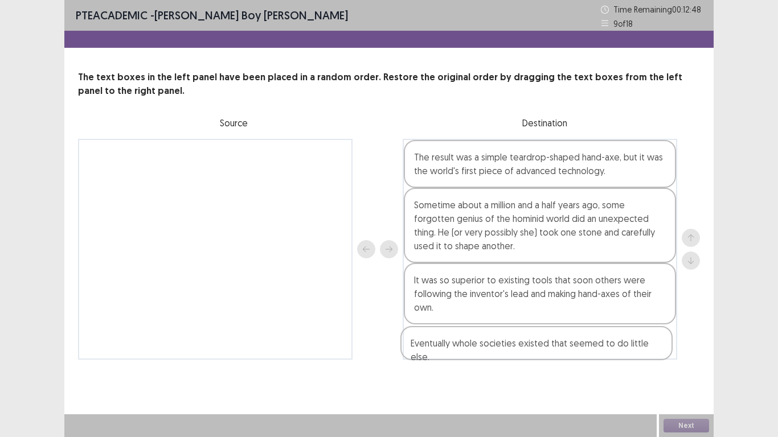
drag, startPoint x: 195, startPoint y: 157, endPoint x: 520, endPoint y: 345, distance: 376.0
click at [520, 345] on div "Eventually whole societies existed that seemed to do little else. The result wa…" at bounding box center [389, 249] width 622 height 221
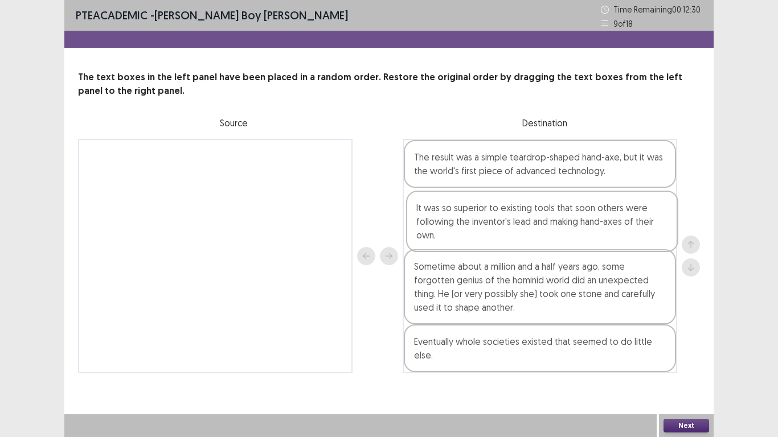
drag, startPoint x: 511, startPoint y: 297, endPoint x: 513, endPoint y: 218, distance: 79.2
click at [513, 218] on div "The result was a simple teardrop-shaped hand-axe, but it was the world's first …" at bounding box center [540, 256] width 275 height 235
click at [677, 350] on button "Next" at bounding box center [687, 426] width 46 height 14
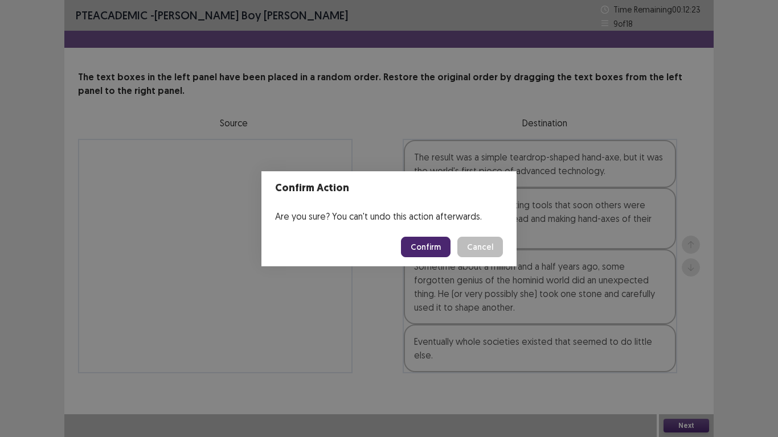
click at [436, 249] on button "Confirm" at bounding box center [426, 247] width 50 height 21
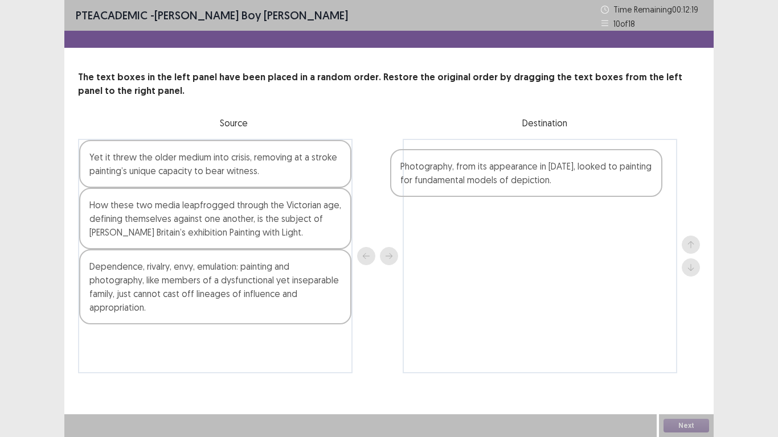
drag, startPoint x: 166, startPoint y: 215, endPoint x: 481, endPoint y: 175, distance: 316.9
click at [481, 175] on div "Yet it threw the older medium into crisis, removing at a stroke painting’s uniq…" at bounding box center [389, 256] width 622 height 235
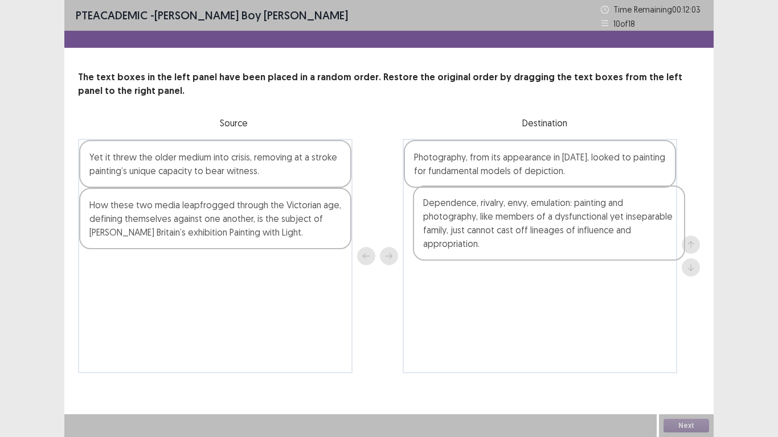
drag, startPoint x: 142, startPoint y: 290, endPoint x: 479, endPoint y: 226, distance: 342.8
click at [479, 226] on div "Yet it threw the older medium into crisis, removing at a stroke painting’s uniq…" at bounding box center [389, 256] width 622 height 235
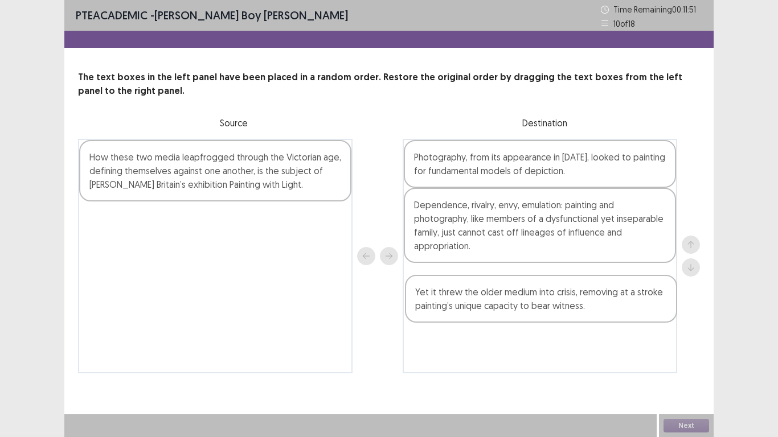
drag, startPoint x: 107, startPoint y: 165, endPoint x: 444, endPoint y: 304, distance: 364.8
click at [444, 304] on div "Yet it threw the older medium into crisis, removing at a stroke painting’s uniq…" at bounding box center [389, 256] width 622 height 235
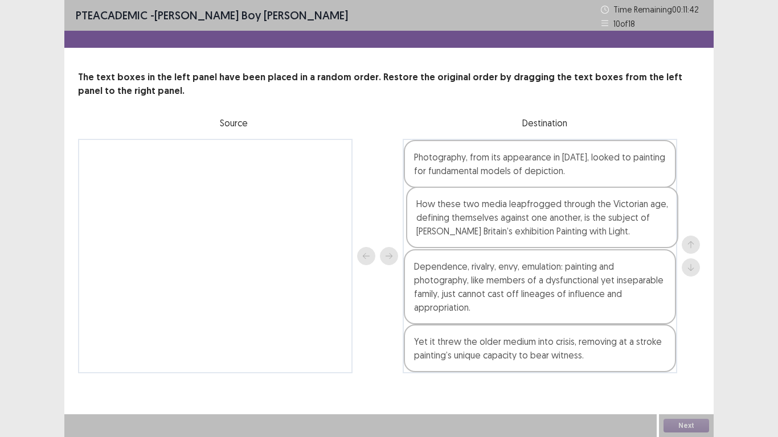
drag, startPoint x: 164, startPoint y: 175, endPoint x: 496, endPoint y: 226, distance: 335.9
click at [496, 226] on div "How these two media leapfrogged through the Victorian age, defining themselves …" at bounding box center [389, 256] width 622 height 235
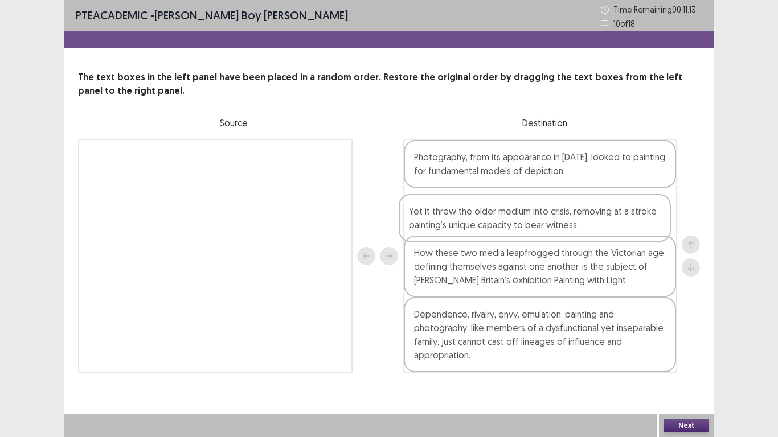
drag, startPoint x: 555, startPoint y: 366, endPoint x: 549, endPoint y: 228, distance: 138.0
click at [549, 228] on div "Photography, from its appearance in 1839, looked to painting for fundamental mo…" at bounding box center [540, 256] width 275 height 235
click at [688, 350] on button "Next" at bounding box center [687, 426] width 46 height 14
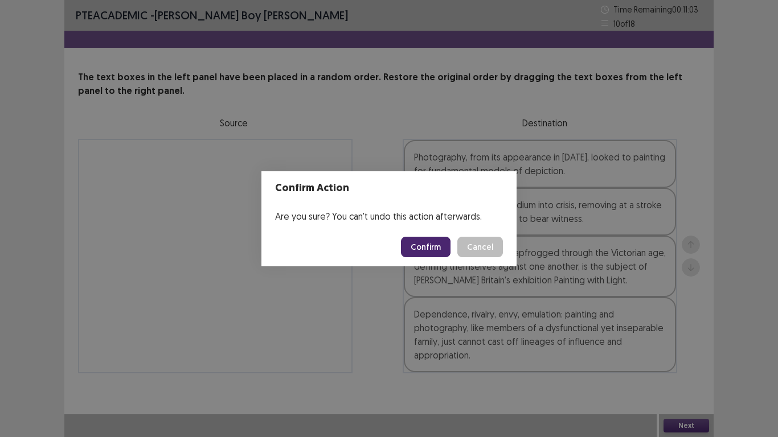
click at [444, 251] on button "Confirm" at bounding box center [426, 247] width 50 height 21
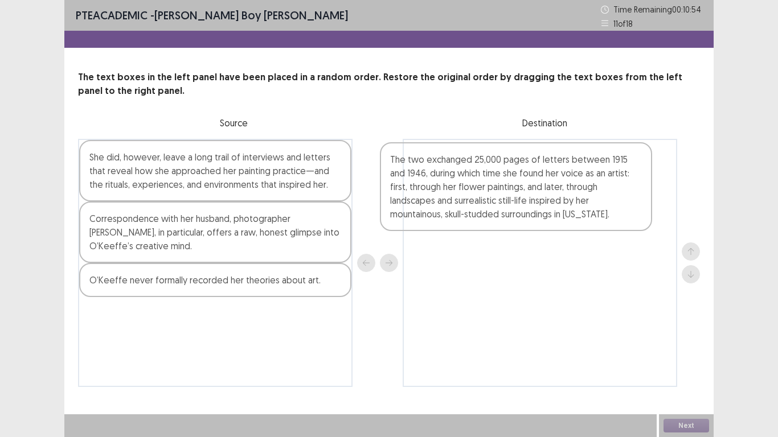
drag, startPoint x: 95, startPoint y: 308, endPoint x: 404, endPoint y: 182, distance: 334.5
click at [404, 182] on div "She did, however, leave a long trail of interviews and letters that reveal how …" at bounding box center [389, 263] width 622 height 248
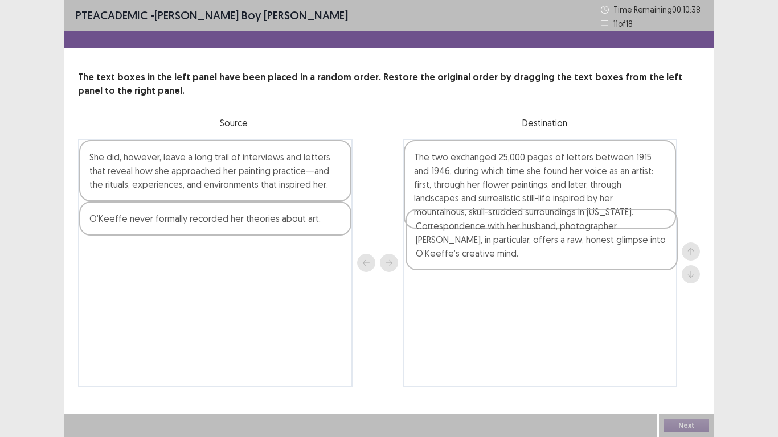
drag, startPoint x: 182, startPoint y: 234, endPoint x: 516, endPoint y: 242, distance: 334.5
click at [516, 242] on div "She did, however, leave a long trail of interviews and letters that reveal how …" at bounding box center [389, 263] width 622 height 248
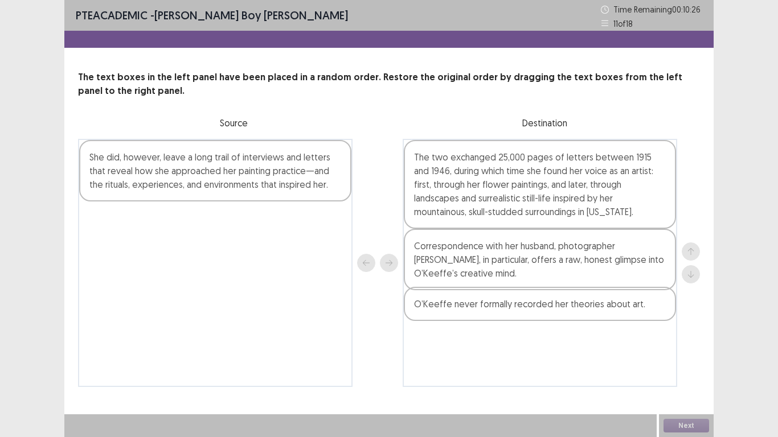
drag, startPoint x: 161, startPoint y: 226, endPoint x: 494, endPoint y: 314, distance: 344.6
click at [494, 314] on div "She did, however, leave a long trail of interviews and letters that reveal how …" at bounding box center [389, 263] width 622 height 248
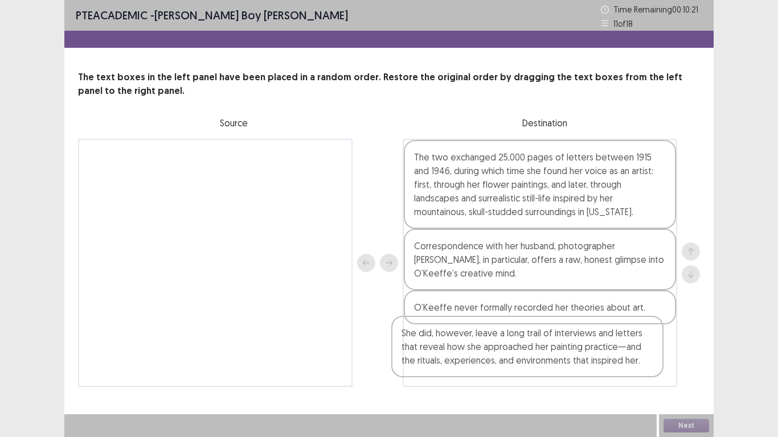
drag, startPoint x: 161, startPoint y: 189, endPoint x: 479, endPoint y: 370, distance: 366.4
click at [479, 350] on div "She did, however, leave a long trail of interviews and letters that reveal how …" at bounding box center [389, 263] width 622 height 248
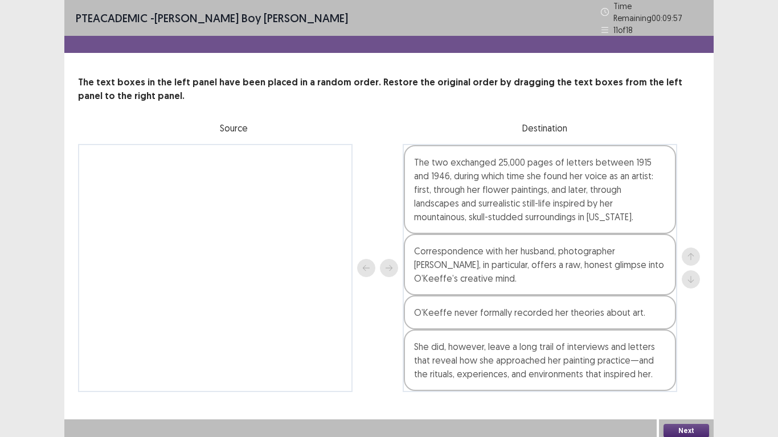
click at [683, 350] on button "Next" at bounding box center [687, 431] width 46 height 14
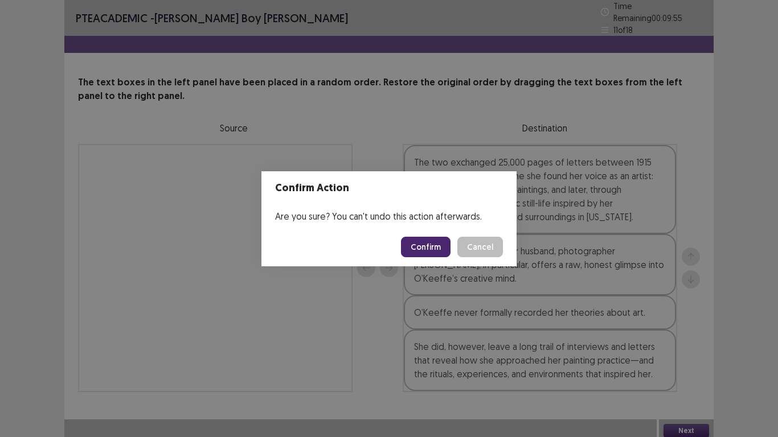
click at [422, 251] on button "Confirm" at bounding box center [426, 247] width 50 height 21
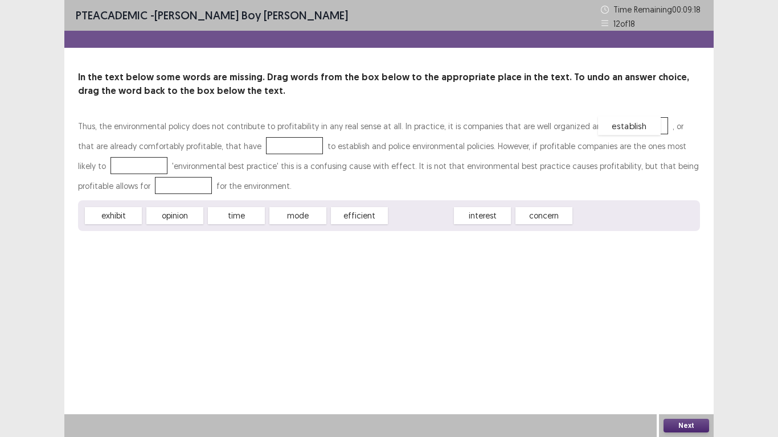
drag, startPoint x: 430, startPoint y: 220, endPoint x: 639, endPoint y: 130, distance: 227.1
drag, startPoint x: 232, startPoint y: 215, endPoint x: 250, endPoint y: 149, distance: 68.3
drag, startPoint x: 132, startPoint y: 217, endPoint x: 125, endPoint y: 173, distance: 44.4
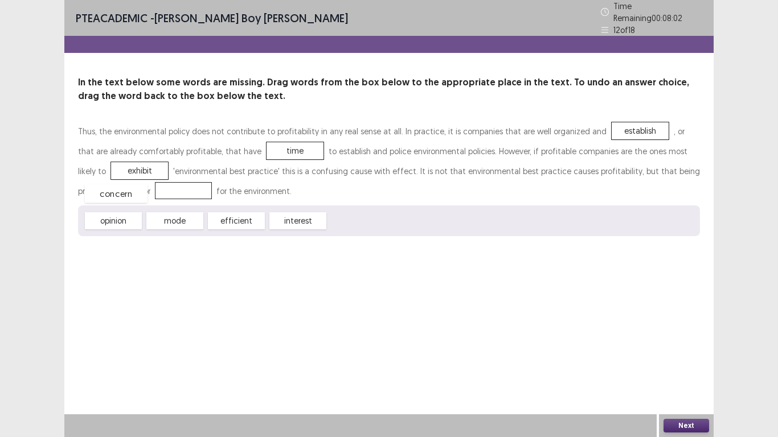
drag, startPoint x: 362, startPoint y: 217, endPoint x: 119, endPoint y: 190, distance: 244.8
click at [684, 350] on button "Next" at bounding box center [687, 426] width 46 height 14
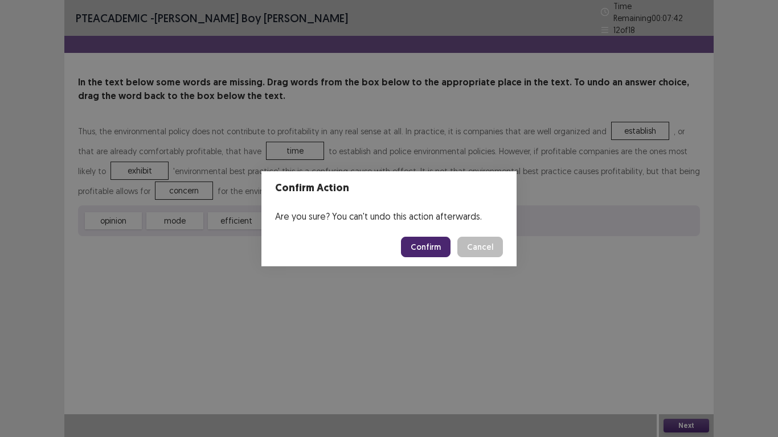
click at [435, 247] on button "Confirm" at bounding box center [426, 247] width 50 height 21
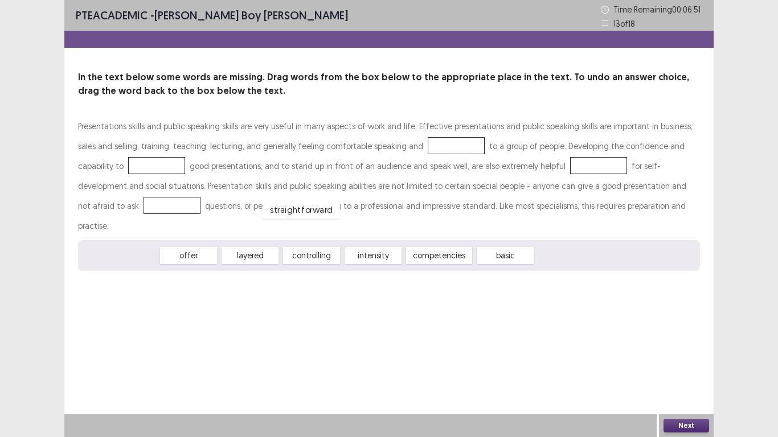
drag, startPoint x: 101, startPoint y: 238, endPoint x: 362, endPoint y: 157, distance: 273.3
click at [340, 201] on div "straightforward" at bounding box center [301, 210] width 77 height 19
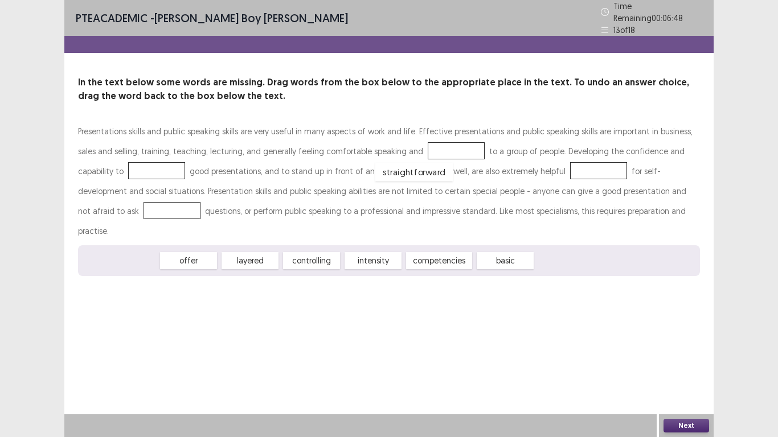
drag, startPoint x: 120, startPoint y: 235, endPoint x: 414, endPoint y: 146, distance: 307.1
drag, startPoint x: 112, startPoint y: 242, endPoint x: 114, endPoint y: 174, distance: 67.3
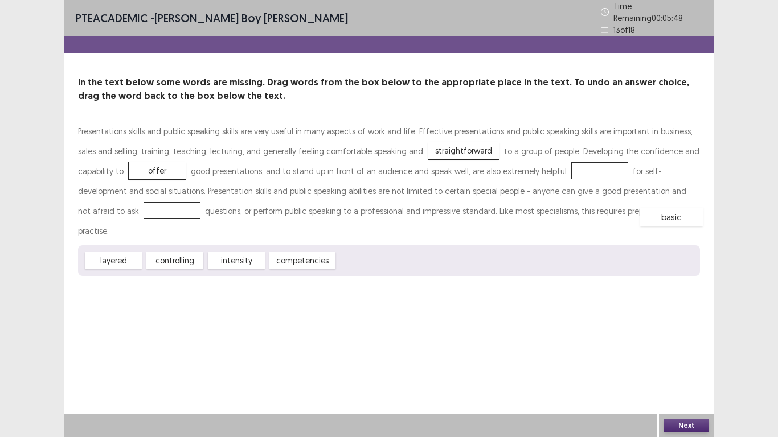
drag, startPoint x: 394, startPoint y: 229, endPoint x: 669, endPoint y: 193, distance: 277.5
drag, startPoint x: 311, startPoint y: 235, endPoint x: 544, endPoint y: 163, distance: 243.6
click at [689, 350] on button "Next" at bounding box center [687, 426] width 46 height 14
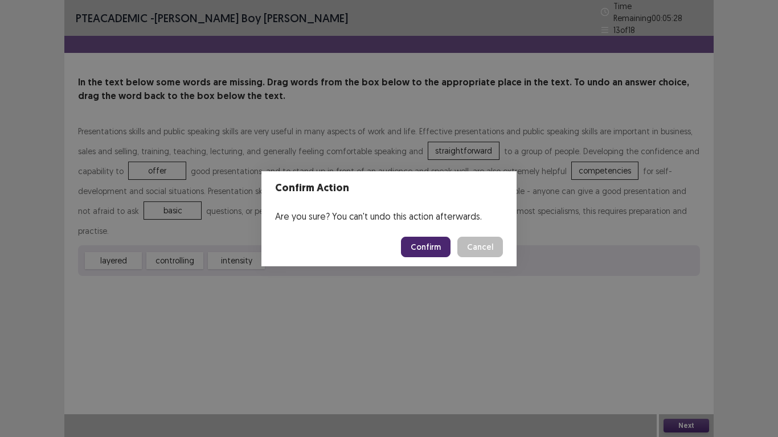
click at [427, 253] on button "Confirm" at bounding box center [426, 247] width 50 height 21
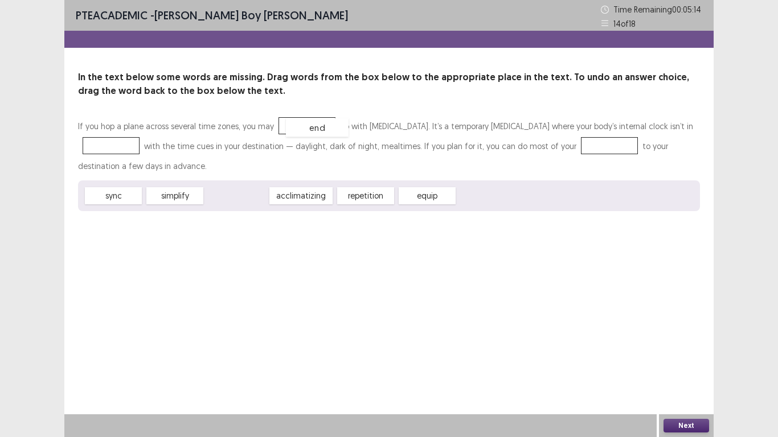
drag, startPoint x: 251, startPoint y: 191, endPoint x: 332, endPoint y: 123, distance: 105.9
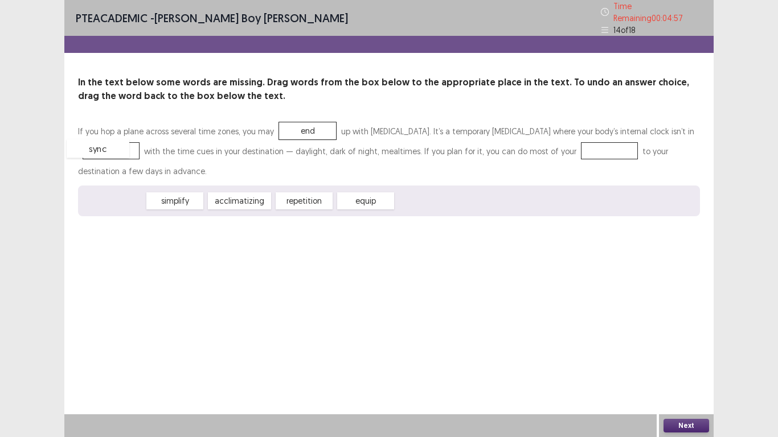
drag, startPoint x: 128, startPoint y: 195, endPoint x: 113, endPoint y: 142, distance: 54.6
drag, startPoint x: 181, startPoint y: 194, endPoint x: 586, endPoint y: 143, distance: 408.2
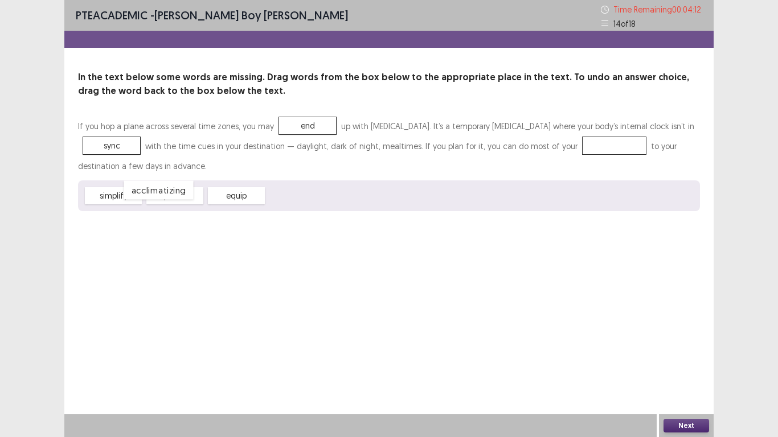
drag, startPoint x: 587, startPoint y: 143, endPoint x: 136, endPoint y: 183, distance: 453.5
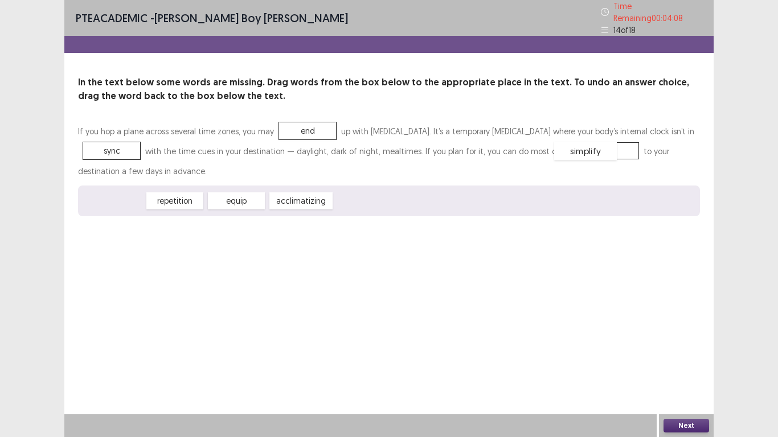
drag, startPoint x: 121, startPoint y: 194, endPoint x: 584, endPoint y: 144, distance: 466.4
click at [684, 350] on button "Next" at bounding box center [687, 426] width 46 height 14
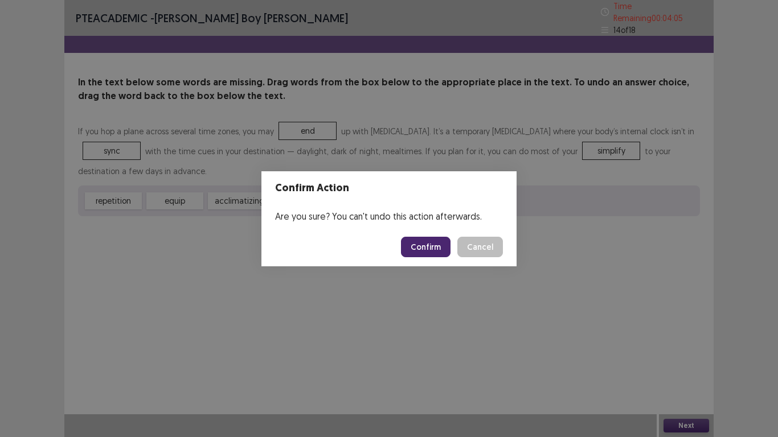
click at [428, 239] on button "Confirm" at bounding box center [426, 247] width 50 height 21
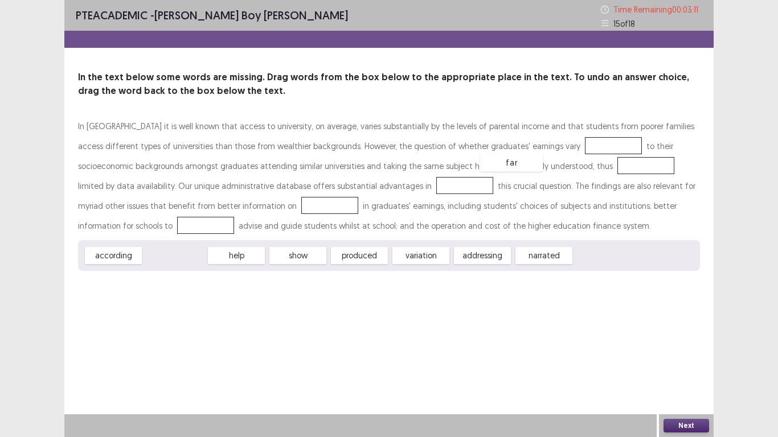
drag, startPoint x: 185, startPoint y: 257, endPoint x: 522, endPoint y: 164, distance: 349.4
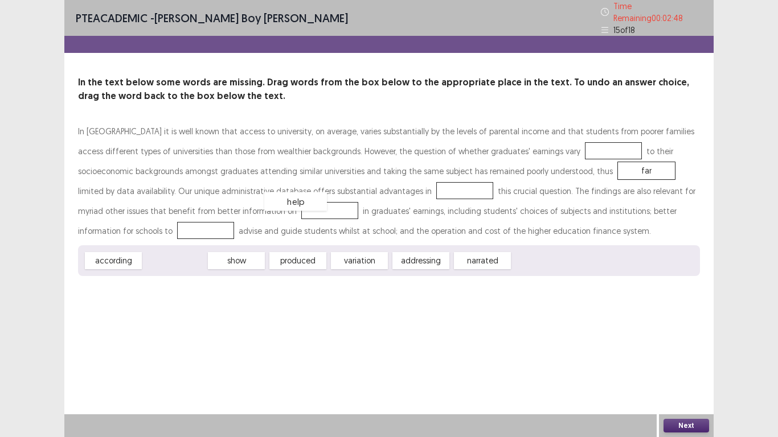
drag, startPoint x: 186, startPoint y: 257, endPoint x: 324, endPoint y: 189, distance: 153.6
drag, startPoint x: 308, startPoint y: 183, endPoint x: 171, endPoint y: 202, distance: 138.6
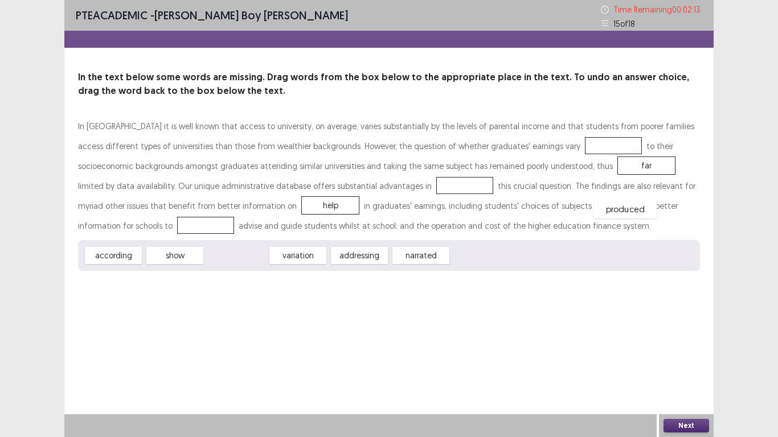
drag, startPoint x: 239, startPoint y: 253, endPoint x: 628, endPoint y: 207, distance: 392.4
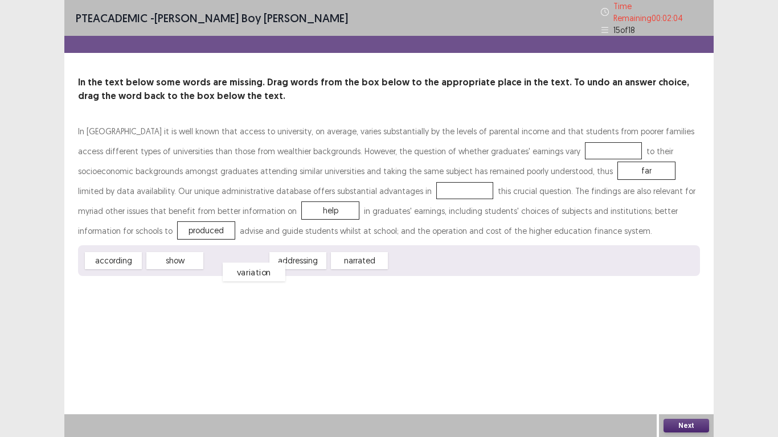
drag, startPoint x: 241, startPoint y: 257, endPoint x: 259, endPoint y: 268, distance: 21.0
click at [259, 268] on div "variation" at bounding box center [254, 272] width 63 height 19
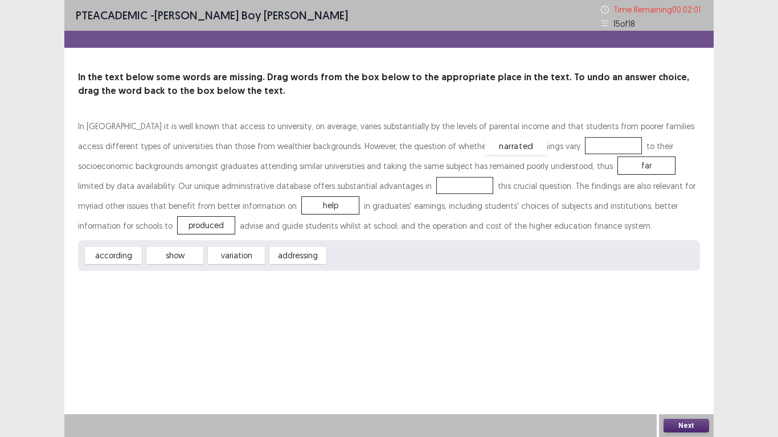
drag, startPoint x: 366, startPoint y: 259, endPoint x: 523, endPoint y: 149, distance: 191.4
drag, startPoint x: 119, startPoint y: 257, endPoint x: 310, endPoint y: 184, distance: 204.3
click at [702, 350] on button "Next" at bounding box center [687, 426] width 46 height 14
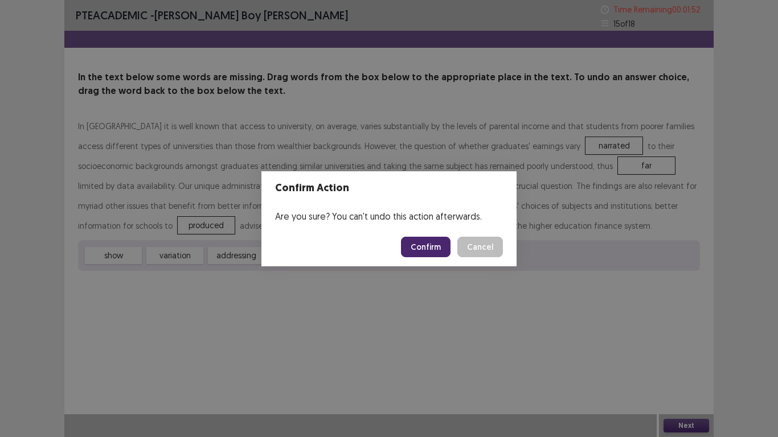
click at [422, 244] on button "Confirm" at bounding box center [426, 247] width 50 height 21
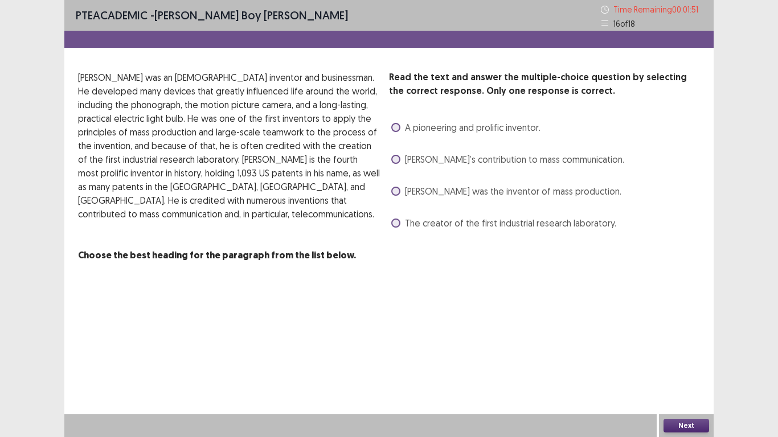
click at [428, 132] on span "A pioneering and prolific inventor." at bounding box center [473, 128] width 136 height 14
click at [411, 156] on span "Edison’s contribution to mass communication." at bounding box center [514, 160] width 219 height 14
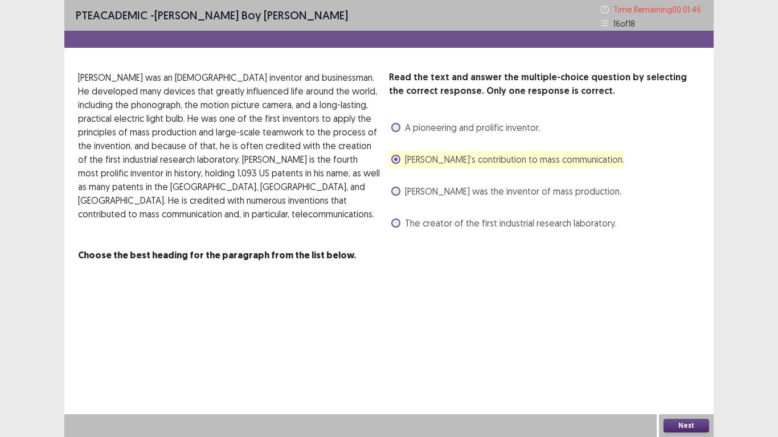
click at [439, 201] on div "Read the text and answer the multiple-choice question by selecting the correct …" at bounding box center [544, 152] width 311 height 162
drag, startPoint x: 443, startPoint y: 188, endPoint x: 538, endPoint y: 238, distance: 107.5
click at [444, 189] on span "Edison was the inventor of mass production." at bounding box center [513, 192] width 216 height 14
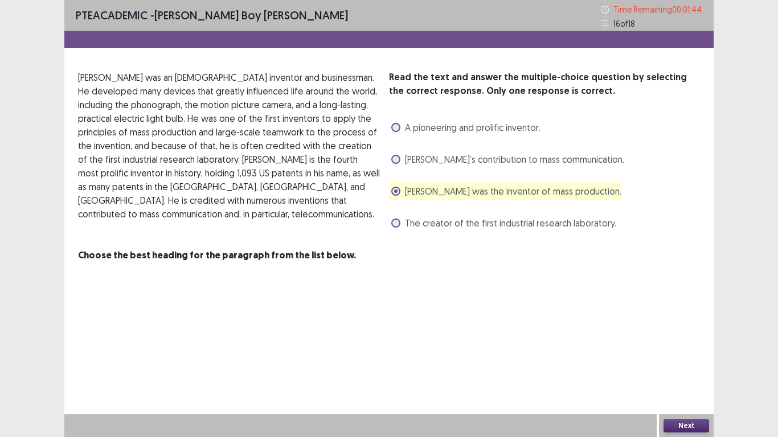
click at [689, 350] on button "Next" at bounding box center [687, 426] width 46 height 14
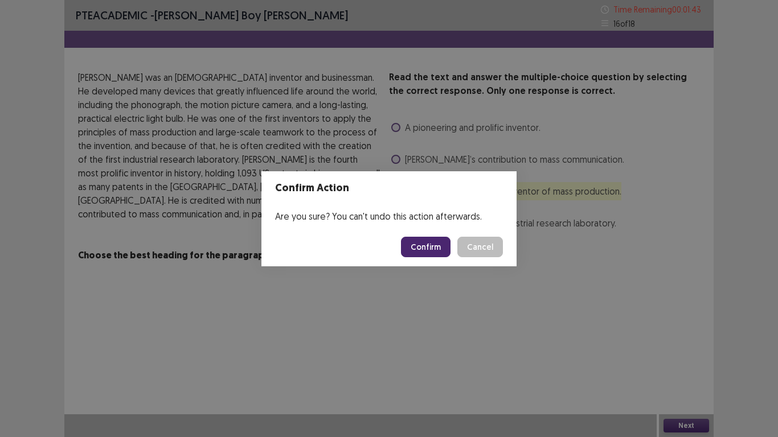
click at [434, 240] on button "Confirm" at bounding box center [426, 247] width 50 height 21
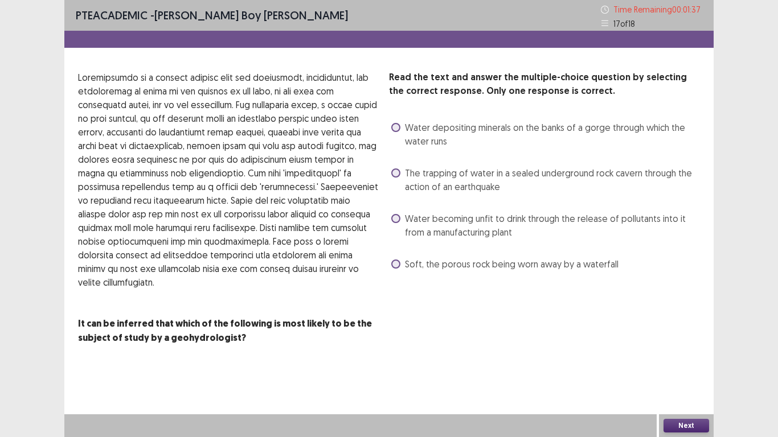
drag, startPoint x: 407, startPoint y: 218, endPoint x: 435, endPoint y: 231, distance: 30.6
click at [407, 219] on span "Water becoming unfit to drink through the release of pollutants into it from a …" at bounding box center [552, 225] width 295 height 27
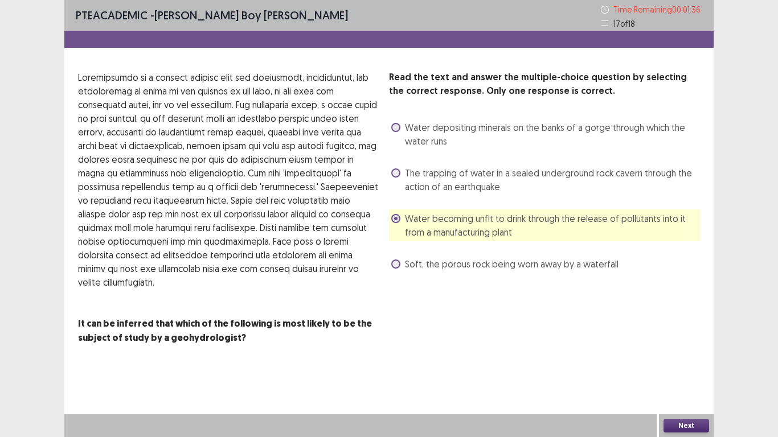
click at [679, 350] on button "Next" at bounding box center [687, 426] width 46 height 14
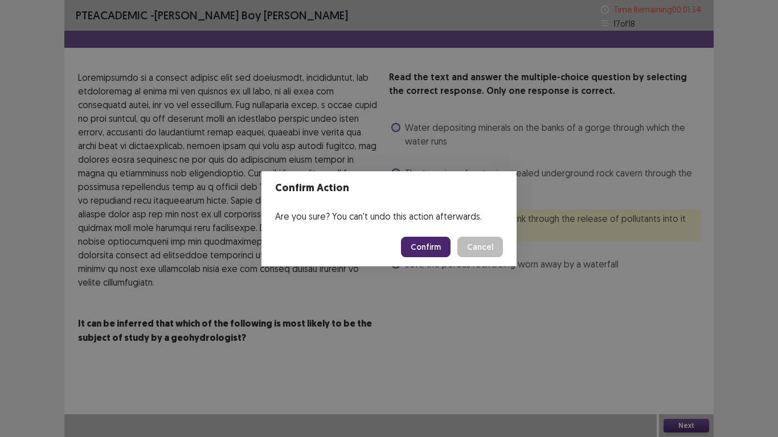
click at [434, 243] on button "Confirm" at bounding box center [426, 247] width 50 height 21
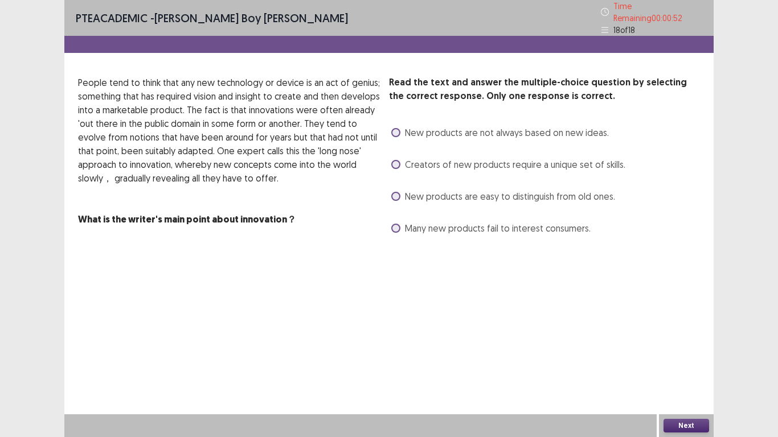
click at [445, 132] on span "New products are not always based on new ideas." at bounding box center [507, 133] width 204 height 14
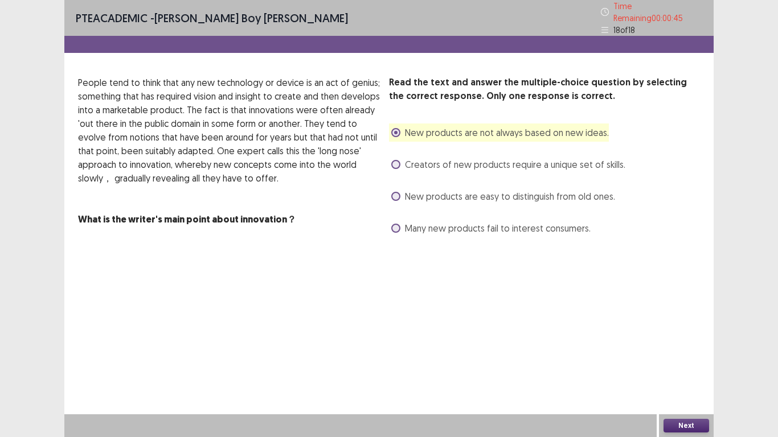
click at [677, 350] on button "Next" at bounding box center [687, 426] width 46 height 14
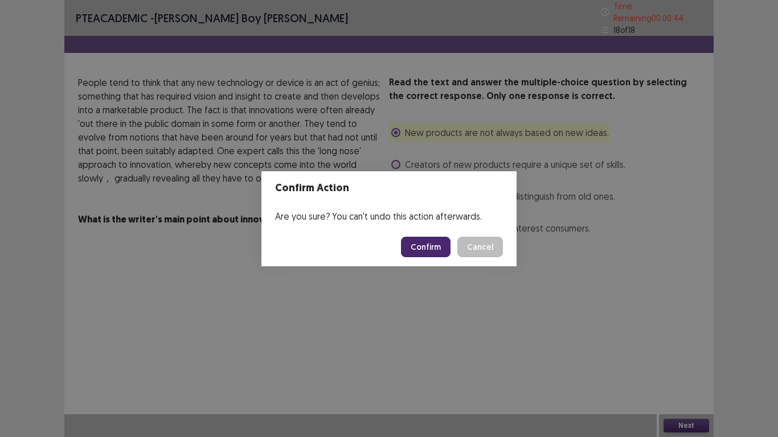
click at [435, 239] on button "Confirm" at bounding box center [426, 247] width 50 height 21
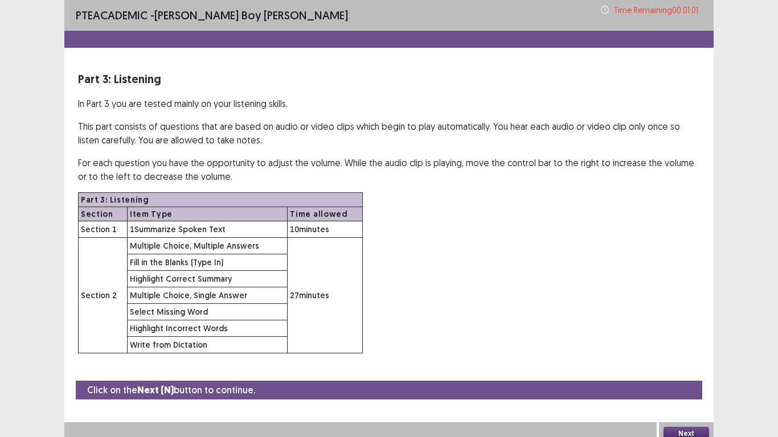
click at [693, 350] on button "Next" at bounding box center [687, 434] width 46 height 14
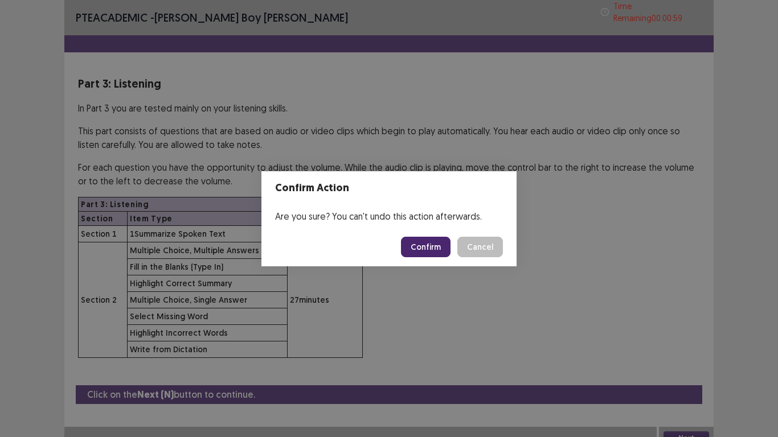
click at [415, 244] on button "Confirm" at bounding box center [426, 247] width 50 height 21
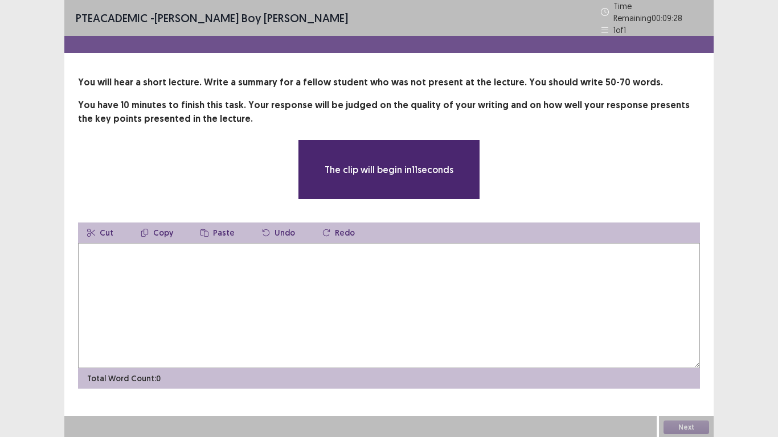
click at [185, 250] on textarea at bounding box center [389, 305] width 622 height 125
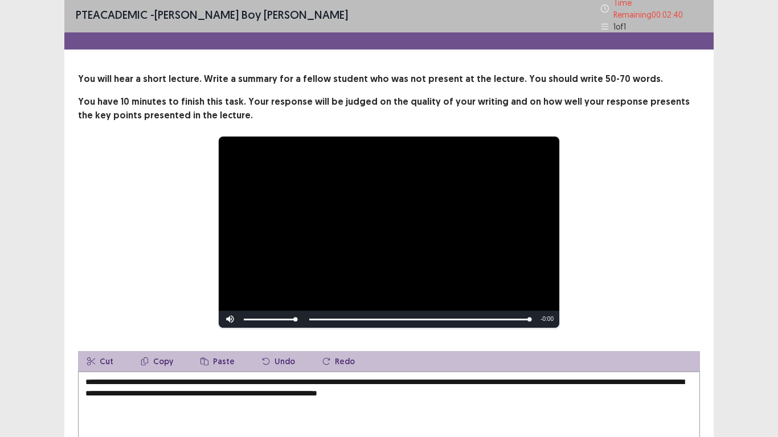
scroll to position [129, 0]
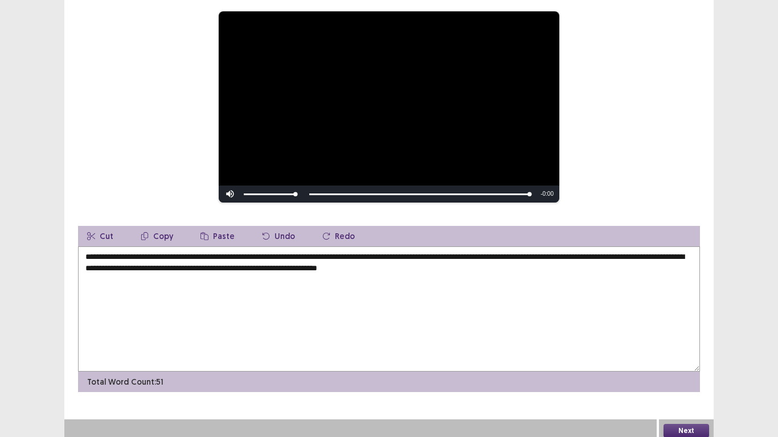
type textarea "**********"
click at [672, 350] on button "Next" at bounding box center [687, 431] width 46 height 14
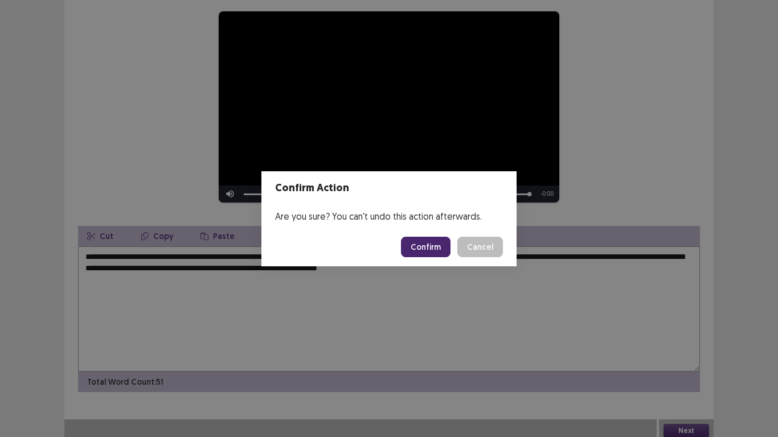
click at [419, 241] on button "Confirm" at bounding box center [426, 247] width 50 height 21
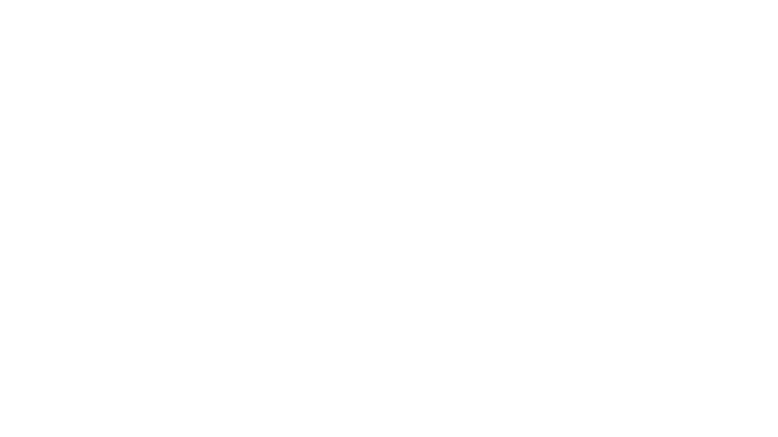
scroll to position [0, 0]
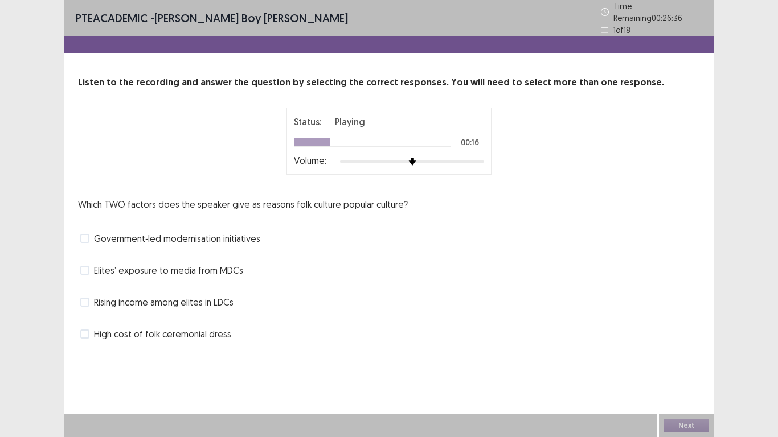
click at [118, 328] on span "High cost of folk ceremonial dress" at bounding box center [162, 335] width 137 height 14
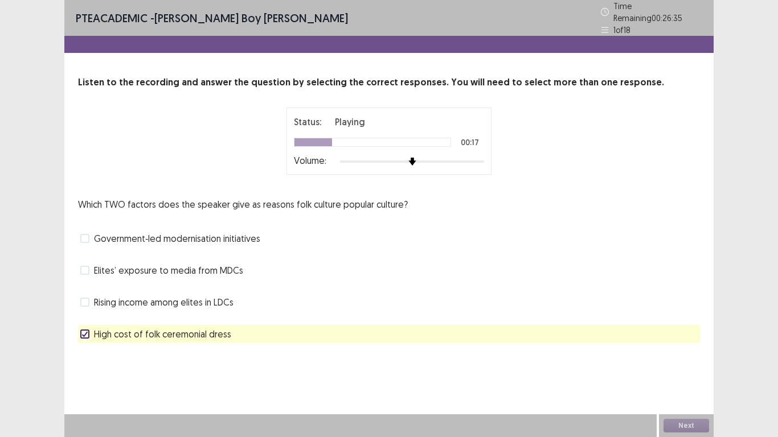
click at [123, 300] on span "Rising income among elites in LDCs" at bounding box center [164, 303] width 140 height 14
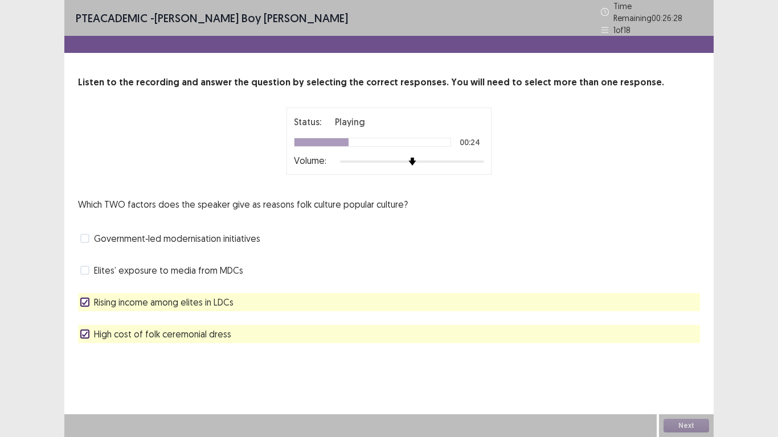
click at [88, 333] on span at bounding box center [84, 334] width 9 height 9
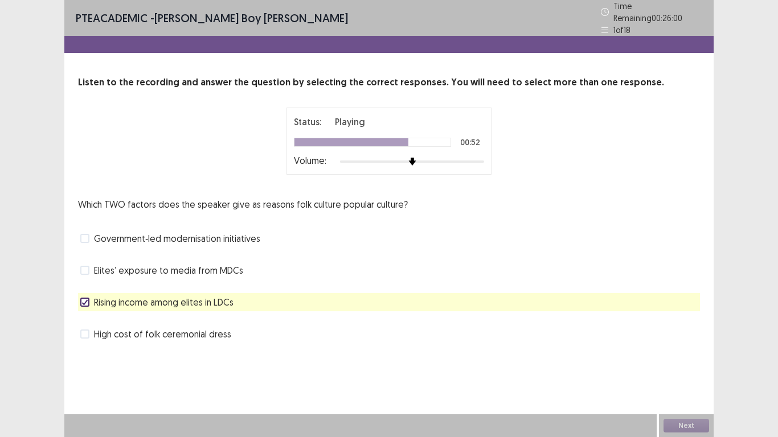
drag, startPoint x: 83, startPoint y: 263, endPoint x: 94, endPoint y: 266, distance: 11.4
click at [86, 266] on span at bounding box center [84, 270] width 9 height 9
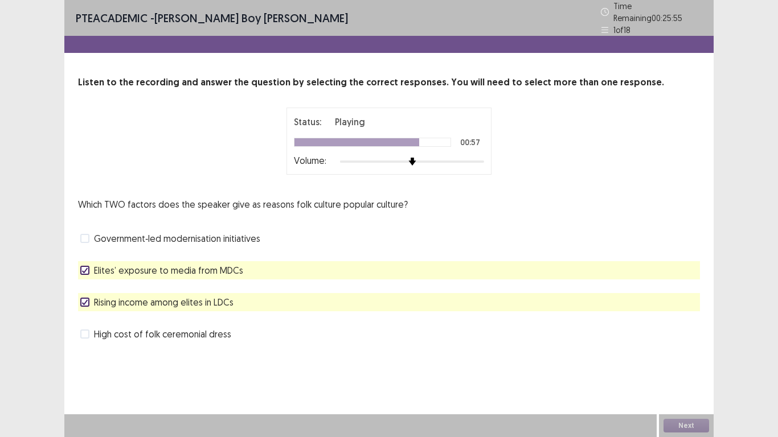
click at [80, 263] on div "Elites’ exposure to media from MDCs" at bounding box center [389, 270] width 622 height 18
click at [87, 268] on icon at bounding box center [84, 271] width 7 height 6
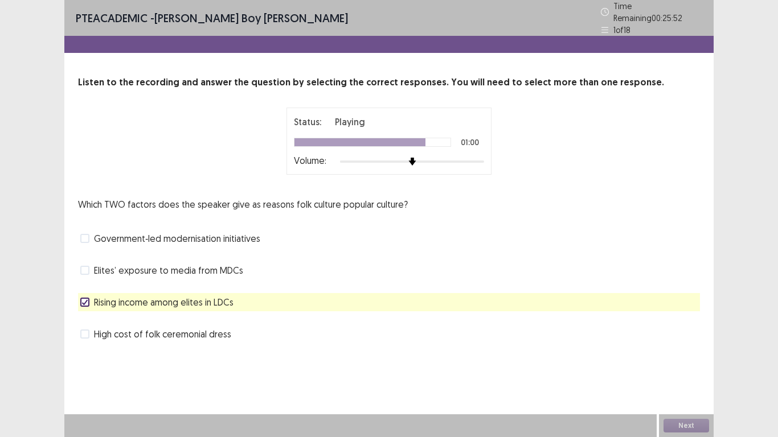
click at [121, 238] on span "Government‑led modernisation initiatives" at bounding box center [177, 239] width 166 height 14
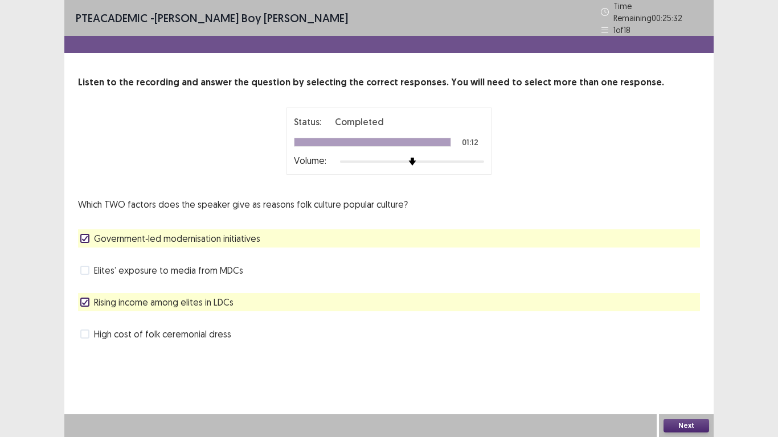
click at [168, 332] on span "High cost of folk ceremonial dress" at bounding box center [162, 335] width 137 height 14
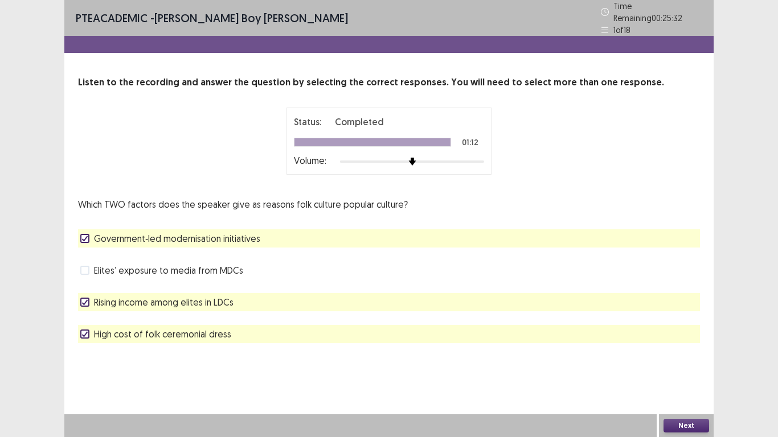
click at [147, 239] on span "Government‑led modernisation initiatives" at bounding box center [177, 239] width 166 height 14
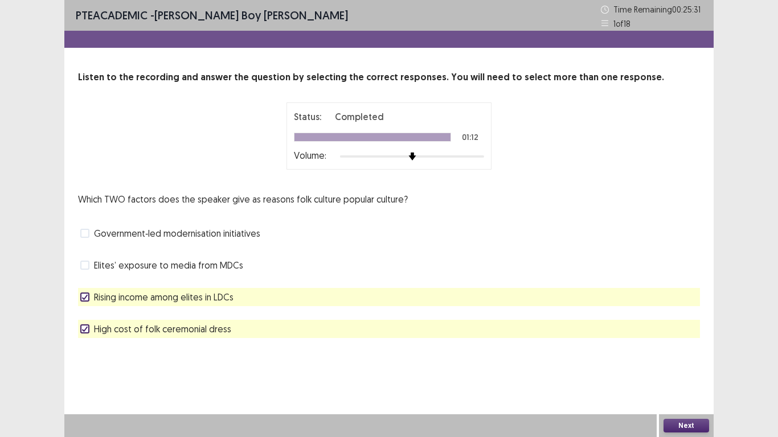
click at [681, 423] on button "Next" at bounding box center [687, 426] width 46 height 14
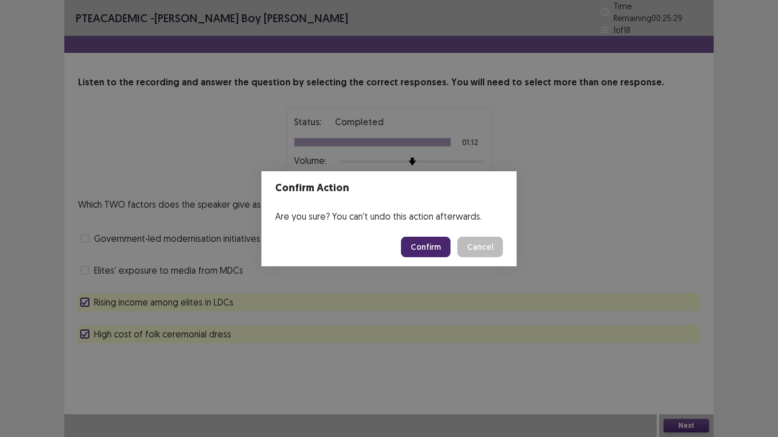
click at [426, 246] on button "Confirm" at bounding box center [426, 247] width 50 height 21
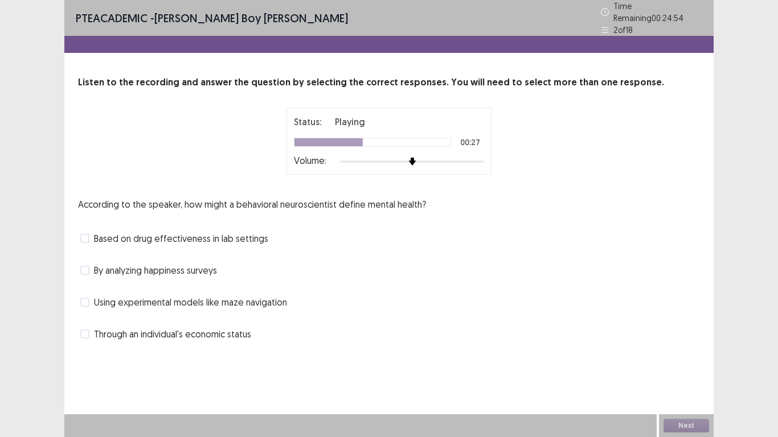
click at [167, 235] on span "Based on drug effectiveness in lab settings" at bounding box center [181, 239] width 174 height 14
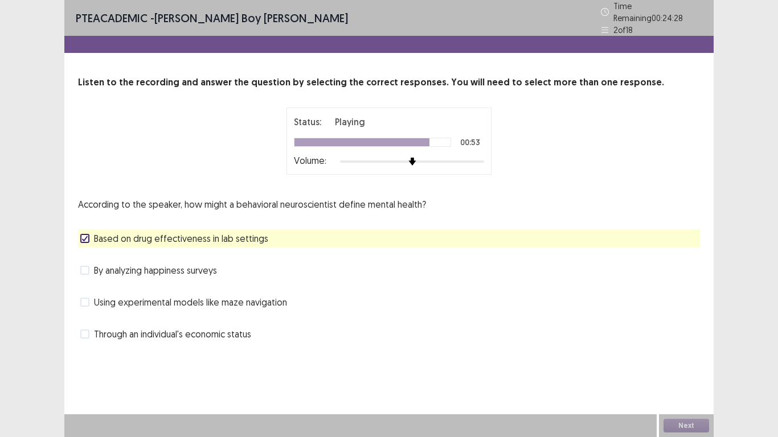
click at [169, 300] on span "Using experimental models like maze navigation" at bounding box center [190, 303] width 193 height 14
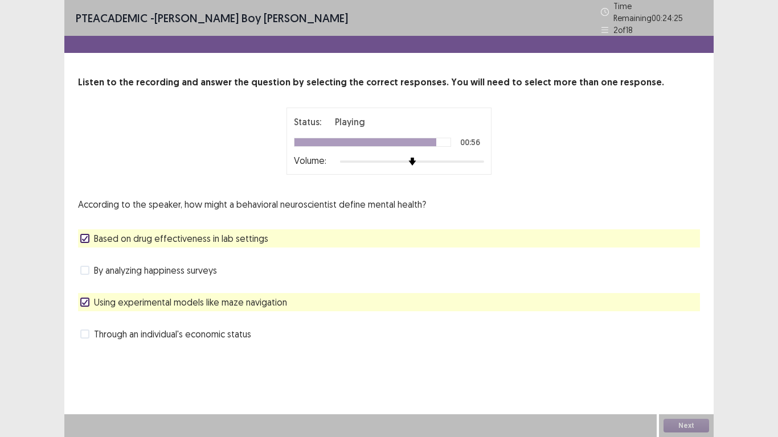
click at [201, 328] on span "Through an individual's economic status" at bounding box center [172, 335] width 157 height 14
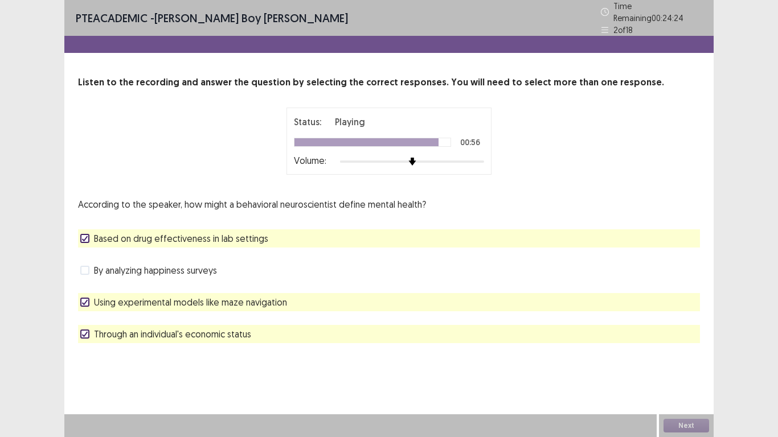
click at [176, 301] on span "Using experimental models like maze navigation" at bounding box center [190, 303] width 193 height 14
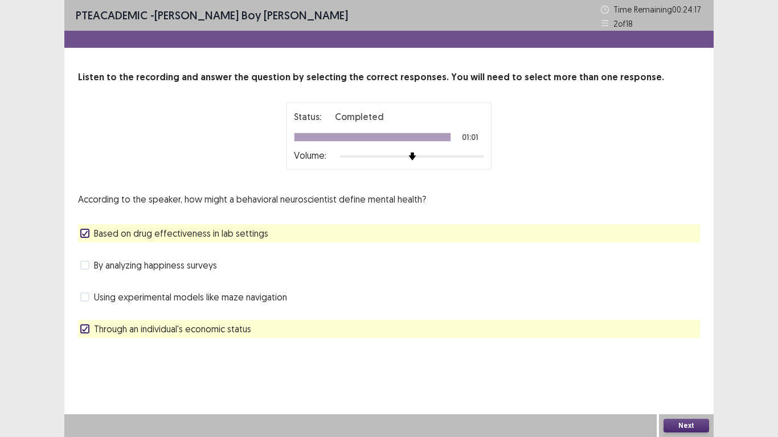
click at [678, 421] on button "Next" at bounding box center [687, 426] width 46 height 14
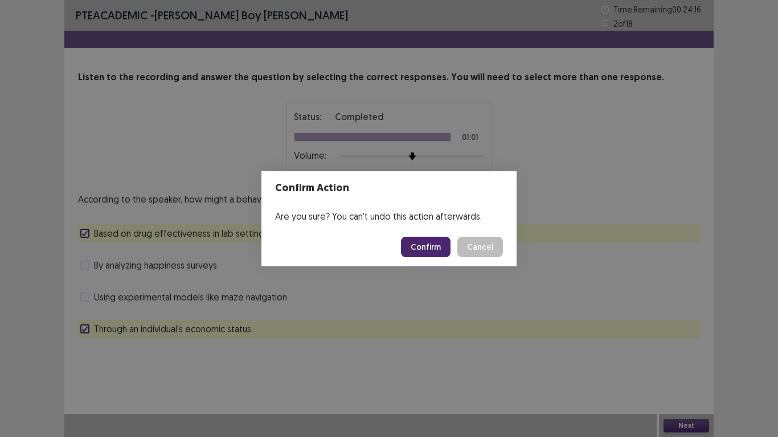
click at [439, 251] on button "Confirm" at bounding box center [426, 247] width 50 height 21
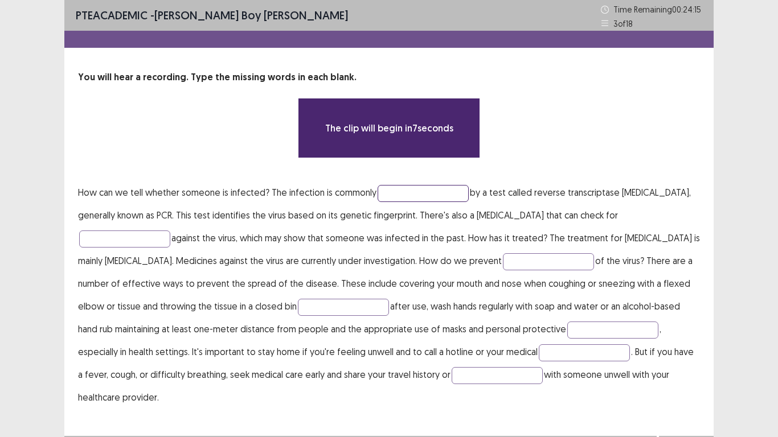
click at [402, 191] on input "text" at bounding box center [423, 193] width 91 height 17
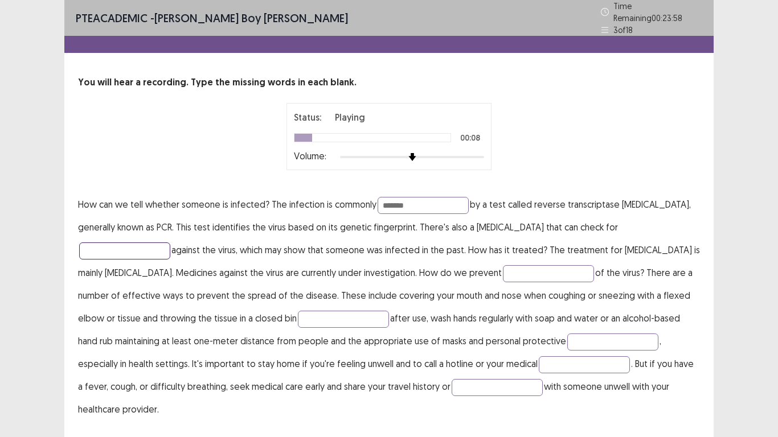
click at [154, 247] on input "text" at bounding box center [124, 251] width 91 height 17
click at [387, 201] on input "*******" at bounding box center [423, 205] width 91 height 17
type input "********"
click at [160, 243] on input "text" at bounding box center [124, 251] width 91 height 17
click at [158, 243] on input "text" at bounding box center [124, 251] width 91 height 17
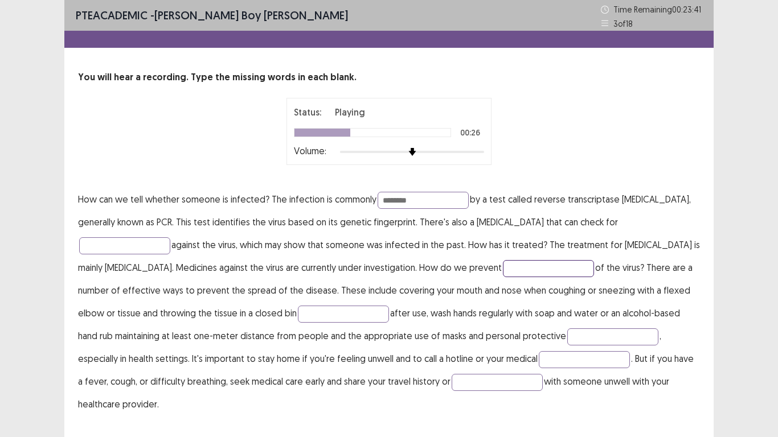
click at [506, 267] on input "text" at bounding box center [548, 268] width 91 height 17
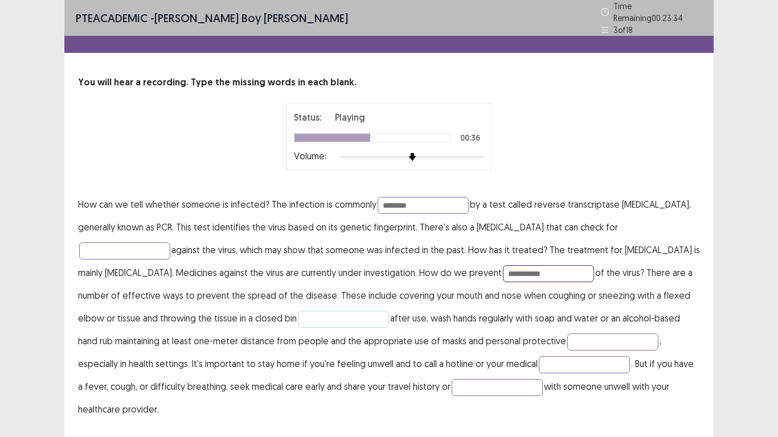
type input "**********"
click at [317, 313] on input "text" at bounding box center [343, 319] width 91 height 17
type input "*********"
click at [586, 336] on input "text" at bounding box center [612, 342] width 91 height 17
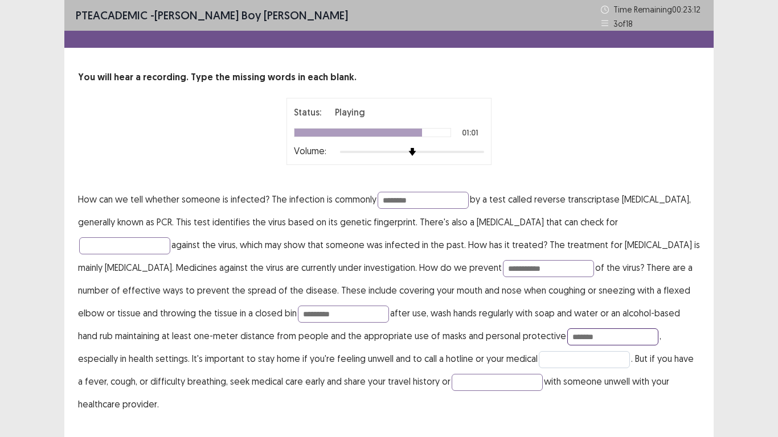
type input "*******"
click at [539, 357] on input "text" at bounding box center [584, 359] width 91 height 17
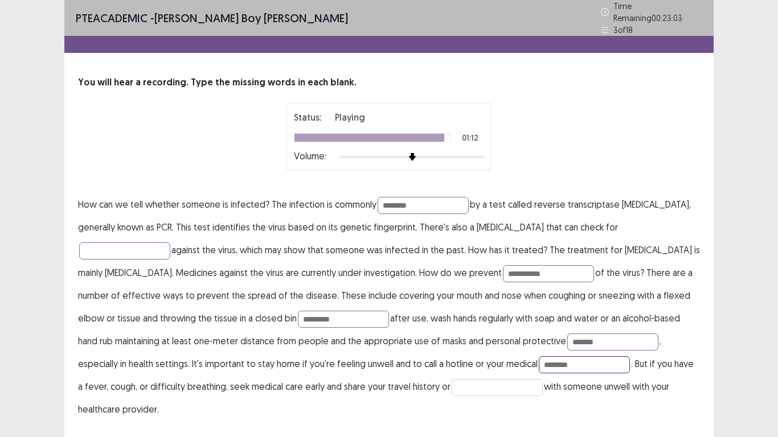
type input "********"
click at [452, 380] on input "text" at bounding box center [497, 387] width 91 height 17
type input "*******"
click at [569, 336] on input "*******" at bounding box center [612, 342] width 91 height 17
type input "*********"
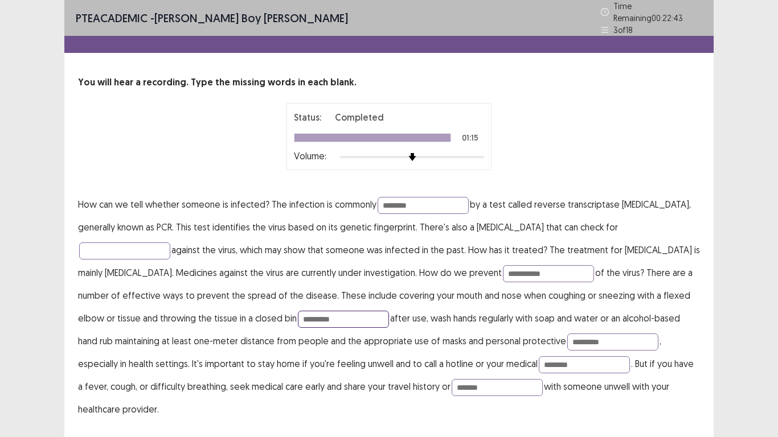
click at [312, 312] on input "*********" at bounding box center [343, 319] width 91 height 17
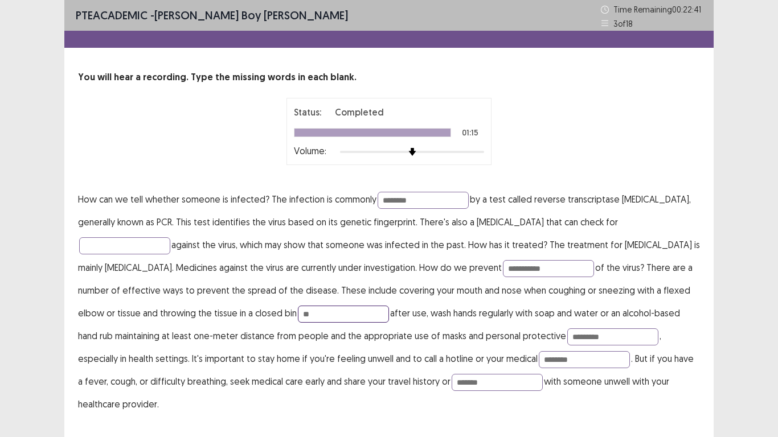
type input "*"
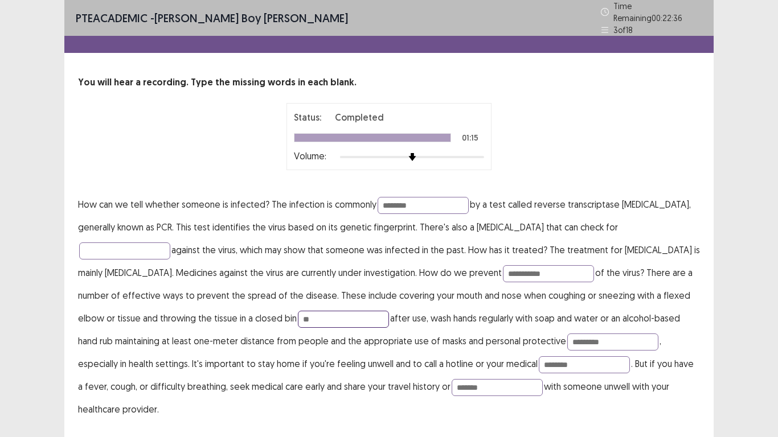
type input "*"
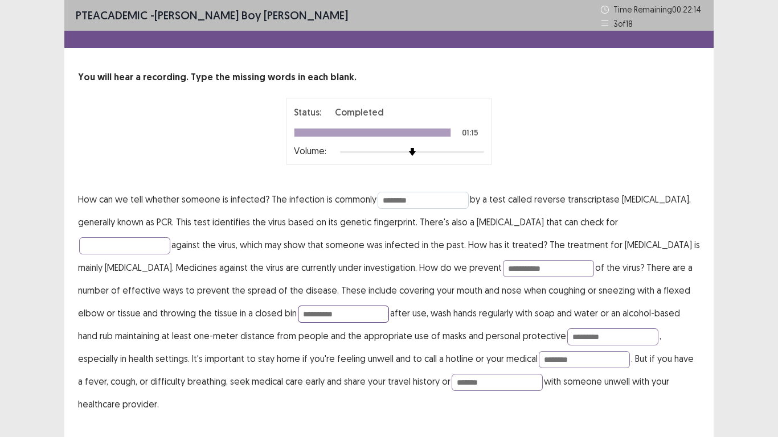
type input "**********"
click at [426, 202] on input "********" at bounding box center [423, 200] width 91 height 17
type input "*"
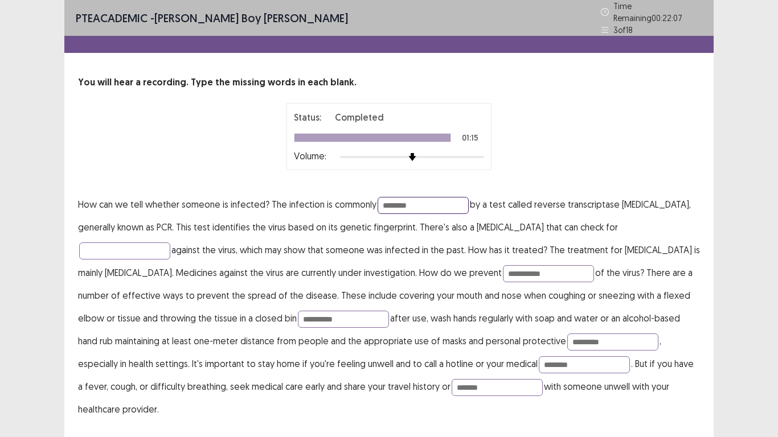
type input "********"
click at [527, 271] on input "**********" at bounding box center [548, 273] width 91 height 17
type input "*"
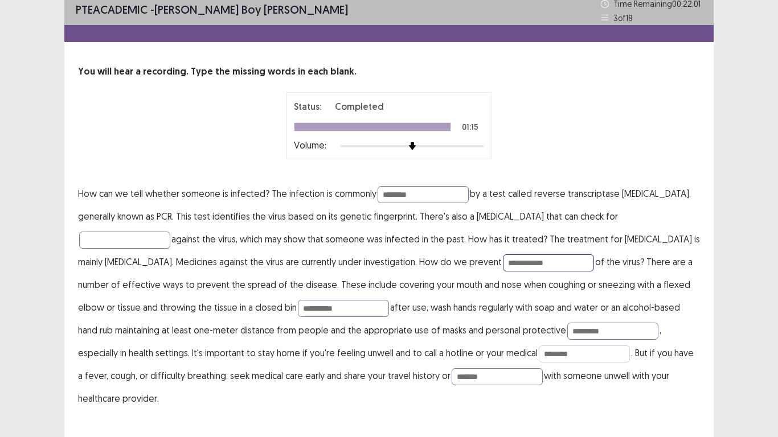
type input "**********"
click at [539, 350] on input "********" at bounding box center [584, 354] width 91 height 17
type input "*"
type input "********"
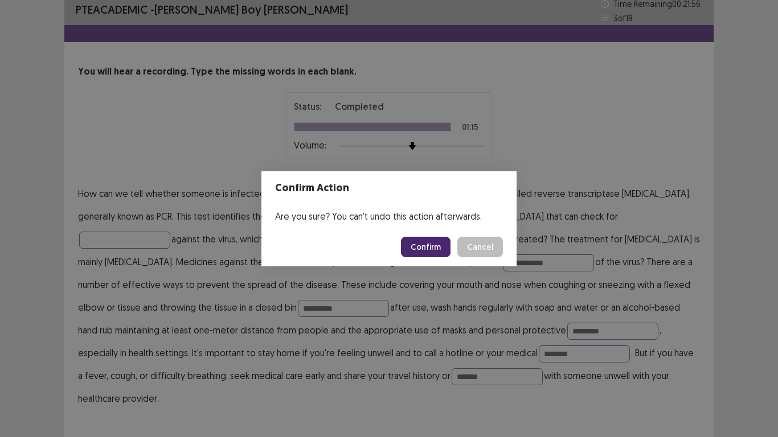
click at [432, 248] on button "Confirm" at bounding box center [426, 247] width 50 height 21
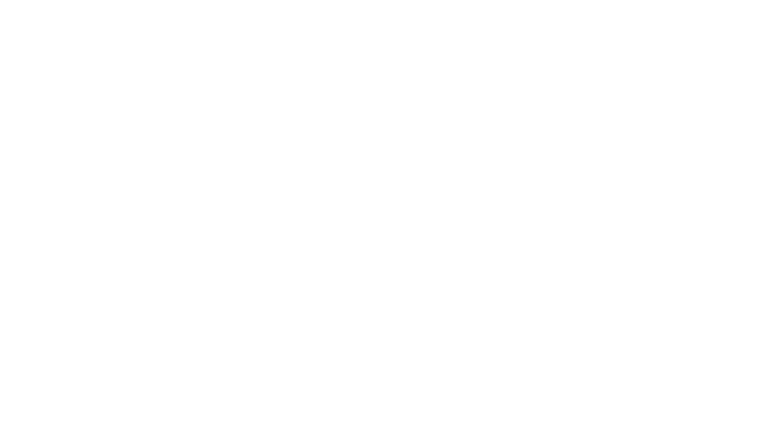
scroll to position [0, 0]
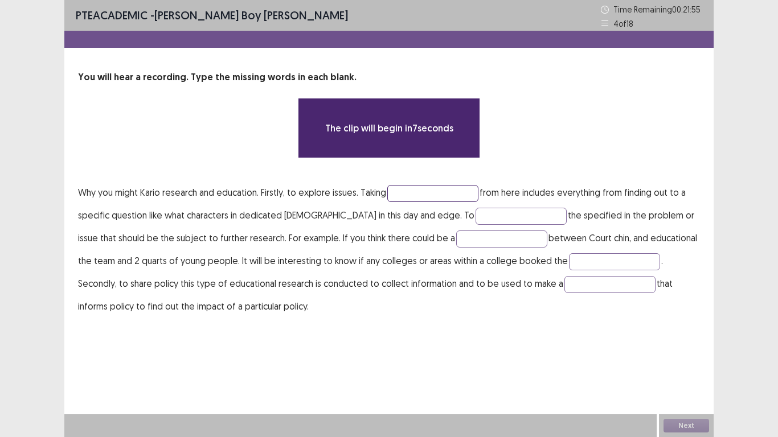
click at [396, 193] on input "text" at bounding box center [432, 193] width 91 height 17
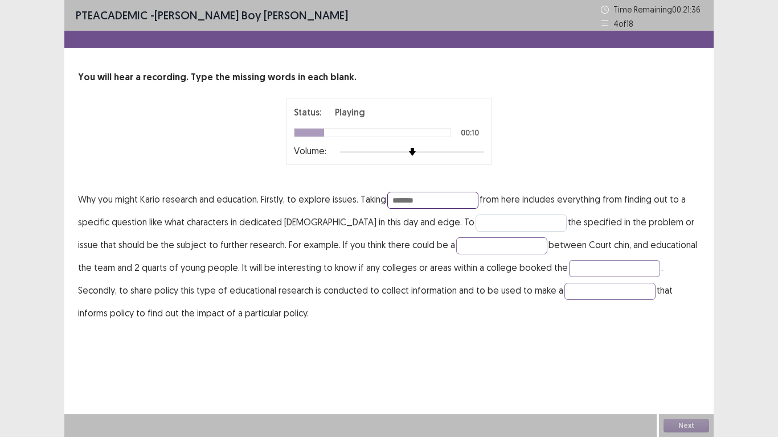
type input "*******"
click at [476, 226] on input "text" at bounding box center [521, 223] width 91 height 17
type input "********"
click at [475, 249] on input "text" at bounding box center [501, 246] width 91 height 17
type input "**********"
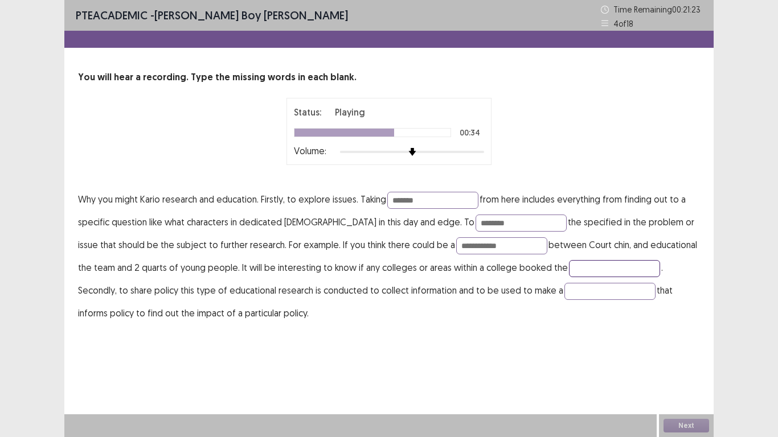
click at [569, 272] on input "text" at bounding box center [614, 268] width 91 height 17
type input "*****"
click at [565, 294] on input "text" at bounding box center [610, 291] width 91 height 17
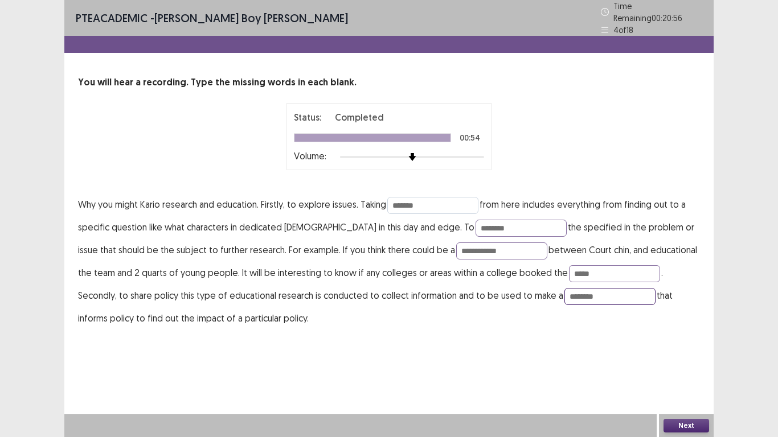
type input "********"
click at [435, 199] on input "*******" at bounding box center [432, 205] width 91 height 17
type input "*"
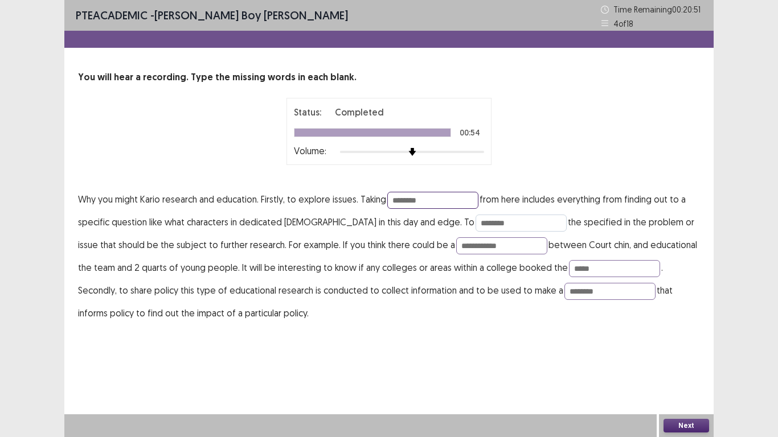
type input "********"
click at [476, 222] on input "********" at bounding box center [521, 223] width 91 height 17
type input "*"
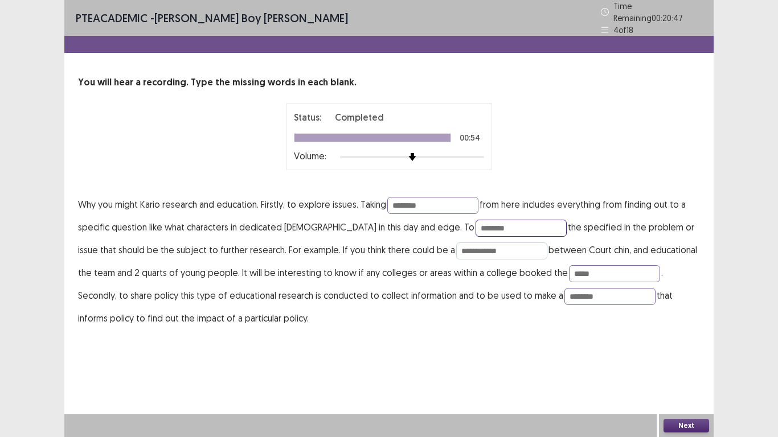
type input "********"
click at [465, 244] on input "**********" at bounding box center [501, 251] width 91 height 17
type input "*"
type input "**********"
click at [572, 271] on input "*****" at bounding box center [614, 273] width 91 height 17
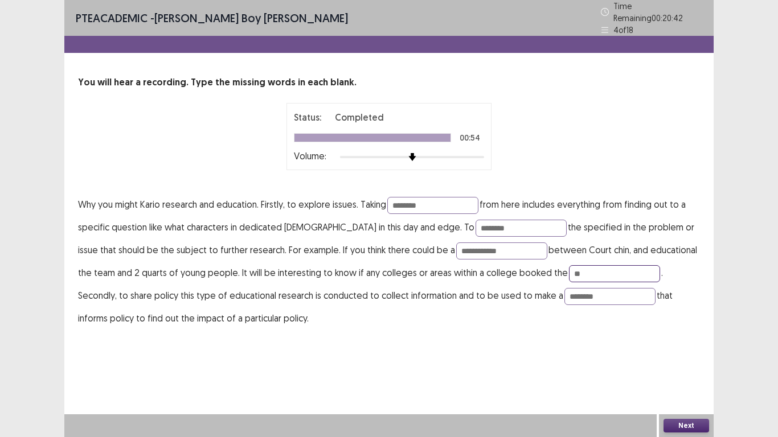
type input "*"
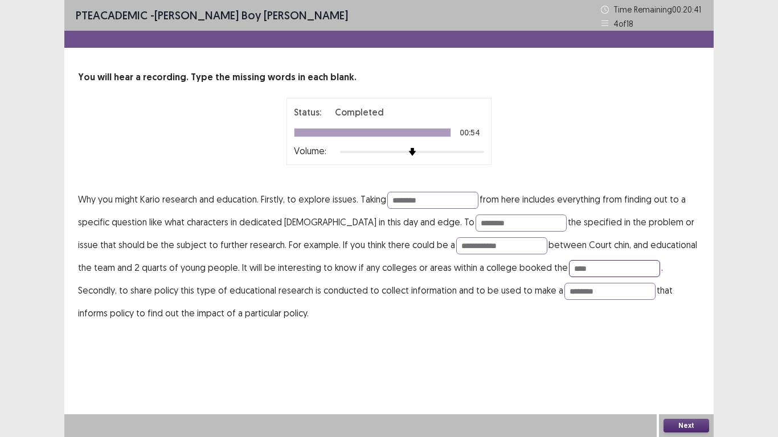
type input "*****"
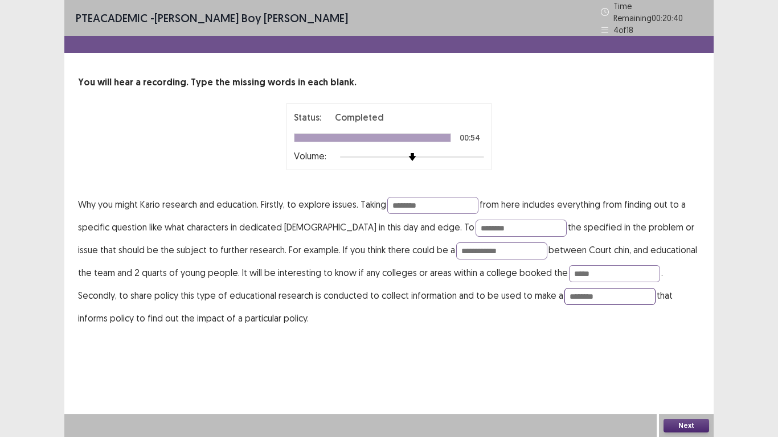
click at [565, 292] on input "********" at bounding box center [610, 296] width 91 height 17
type input "********"
click at [677, 421] on button "Next" at bounding box center [687, 426] width 46 height 14
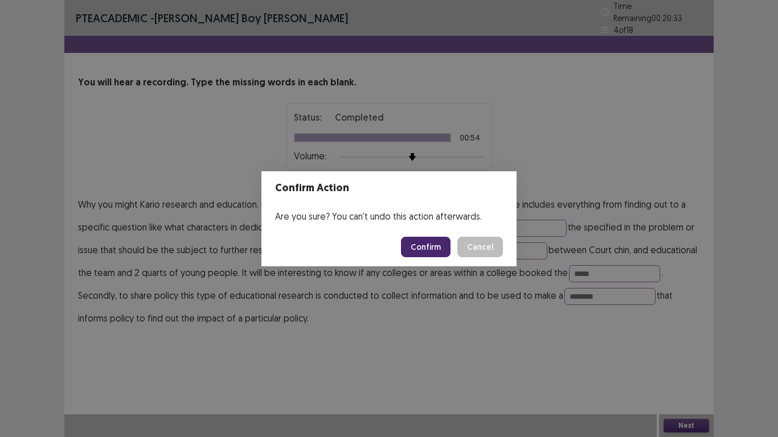
click at [447, 247] on button "Confirm" at bounding box center [426, 247] width 50 height 21
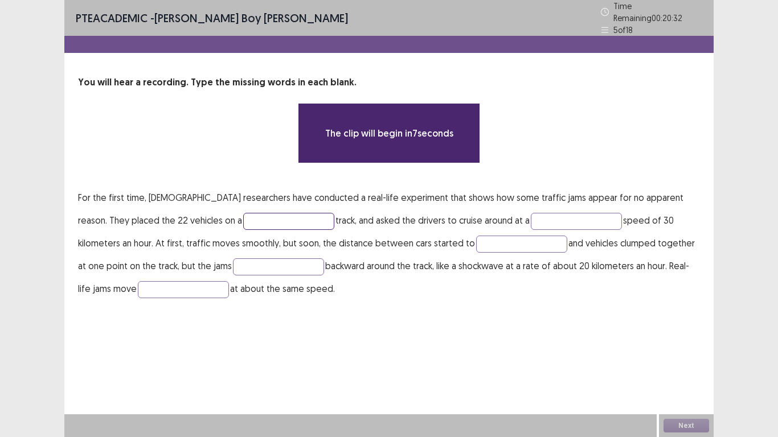
click at [243, 215] on input "text" at bounding box center [288, 221] width 91 height 17
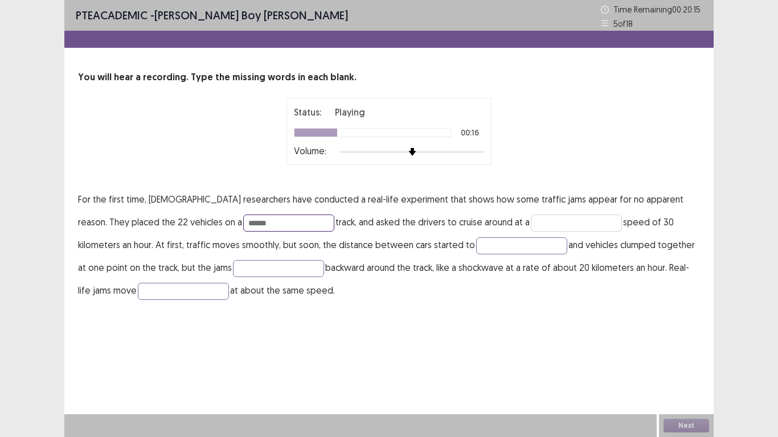
type input "******"
click at [531, 228] on input "text" at bounding box center [576, 223] width 91 height 17
type input "********"
click at [476, 250] on input "text" at bounding box center [521, 246] width 91 height 17
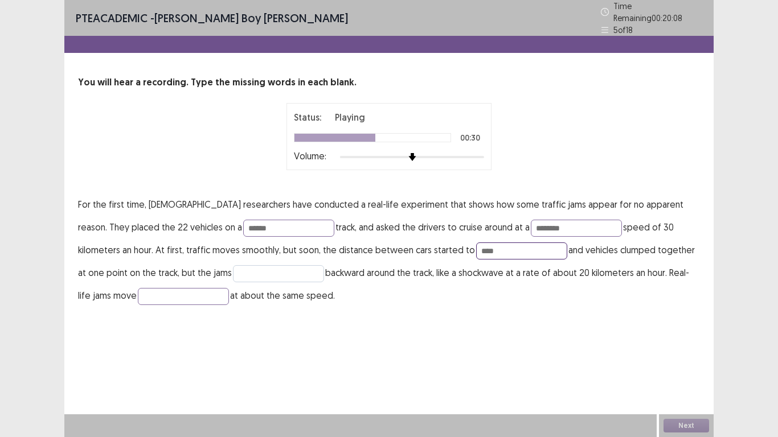
type input "****"
click at [233, 265] on input "text" at bounding box center [278, 273] width 91 height 17
type input "******"
click at [138, 296] on input "text" at bounding box center [183, 296] width 91 height 17
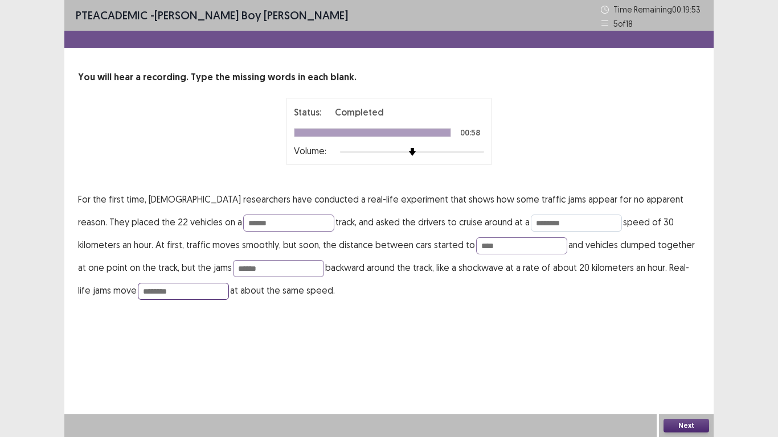
type input "********"
click at [531, 226] on input "********" at bounding box center [576, 223] width 91 height 17
type input "********"
click at [476, 244] on input "****" at bounding box center [521, 246] width 91 height 17
click at [233, 271] on input "******" at bounding box center [278, 268] width 91 height 17
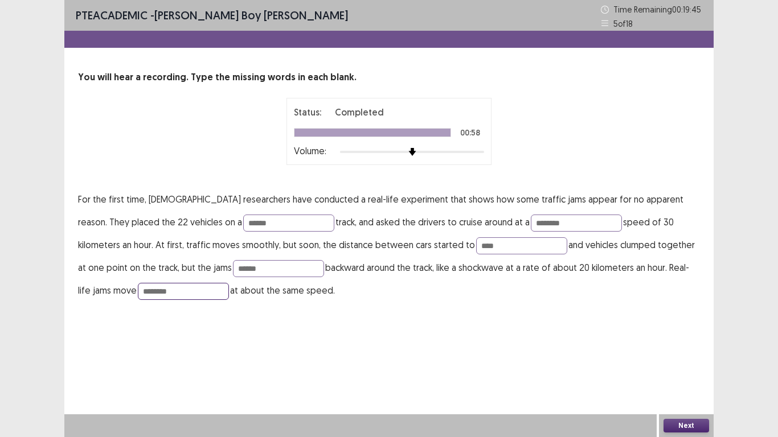
click at [138, 296] on input "********" at bounding box center [183, 291] width 91 height 17
click at [674, 426] on button "Next" at bounding box center [687, 426] width 46 height 14
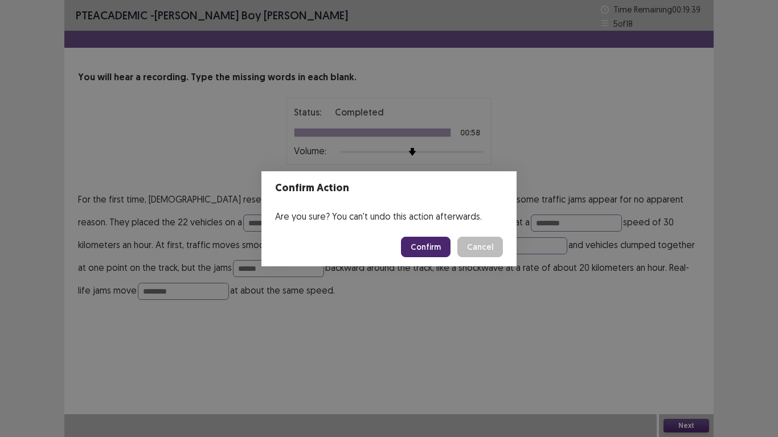
click at [436, 249] on button "Confirm" at bounding box center [426, 247] width 50 height 21
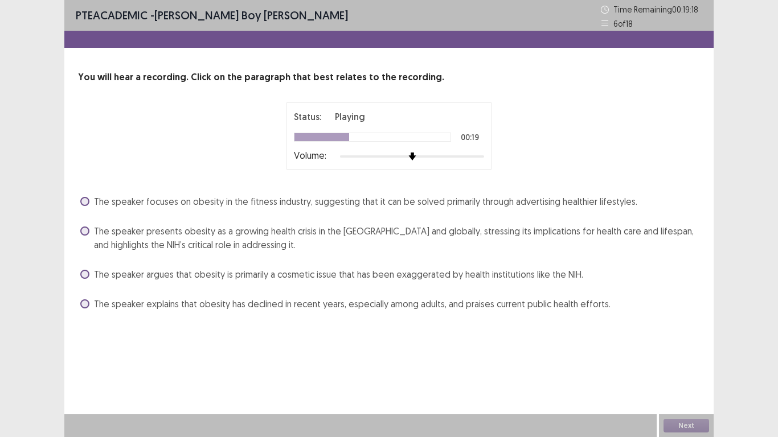
click at [88, 276] on span at bounding box center [84, 274] width 9 height 9
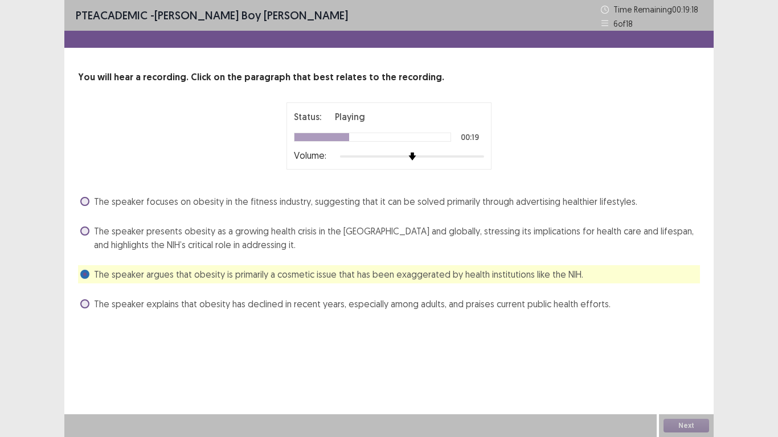
click at [99, 250] on span "The speaker presents obesity as a growing health crisis in the [GEOGRAPHIC_DATA…" at bounding box center [397, 237] width 606 height 27
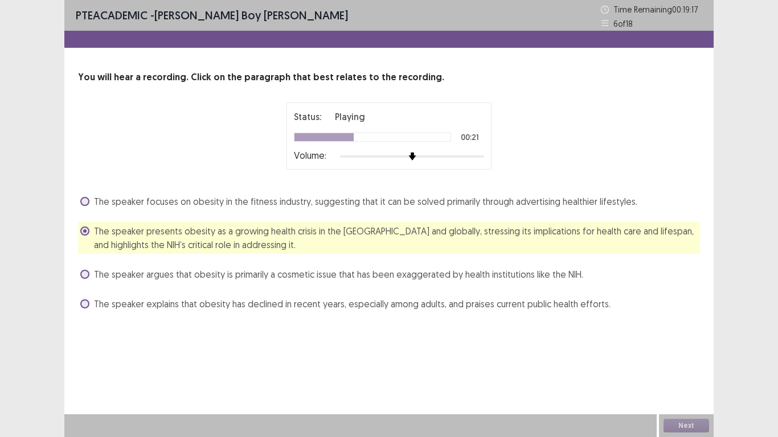
click at [83, 277] on span at bounding box center [84, 274] width 9 height 9
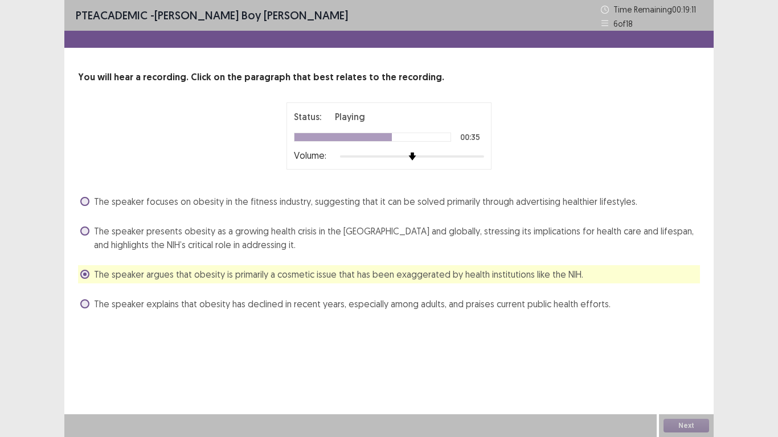
click at [177, 241] on span "The speaker presents obesity as a growing health crisis in the [GEOGRAPHIC_DATA…" at bounding box center [397, 237] width 606 height 27
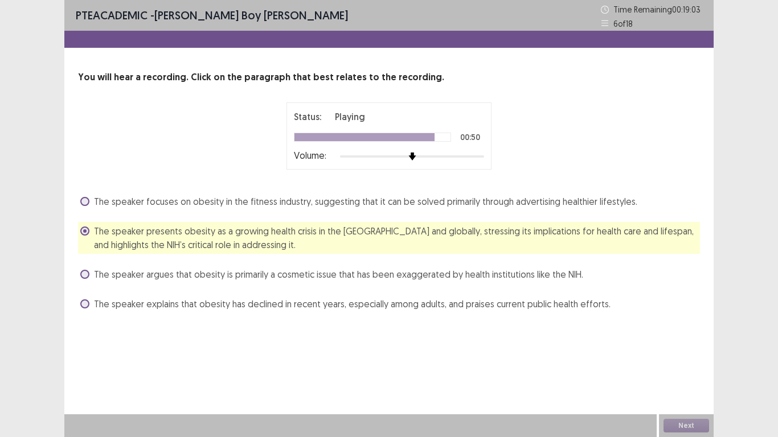
click at [222, 281] on span "The speaker argues that obesity is primarily a cosmetic issue that has been exa…" at bounding box center [338, 275] width 489 height 14
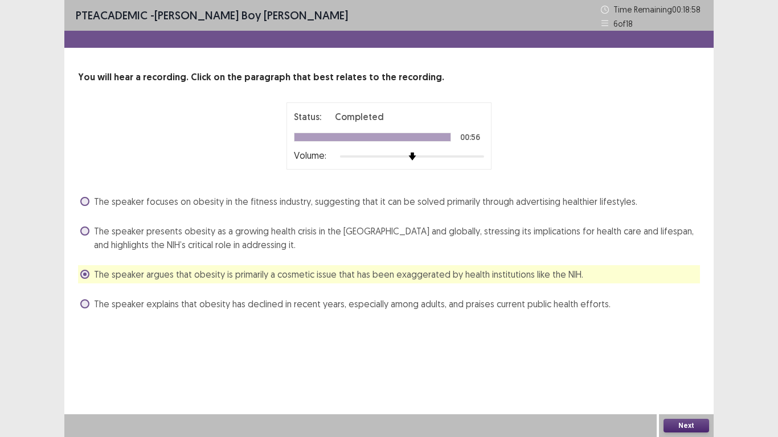
click at [688, 423] on button "Next" at bounding box center [687, 426] width 46 height 14
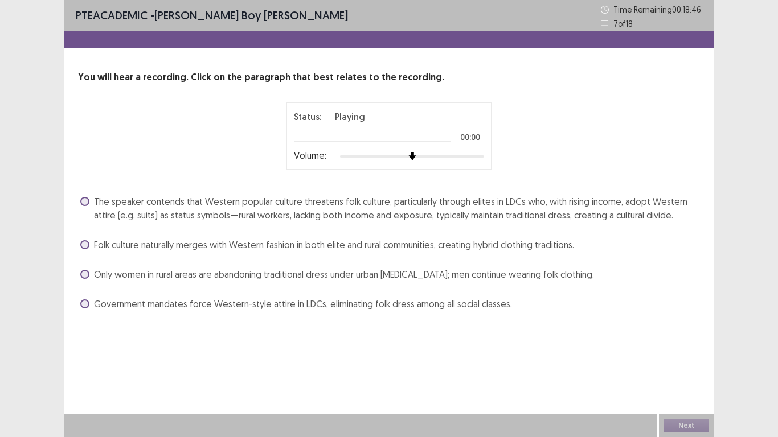
click at [118, 211] on span "The speaker contends that Western popular culture threatens folk culture, parti…" at bounding box center [397, 208] width 606 height 27
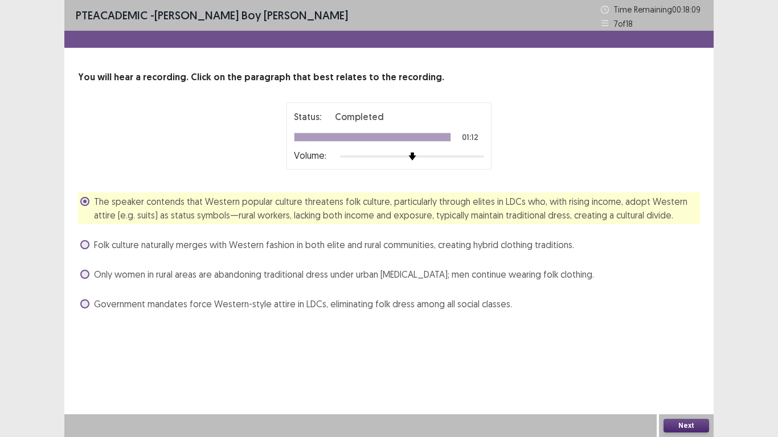
click at [677, 430] on button "Next" at bounding box center [687, 426] width 46 height 14
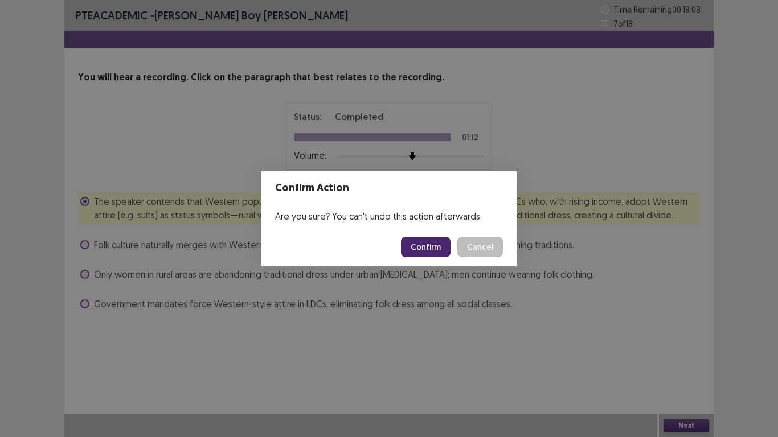
click at [429, 248] on button "Confirm" at bounding box center [426, 247] width 50 height 21
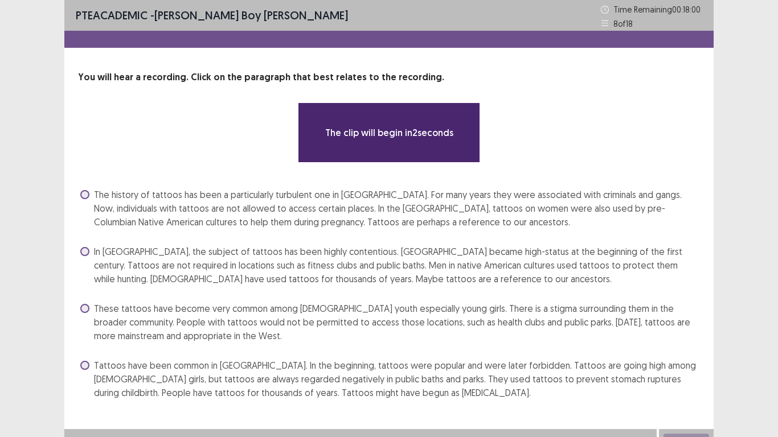
click at [448, 312] on span "These tattoos have become very common among [DEMOGRAPHIC_DATA] youth especially…" at bounding box center [397, 322] width 606 height 41
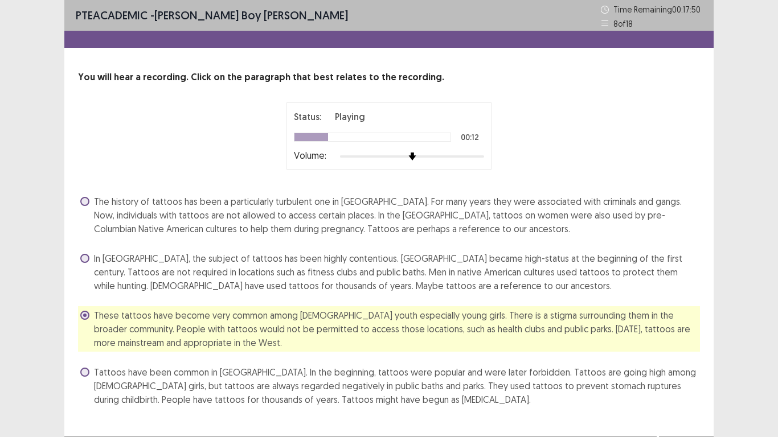
click at [491, 207] on span "The history of tattoos has been a particularly turbulent one in [GEOGRAPHIC_DAT…" at bounding box center [397, 215] width 606 height 41
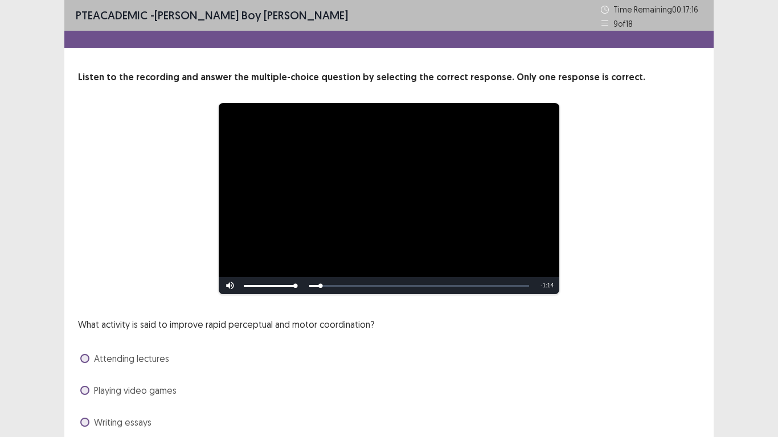
scroll to position [57, 0]
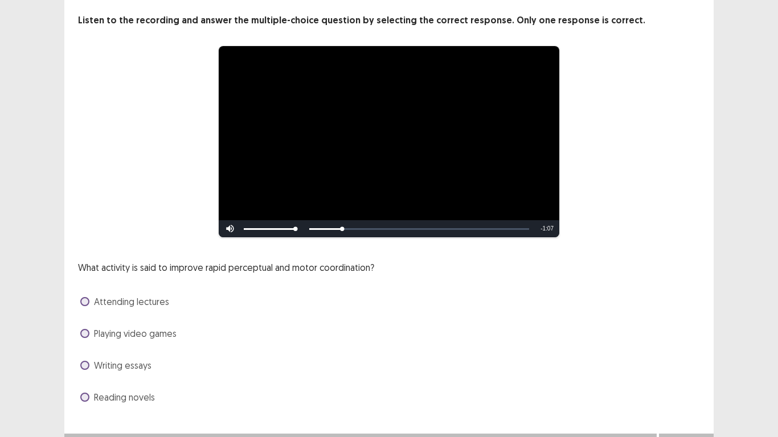
click at [96, 366] on span "Writing essays" at bounding box center [123, 366] width 58 height 14
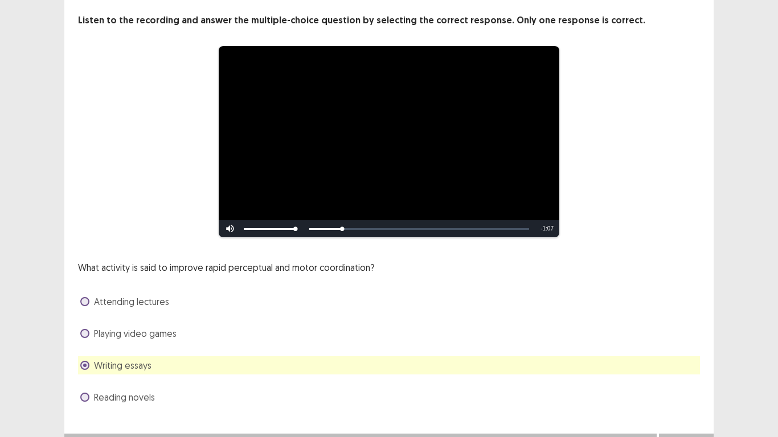
drag, startPoint x: 96, startPoint y: 402, endPoint x: 108, endPoint y: 405, distance: 11.7
click at [97, 396] on span "Reading novels" at bounding box center [124, 398] width 61 height 14
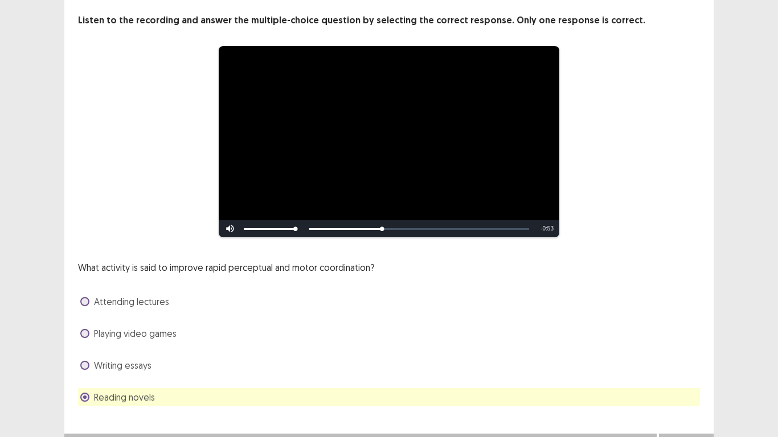
click at [96, 370] on span "Writing essays" at bounding box center [123, 366] width 58 height 14
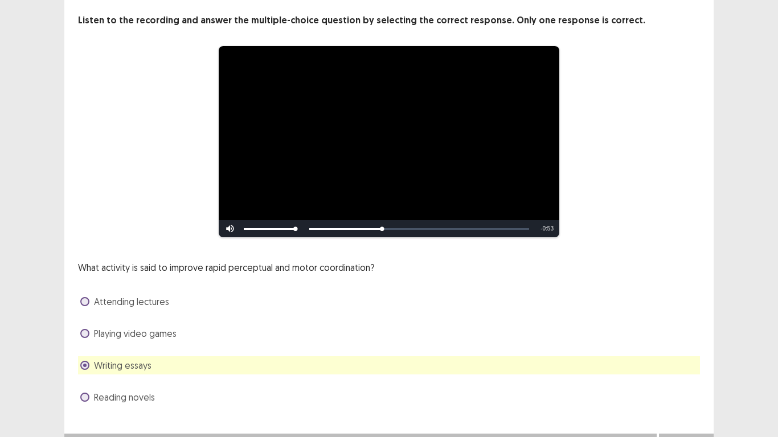
click at [112, 330] on span "Playing video games" at bounding box center [135, 334] width 83 height 14
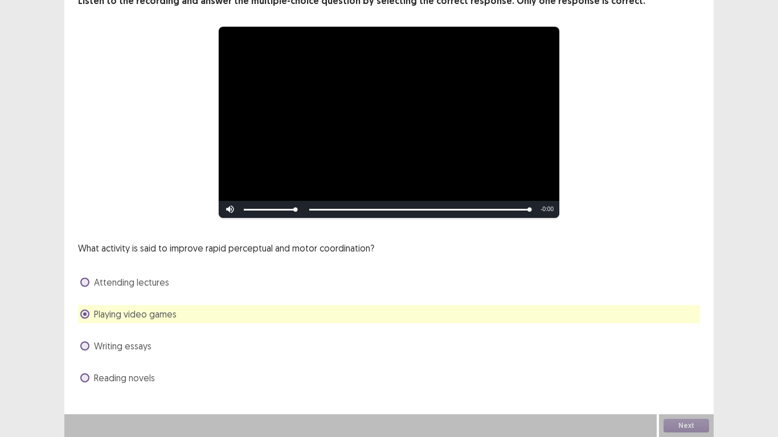
scroll to position [47, 0]
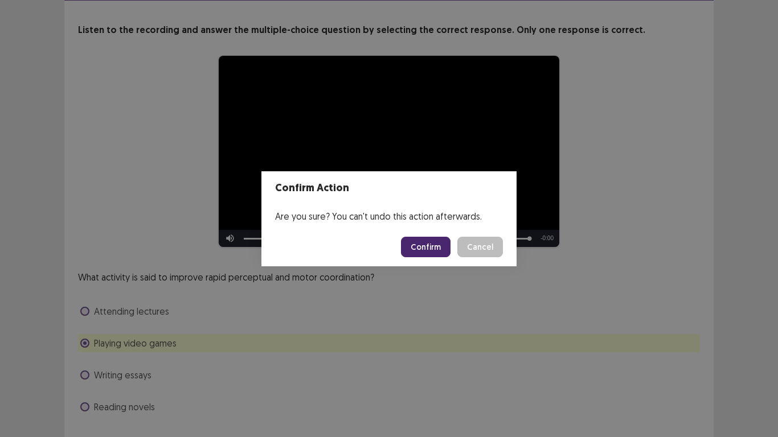
click at [425, 251] on button "Confirm" at bounding box center [426, 247] width 50 height 21
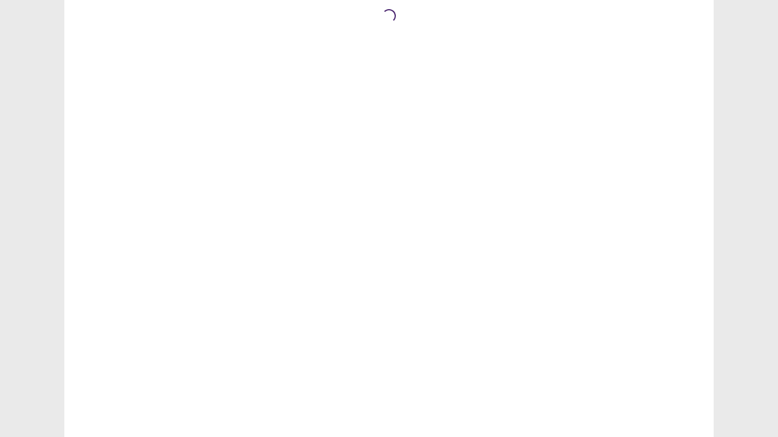
scroll to position [0, 0]
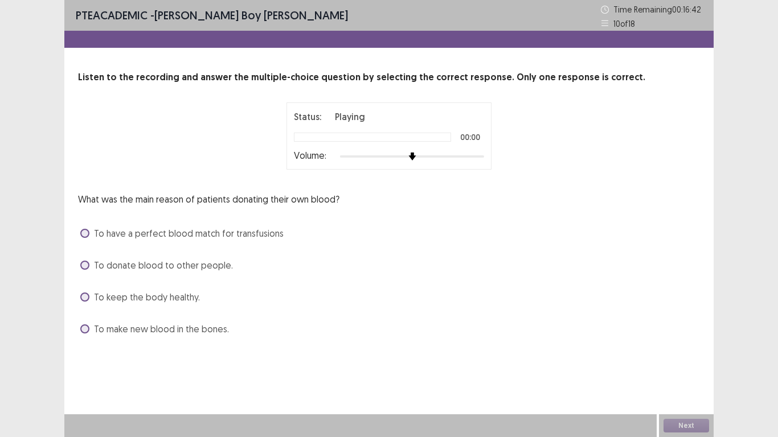
click at [123, 297] on span "To keep the body healthy." at bounding box center [147, 298] width 106 height 14
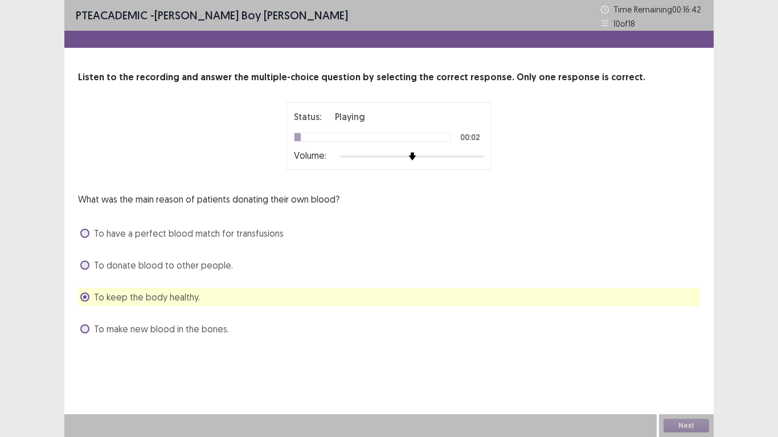
click at [120, 333] on span "To make new blood in the bones." at bounding box center [161, 329] width 135 height 14
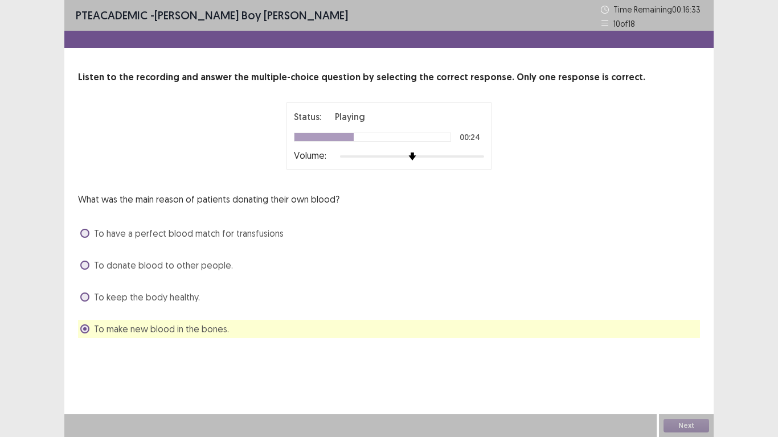
click at [137, 329] on span "To make new blood in the bones." at bounding box center [161, 329] width 135 height 14
click at [129, 238] on span "To have a perfect blood match for transfusions" at bounding box center [189, 234] width 190 height 14
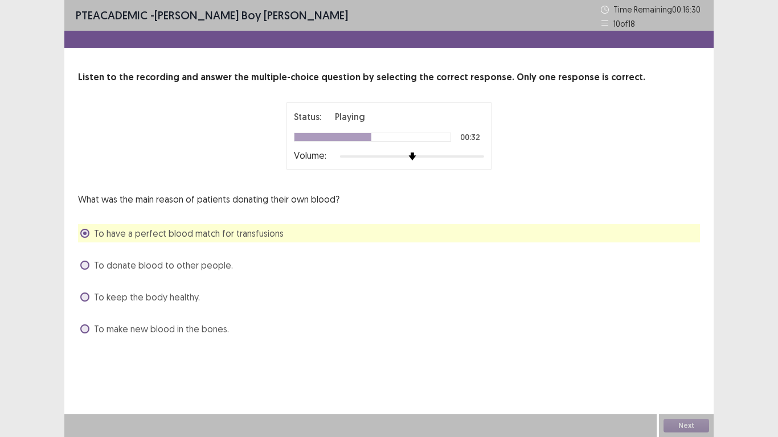
click at [134, 333] on span "To make new blood in the bones." at bounding box center [161, 329] width 135 height 14
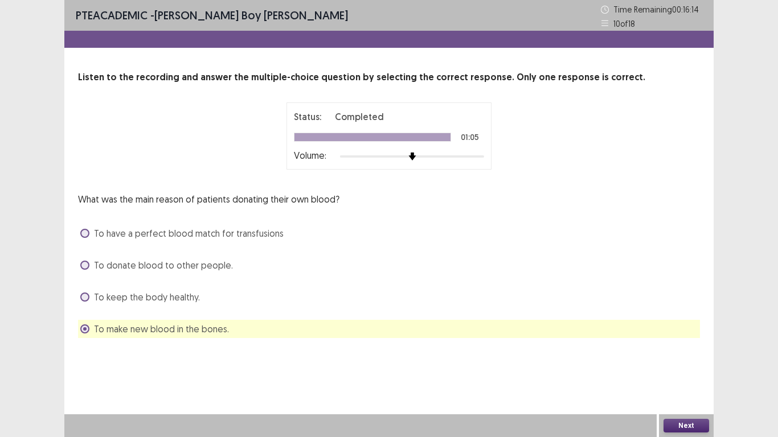
click at [686, 427] on button "Next" at bounding box center [687, 426] width 46 height 14
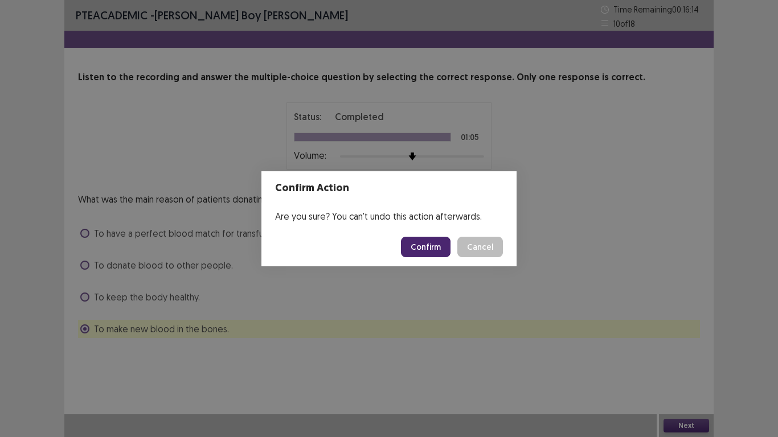
click at [424, 249] on button "Confirm" at bounding box center [426, 247] width 50 height 21
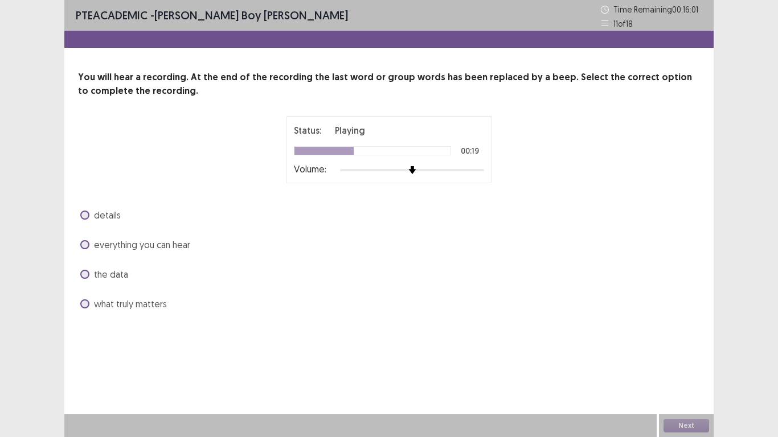
click at [105, 303] on span "what truly matters" at bounding box center [130, 304] width 73 height 14
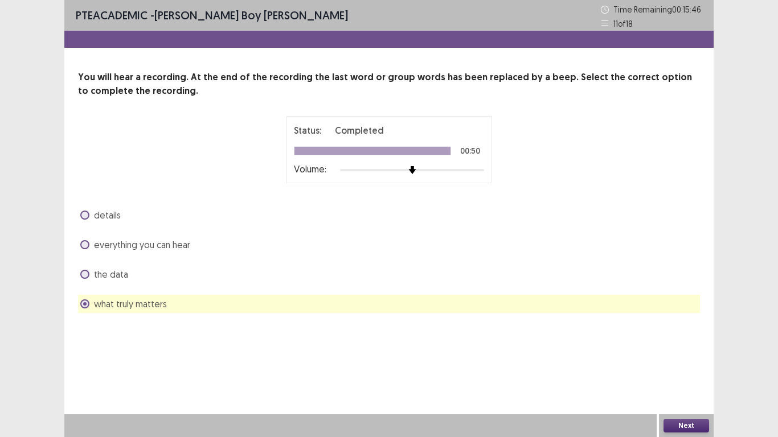
click at [690, 427] on button "Next" at bounding box center [687, 426] width 46 height 14
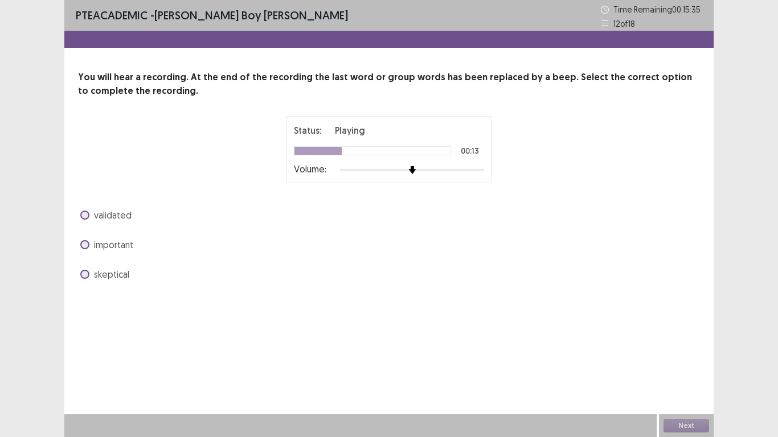
click at [127, 250] on span "important" at bounding box center [113, 245] width 39 height 14
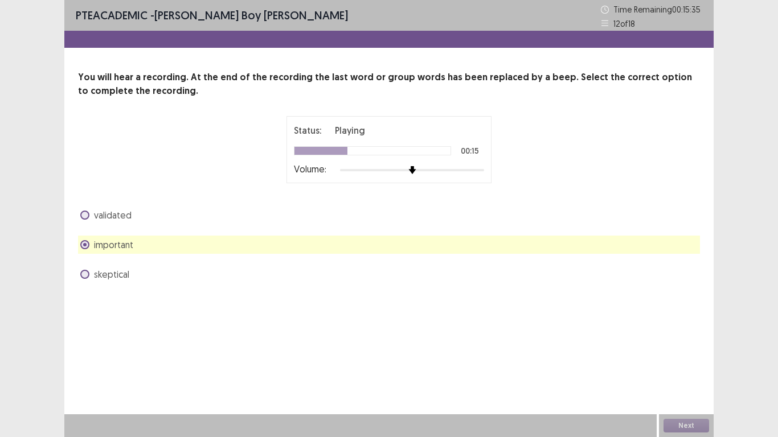
click at [126, 217] on span "validated" at bounding box center [113, 215] width 38 height 14
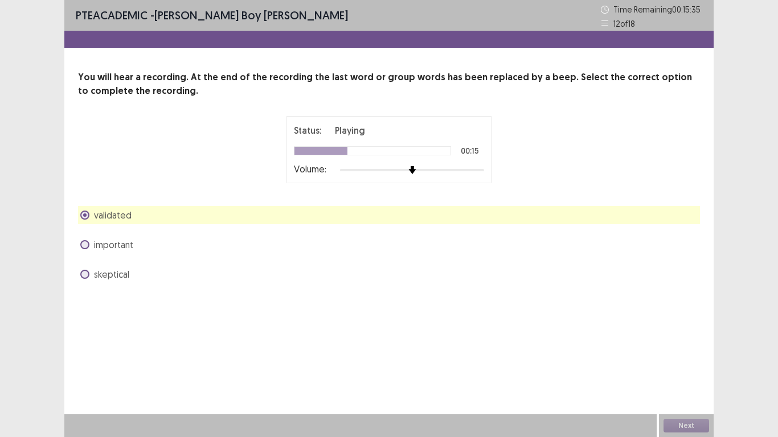
click at [121, 247] on span "important" at bounding box center [113, 245] width 39 height 14
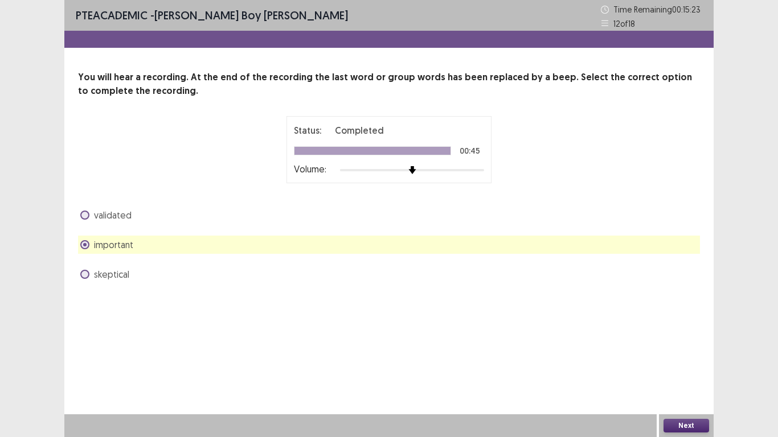
click at [673, 421] on button "Next" at bounding box center [687, 426] width 46 height 14
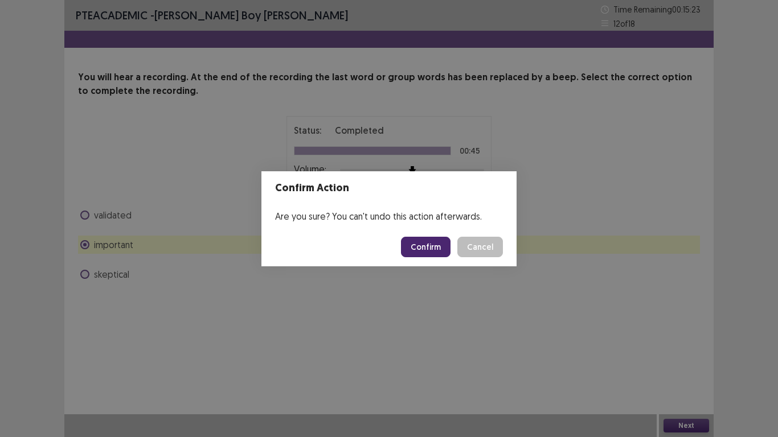
click at [432, 254] on button "Confirm" at bounding box center [426, 247] width 50 height 21
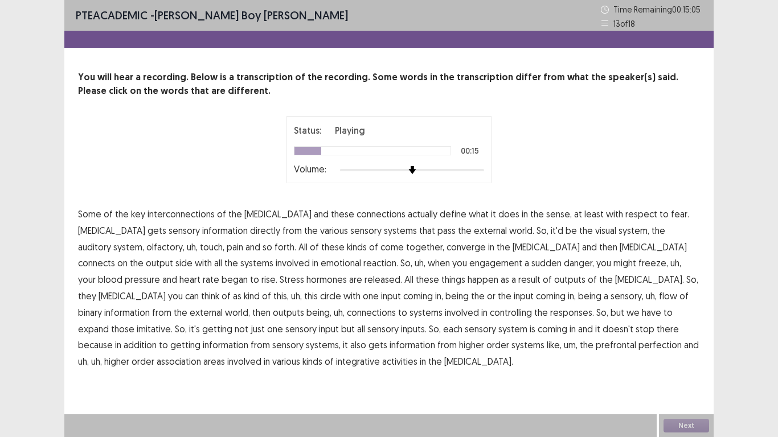
drag, startPoint x: 526, startPoint y: 230, endPoint x: 0, endPoint y: 211, distance: 526.7
click at [595, 228] on span "visual" at bounding box center [605, 231] width 21 height 14
click at [363, 263] on span "reaction." at bounding box center [380, 263] width 35 height 14
click at [248, 338] on span "information" at bounding box center [226, 345] width 46 height 14
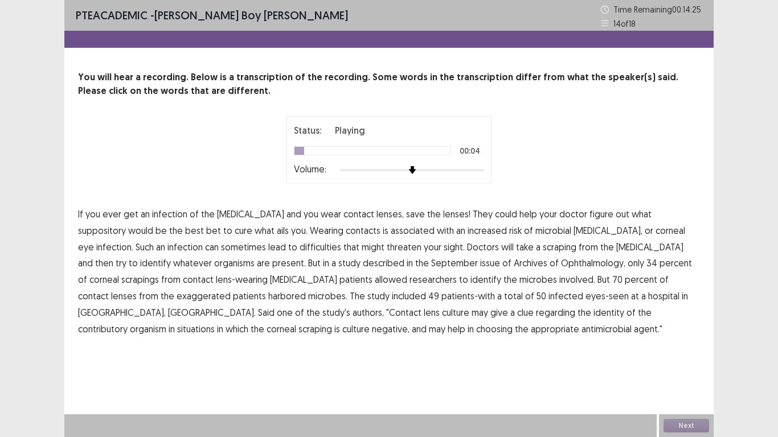
drag, startPoint x: 640, startPoint y: 215, endPoint x: 685, endPoint y: 213, distance: 45.0
click at [126, 224] on span "suppository" at bounding box center [102, 231] width 48 height 14
click at [300, 249] on span "difficulties" at bounding box center [321, 247] width 42 height 14
click at [363, 267] on span "described" at bounding box center [384, 263] width 42 height 14
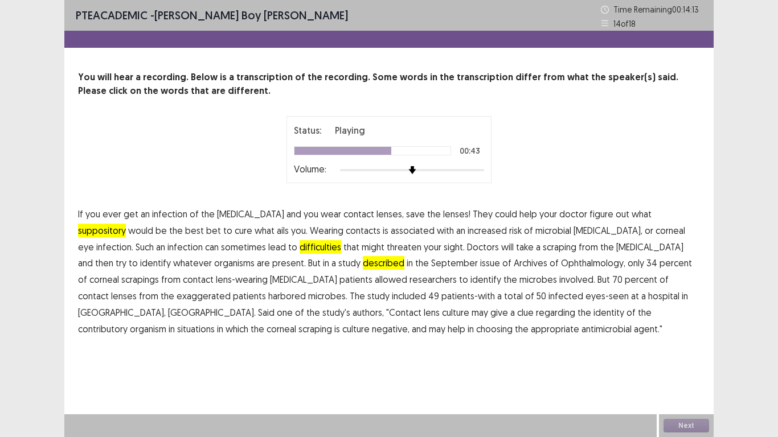
click at [231, 289] on span "exaggerated" at bounding box center [204, 296] width 54 height 14
click at [215, 322] on span "situations" at bounding box center [196, 329] width 38 height 14
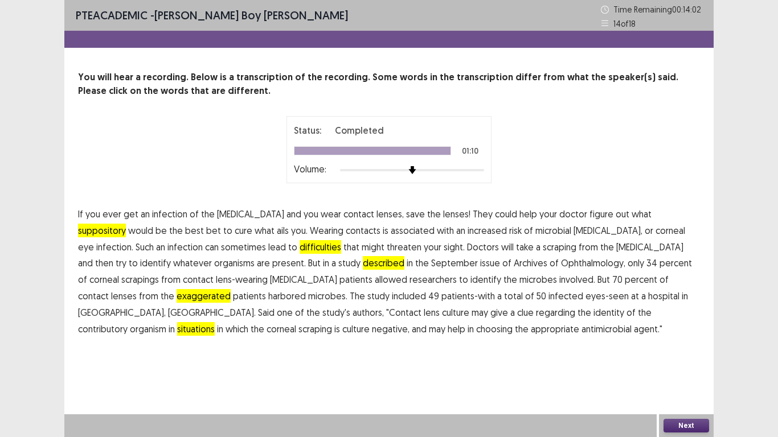
click at [675, 422] on button "Next" at bounding box center [687, 426] width 46 height 14
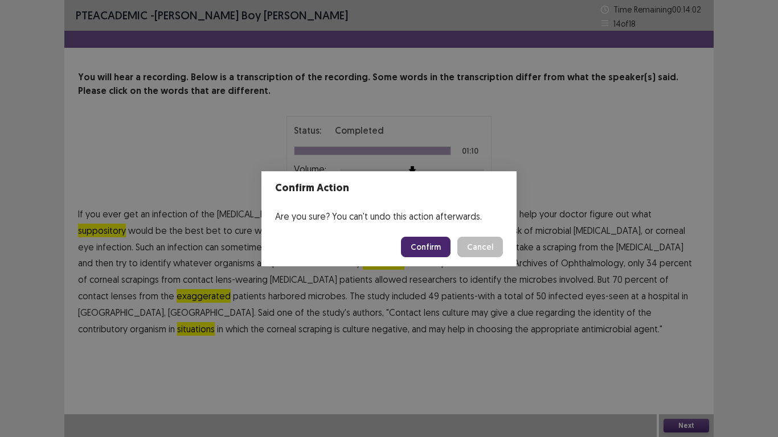
click at [431, 244] on button "Confirm" at bounding box center [426, 247] width 50 height 21
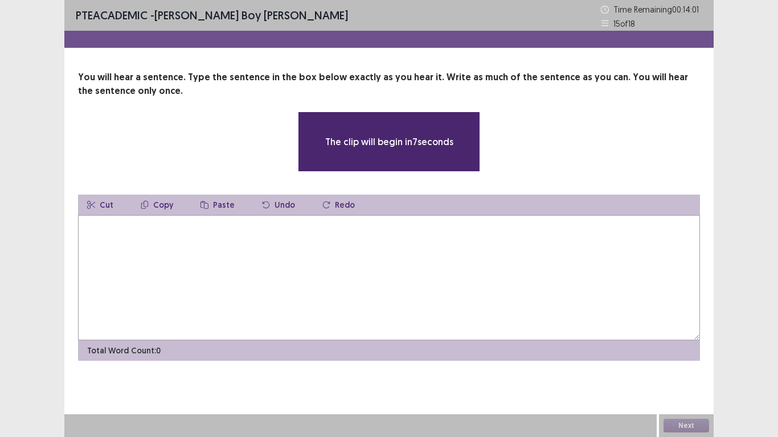
click at [124, 234] on textarea at bounding box center [389, 277] width 622 height 125
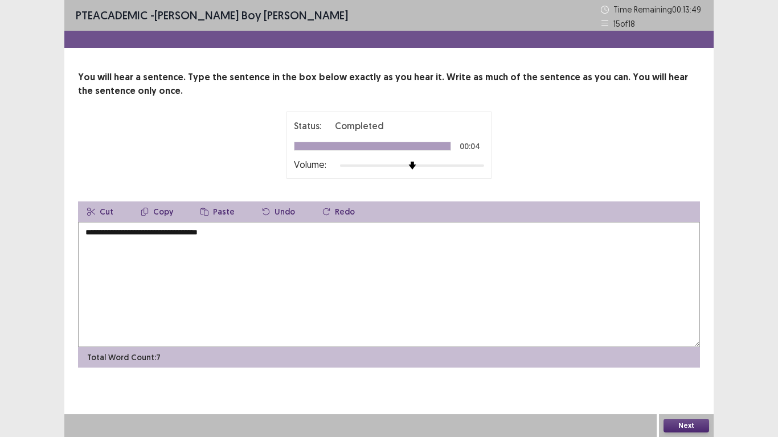
click at [89, 234] on textarea "**********" at bounding box center [389, 284] width 622 height 125
click at [120, 234] on textarea "**********" at bounding box center [389, 284] width 622 height 125
click at [114, 232] on textarea "**********" at bounding box center [389, 284] width 622 height 125
click at [114, 235] on textarea "**********" at bounding box center [389, 284] width 622 height 125
click at [128, 234] on textarea "**********" at bounding box center [389, 284] width 622 height 125
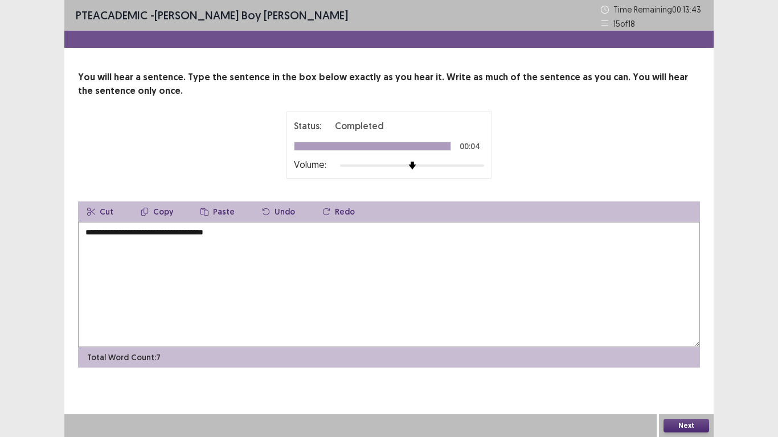
click at [156, 235] on textarea "**********" at bounding box center [389, 284] width 622 height 125
click at [126, 236] on textarea "**********" at bounding box center [389, 284] width 622 height 125
click at [195, 232] on textarea "**********" at bounding box center [389, 284] width 622 height 125
click at [203, 234] on textarea "**********" at bounding box center [389, 284] width 622 height 125
click at [238, 237] on textarea "**********" at bounding box center [389, 284] width 622 height 125
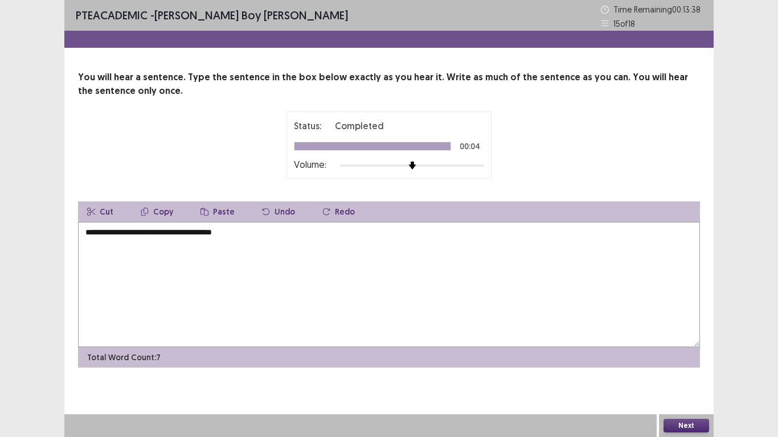
type textarea "**********"
click at [673, 423] on button "Next" at bounding box center [687, 426] width 46 height 14
click at [129, 233] on textarea "**********" at bounding box center [389, 284] width 622 height 125
click at [124, 235] on textarea "**********" at bounding box center [389, 284] width 622 height 125
click at [177, 235] on textarea "**********" at bounding box center [389, 284] width 622 height 125
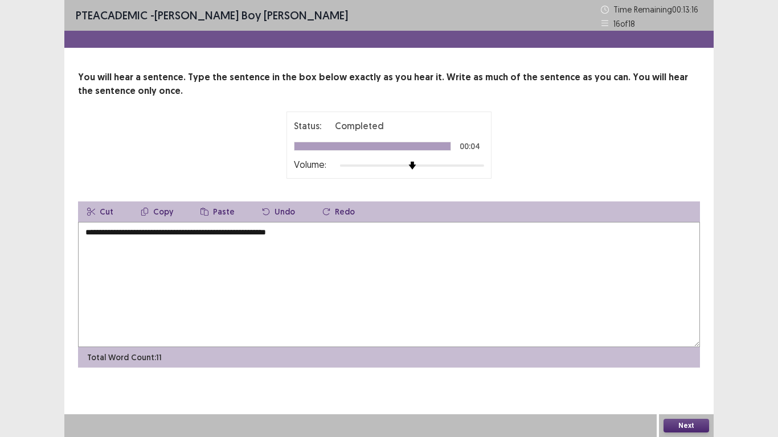
click at [219, 232] on textarea "**********" at bounding box center [389, 284] width 622 height 125
click at [327, 239] on textarea "**********" at bounding box center [389, 284] width 622 height 125
click at [697, 423] on button "Next" at bounding box center [687, 426] width 46 height 14
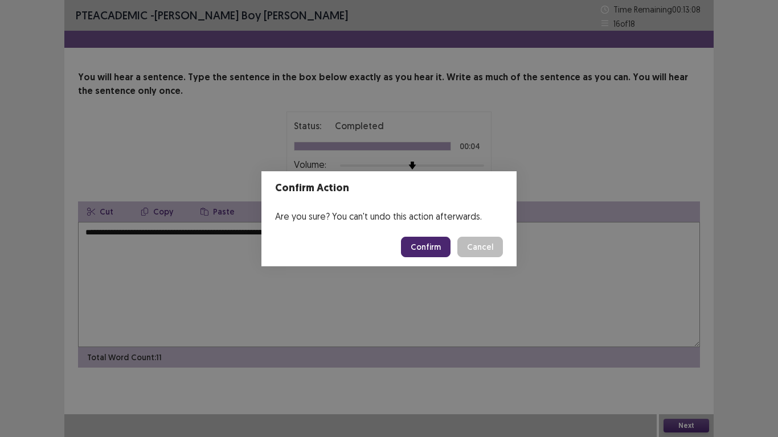
click at [369, 302] on div "Confirm Action Are you sure? You can't undo this action afterwards. Confirm Can…" at bounding box center [389, 218] width 778 height 437
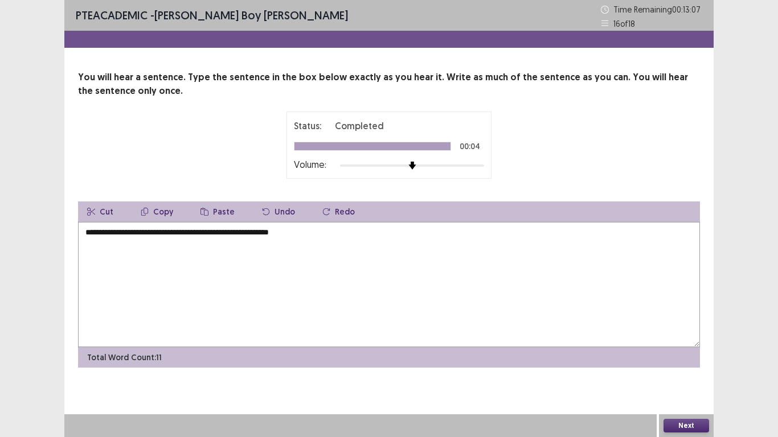
click at [221, 235] on div "Confirm Action Are you sure? You can't undo this action afterwards. Confirm Can…" at bounding box center [389, 218] width 778 height 437
click at [219, 232] on div "Confirm Action Are you sure? You can't undo this action afterwards. Confirm Can…" at bounding box center [389, 218] width 778 height 437
click at [330, 238] on footer "Confirm Cancel" at bounding box center [389, 245] width 243 height 37
click at [319, 234] on textarea "**********" at bounding box center [389, 284] width 622 height 125
click at [219, 235] on textarea "**********" at bounding box center [389, 284] width 622 height 125
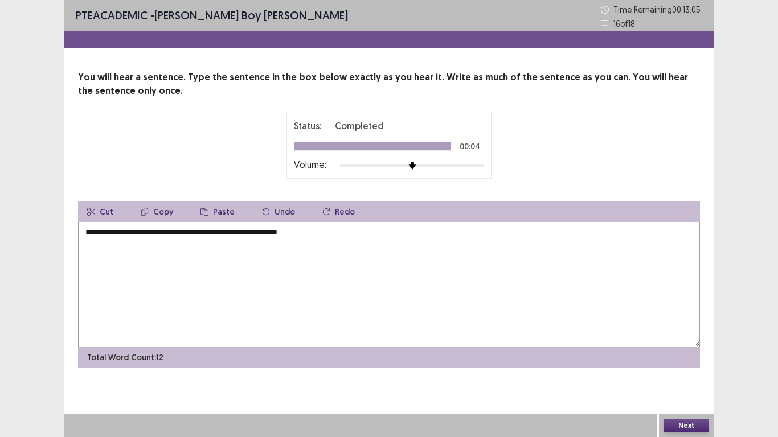
type textarea "**********"
click at [684, 432] on button "Next" at bounding box center [687, 426] width 46 height 14
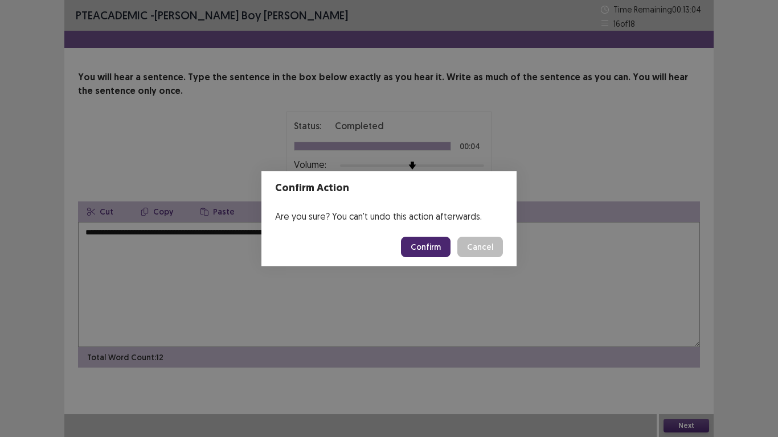
click at [428, 246] on button "Confirm" at bounding box center [426, 247] width 50 height 21
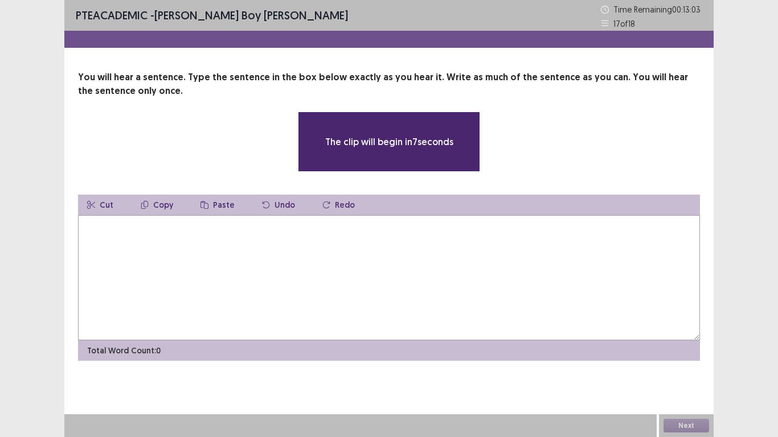
click at [129, 243] on textarea at bounding box center [389, 277] width 622 height 125
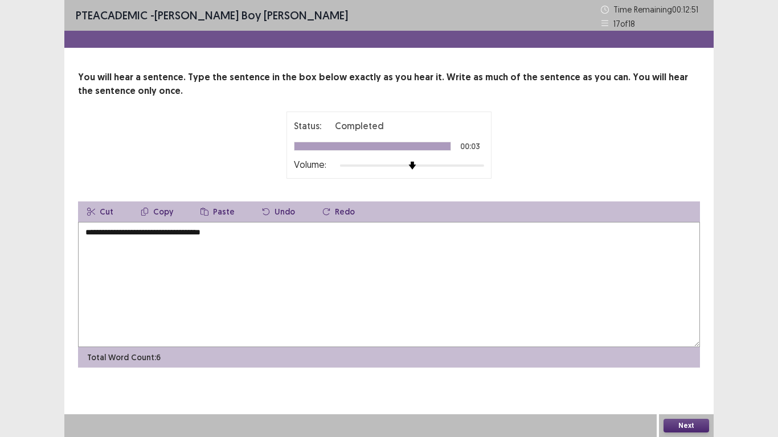
click at [110, 236] on textarea "**********" at bounding box center [389, 284] width 622 height 125
click at [131, 235] on textarea "**********" at bounding box center [389, 284] width 622 height 125
click at [189, 236] on textarea "**********" at bounding box center [389, 284] width 622 height 125
click at [187, 235] on textarea "**********" at bounding box center [389, 284] width 622 height 125
drag, startPoint x: 170, startPoint y: 234, endPoint x: 187, endPoint y: 230, distance: 17.5
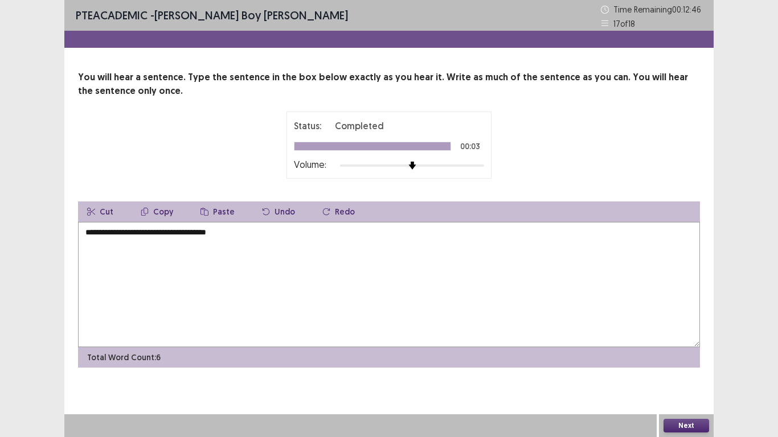
click at [171, 234] on textarea "**********" at bounding box center [389, 284] width 622 height 125
click at [246, 237] on textarea "**********" at bounding box center [389, 284] width 622 height 125
type textarea "**********"
click at [690, 423] on button "Next" at bounding box center [687, 426] width 46 height 14
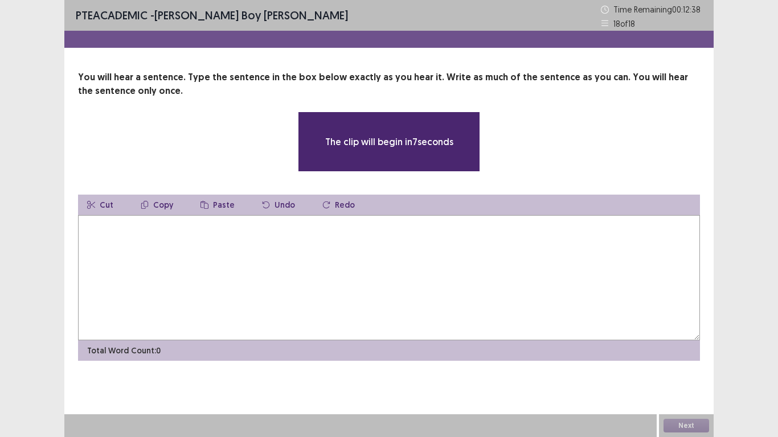
drag, startPoint x: 273, startPoint y: 302, endPoint x: 150, endPoint y: 227, distance: 144.0
click at [149, 223] on textarea at bounding box center [389, 277] width 622 height 125
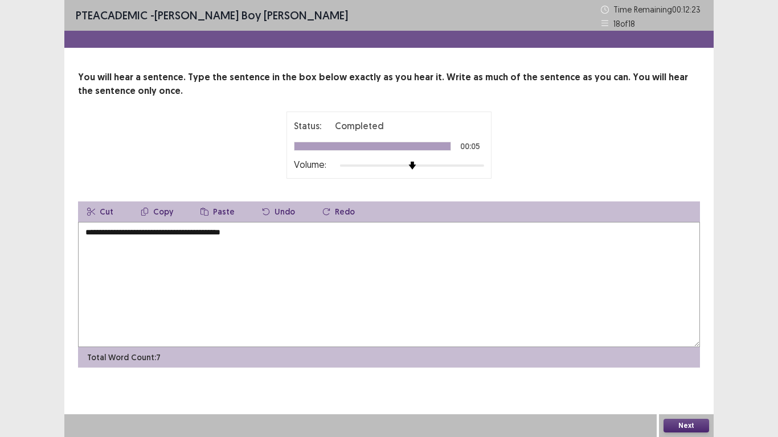
click at [92, 233] on textarea "**********" at bounding box center [389, 284] width 622 height 125
click at [91, 234] on textarea "**********" at bounding box center [389, 284] width 622 height 125
click at [94, 231] on textarea "**********" at bounding box center [389, 284] width 622 height 125
click at [99, 237] on textarea "**********" at bounding box center [389, 284] width 622 height 125
click at [138, 239] on textarea "**********" at bounding box center [389, 284] width 622 height 125
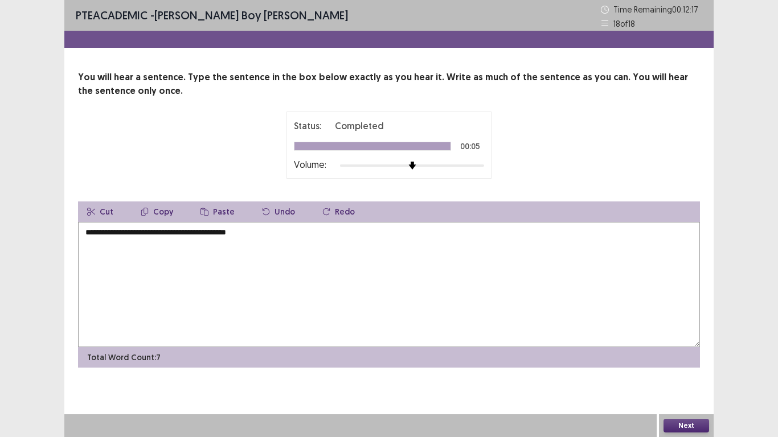
click at [156, 232] on textarea "**********" at bounding box center [389, 284] width 622 height 125
click at [145, 236] on textarea "**********" at bounding box center [389, 284] width 622 height 125
click at [230, 238] on textarea "**********" at bounding box center [389, 284] width 622 height 125
click at [124, 231] on textarea "**********" at bounding box center [389, 284] width 622 height 125
click at [289, 240] on textarea "**********" at bounding box center [389, 284] width 622 height 125
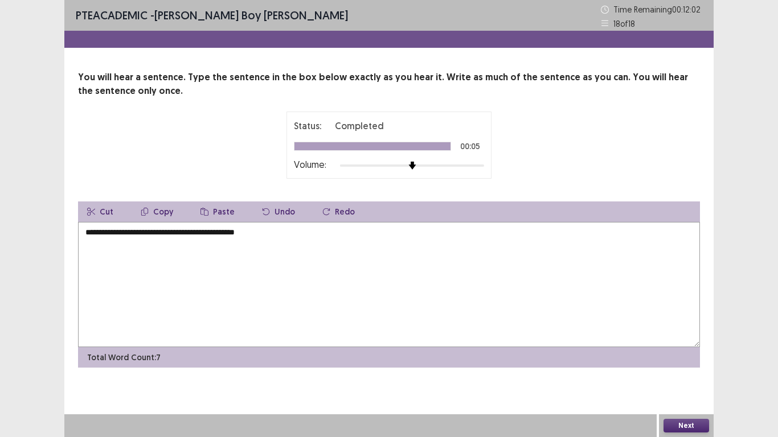
type textarea "**********"
click at [677, 425] on button "Next" at bounding box center [687, 426] width 46 height 14
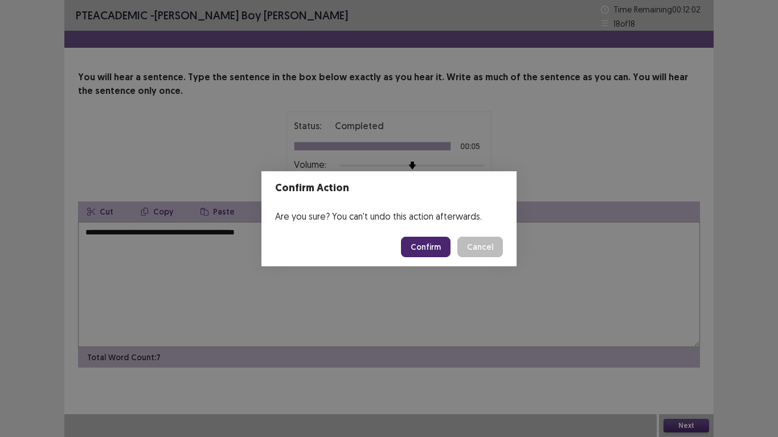
drag, startPoint x: 677, startPoint y: 425, endPoint x: 420, endPoint y: 253, distance: 308.9
click at [416, 248] on button "Confirm" at bounding box center [426, 247] width 50 height 21
